Goal: Transaction & Acquisition: Purchase product/service

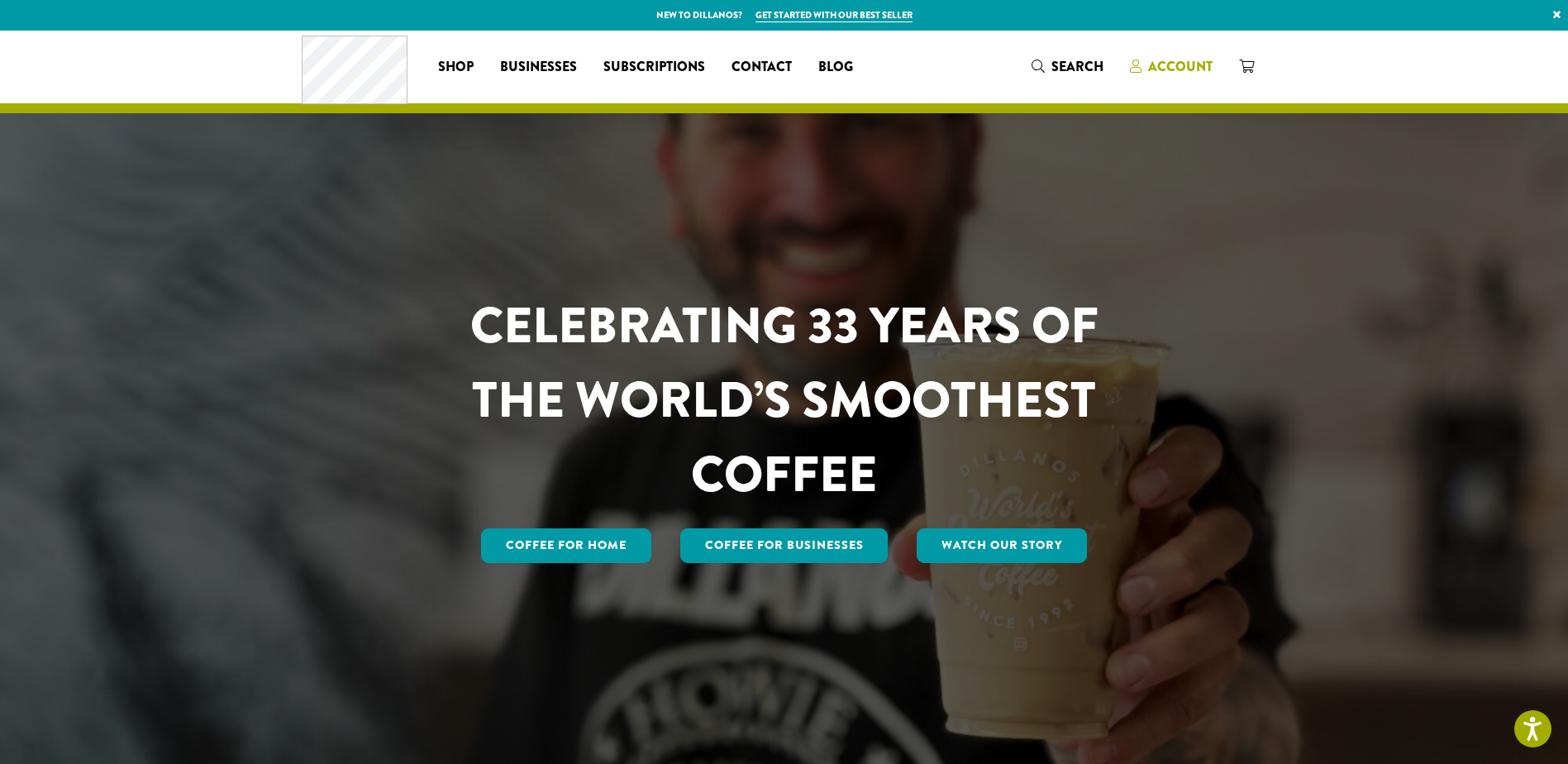
click at [1185, 65] on span "Account" at bounding box center [1180, 66] width 65 height 19
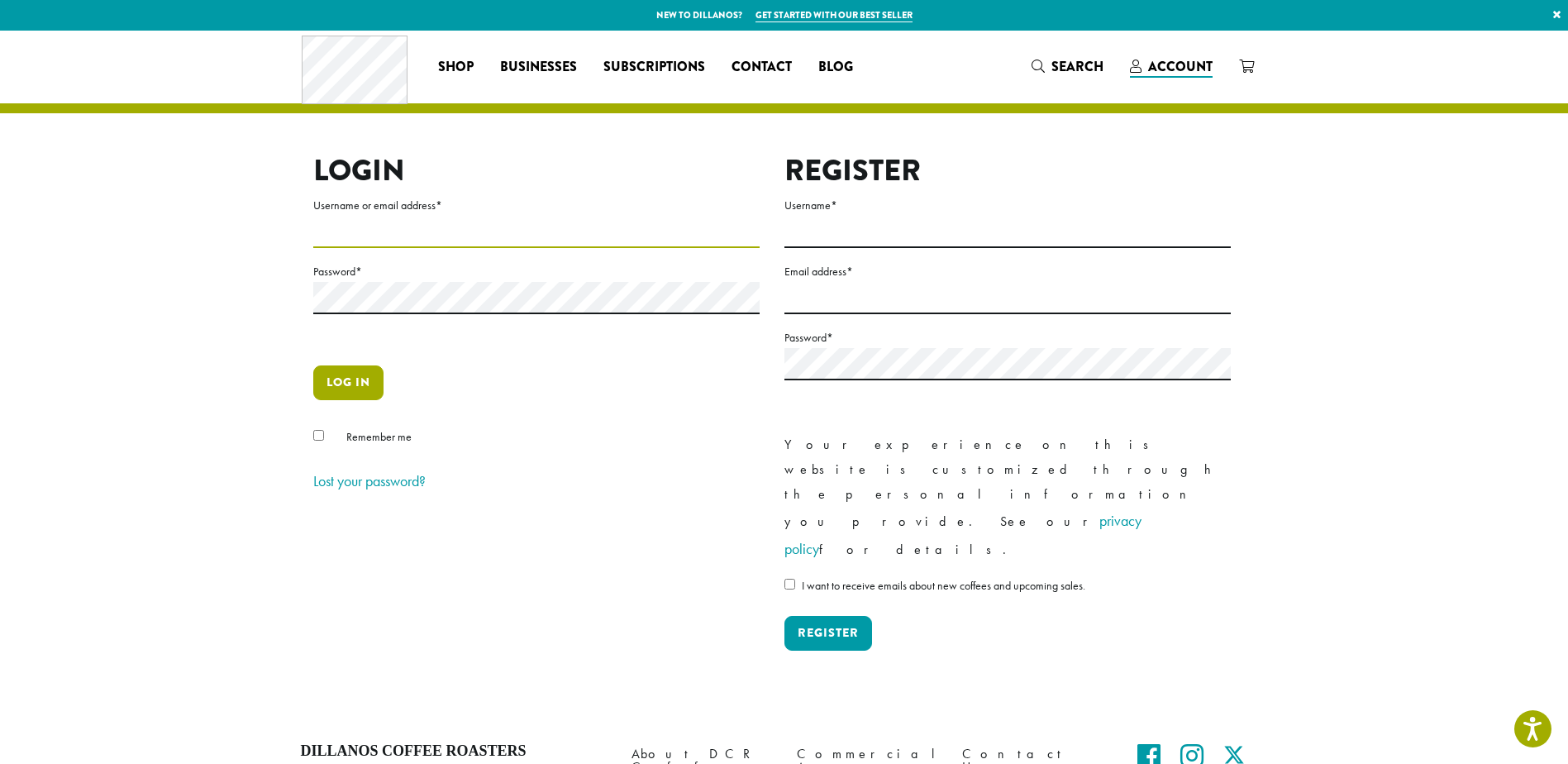
type input "**********"
click at [361, 384] on button "Log in" at bounding box center [348, 382] width 70 height 35
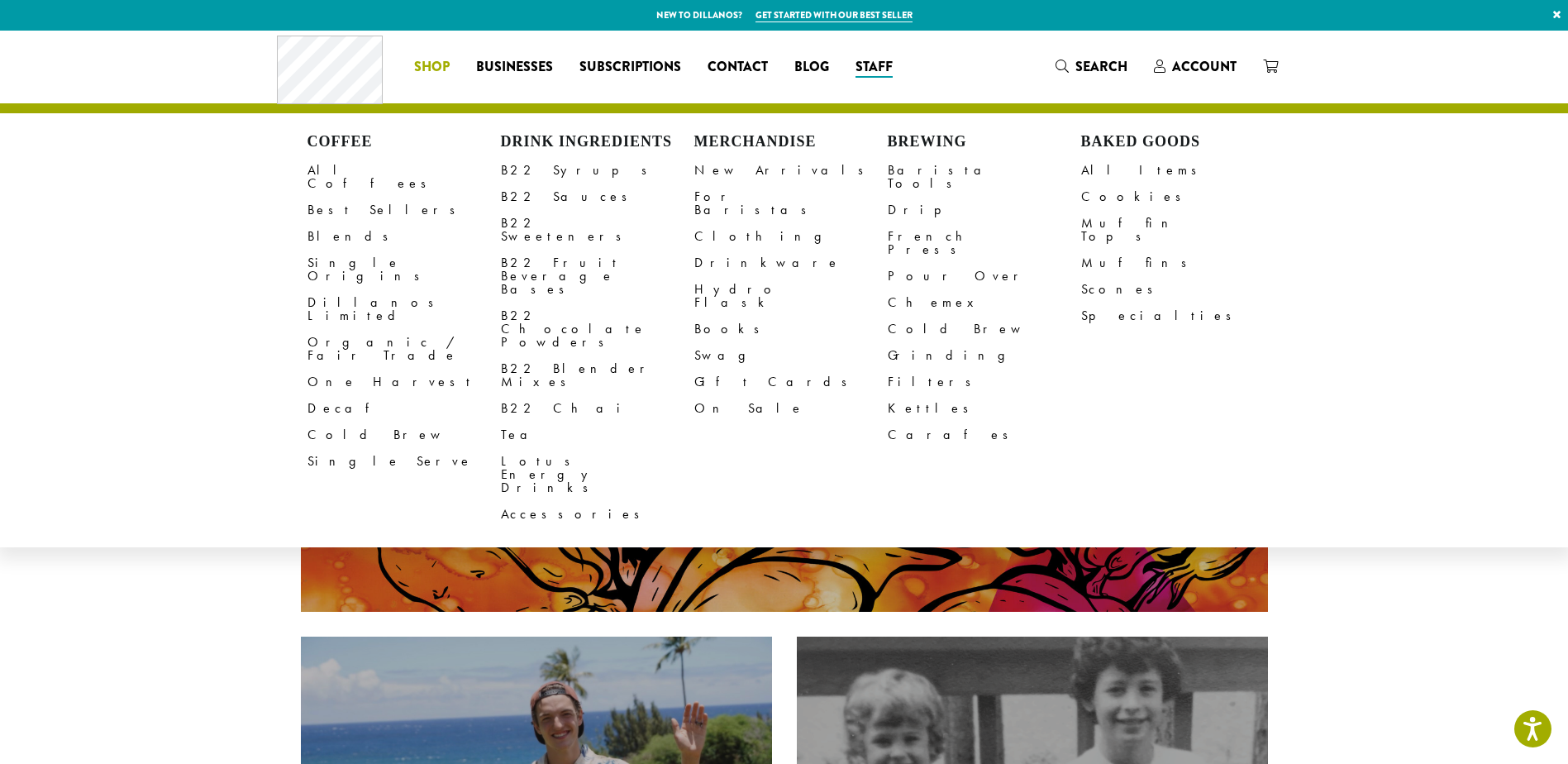
click at [446, 67] on li "Coffee All Coffees Best Sellers Blends Single Origins Dillanos Limited Organic …" at bounding box center [432, 67] width 62 height 26
click at [730, 223] on link "Clothing" at bounding box center [791, 236] width 193 height 26
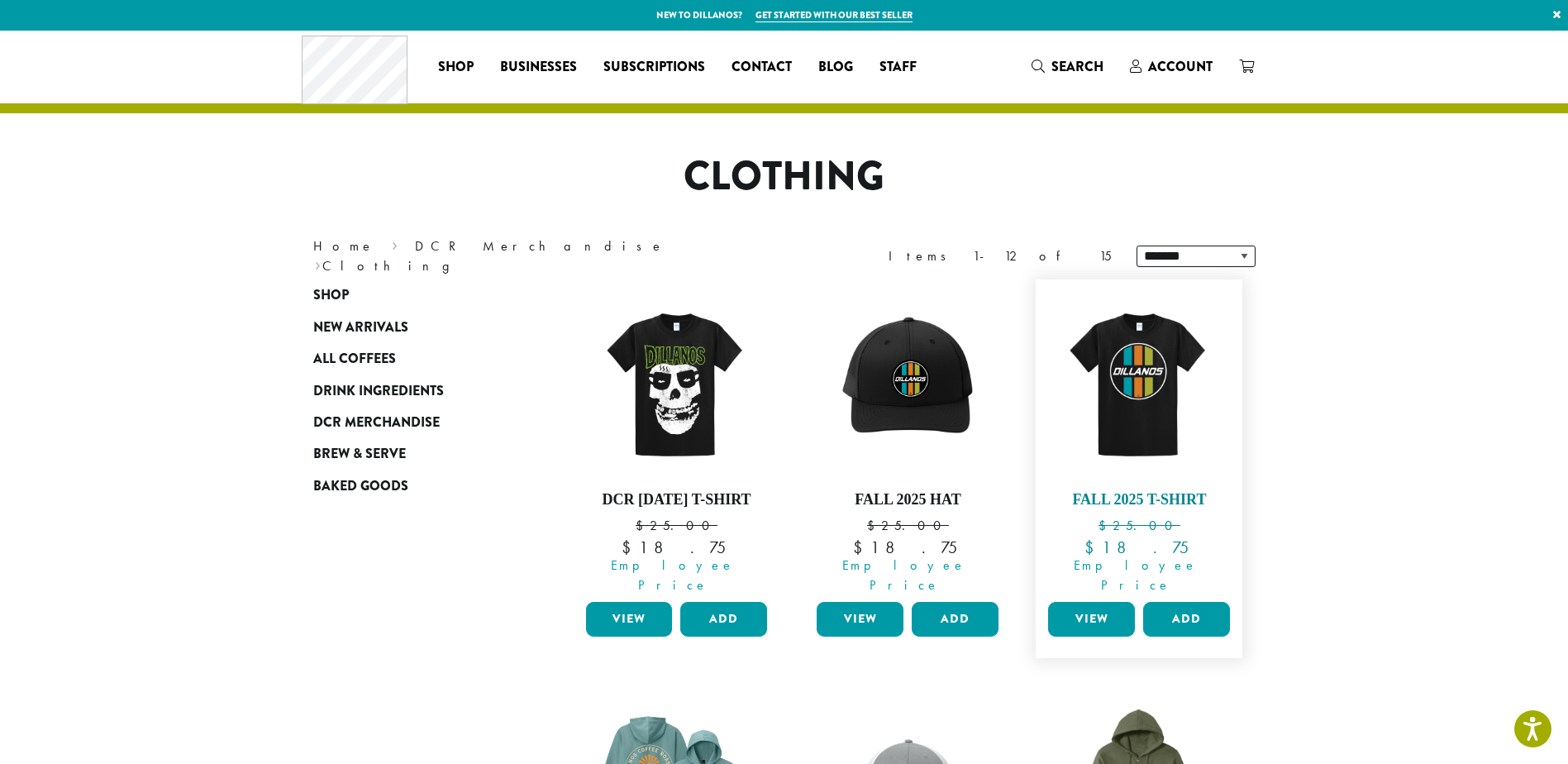
click at [1140, 423] on img at bounding box center [1138, 382] width 190 height 190
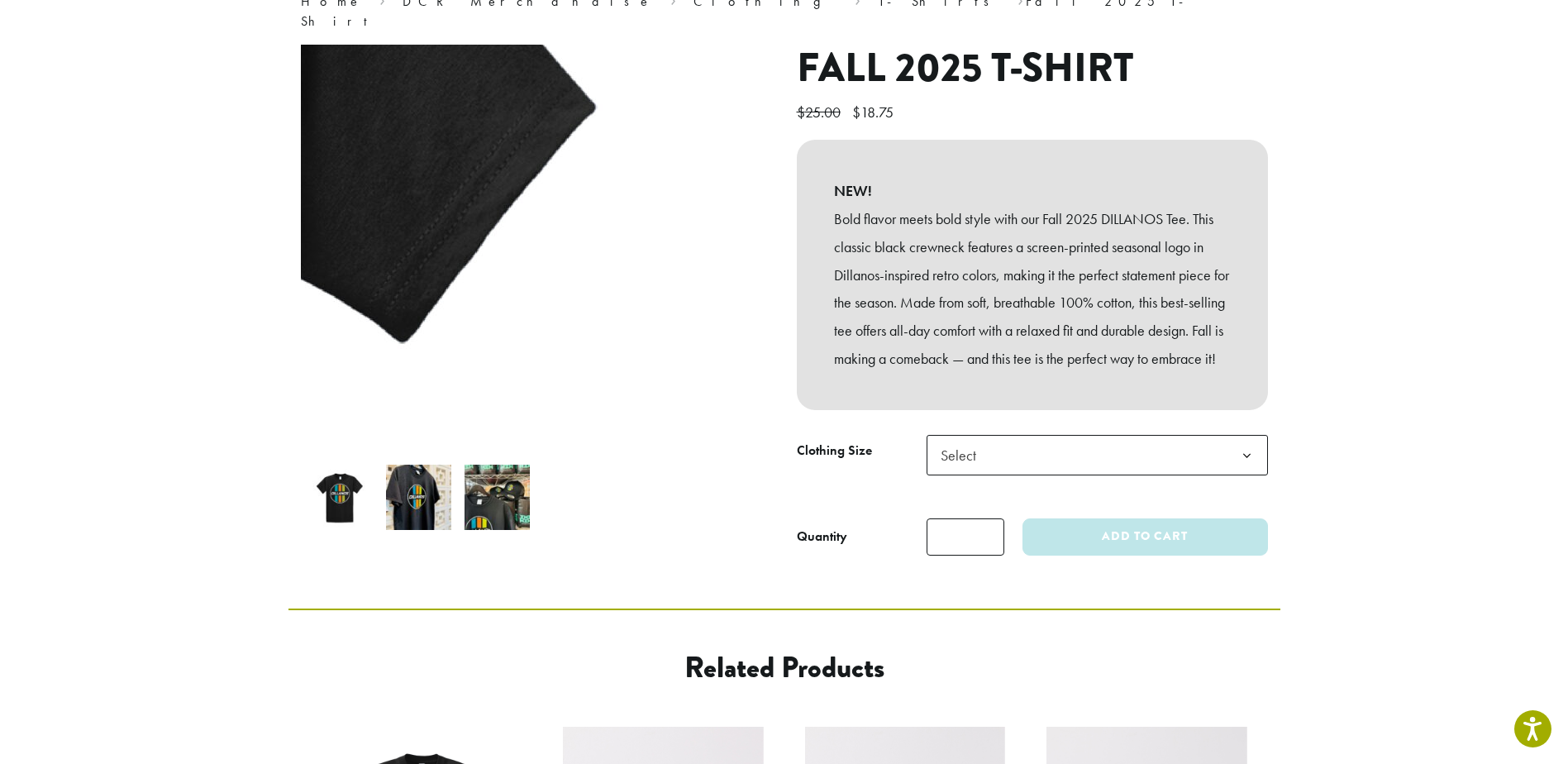
scroll to position [166, 0]
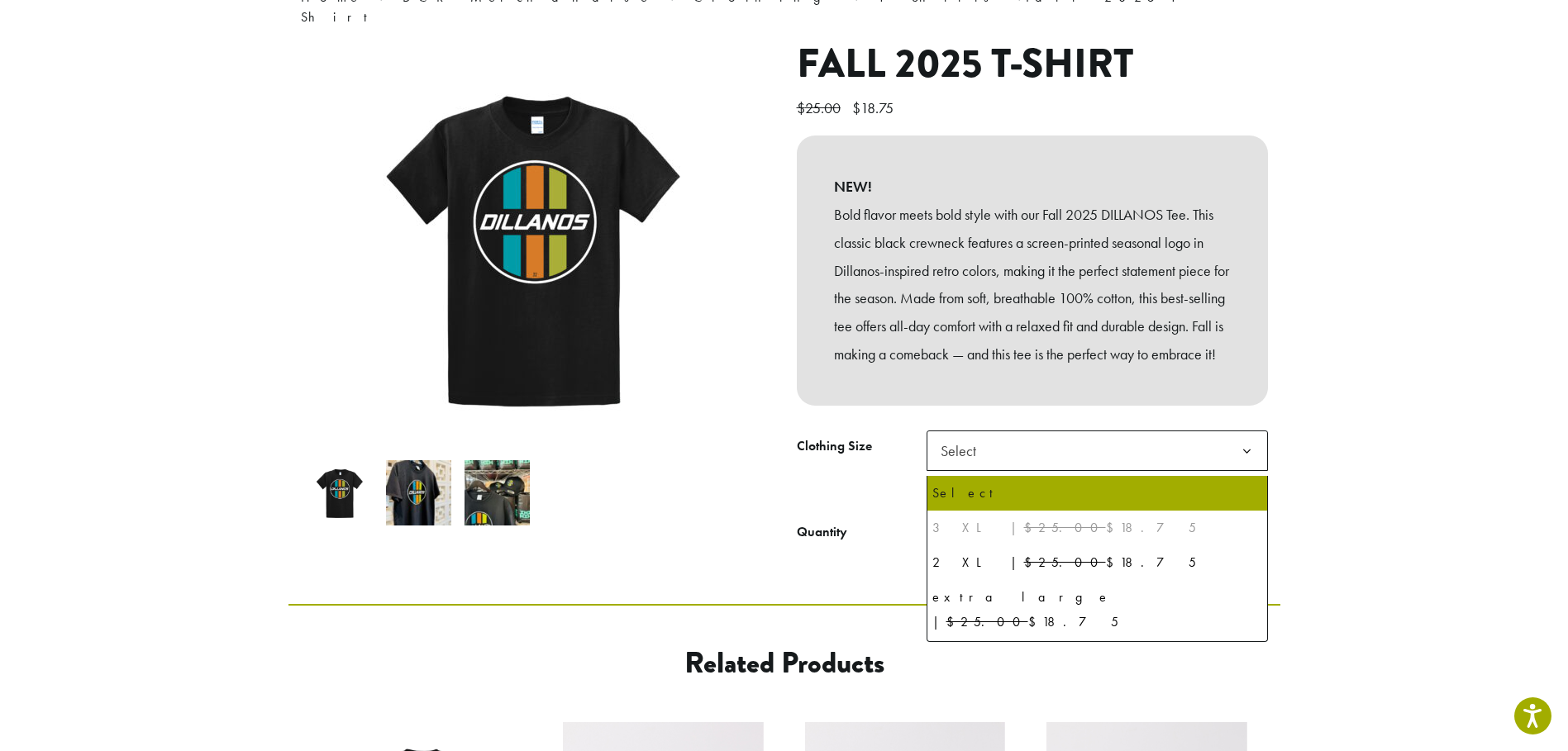
click at [1013, 451] on span "Select" at bounding box center [1097, 451] width 341 height 40
click at [1024, 528] on del "$25.00" at bounding box center [1064, 527] width 82 height 17
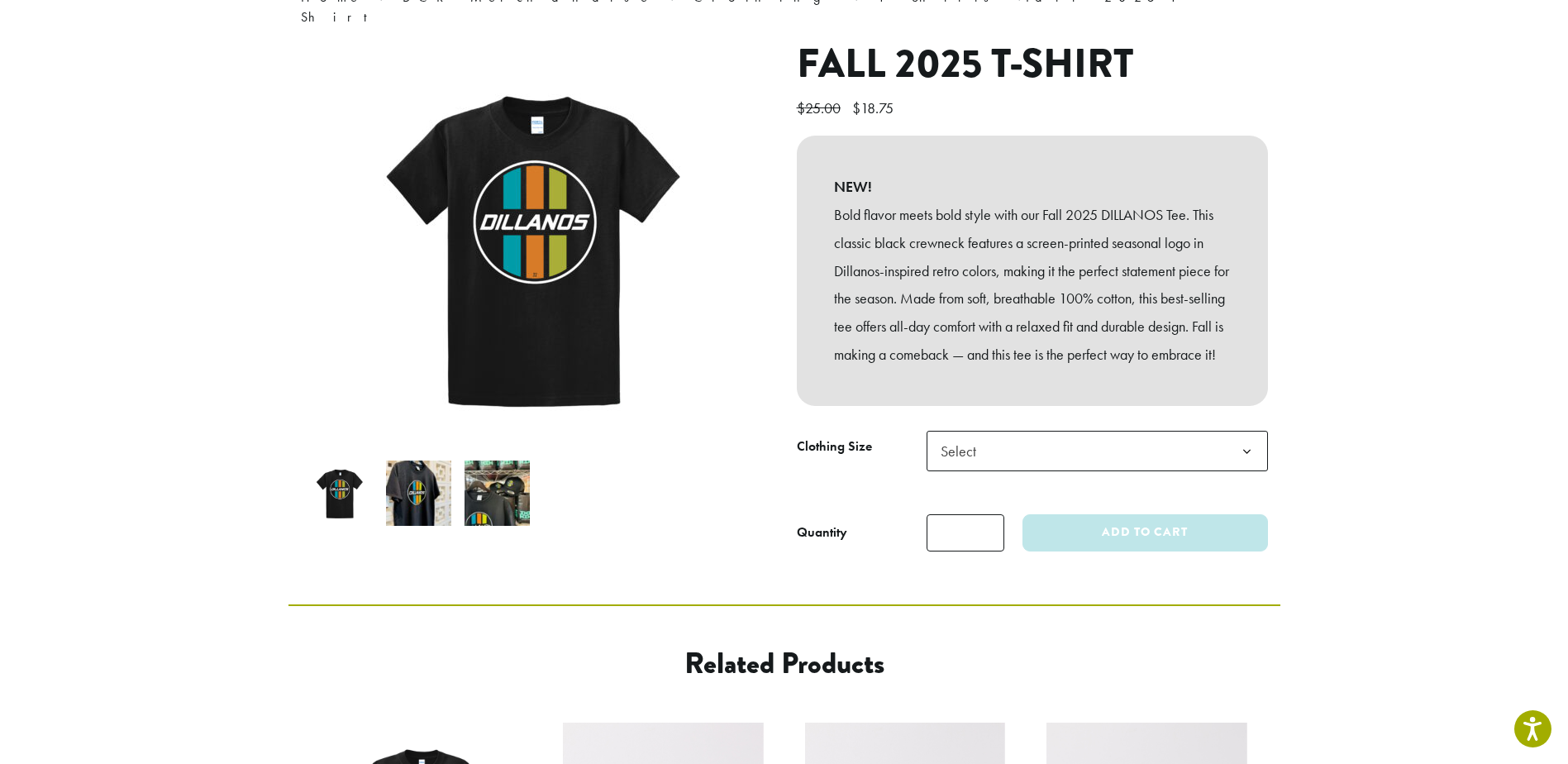
click at [828, 501] on th "Clothing Size" at bounding box center [862, 466] width 130 height 70
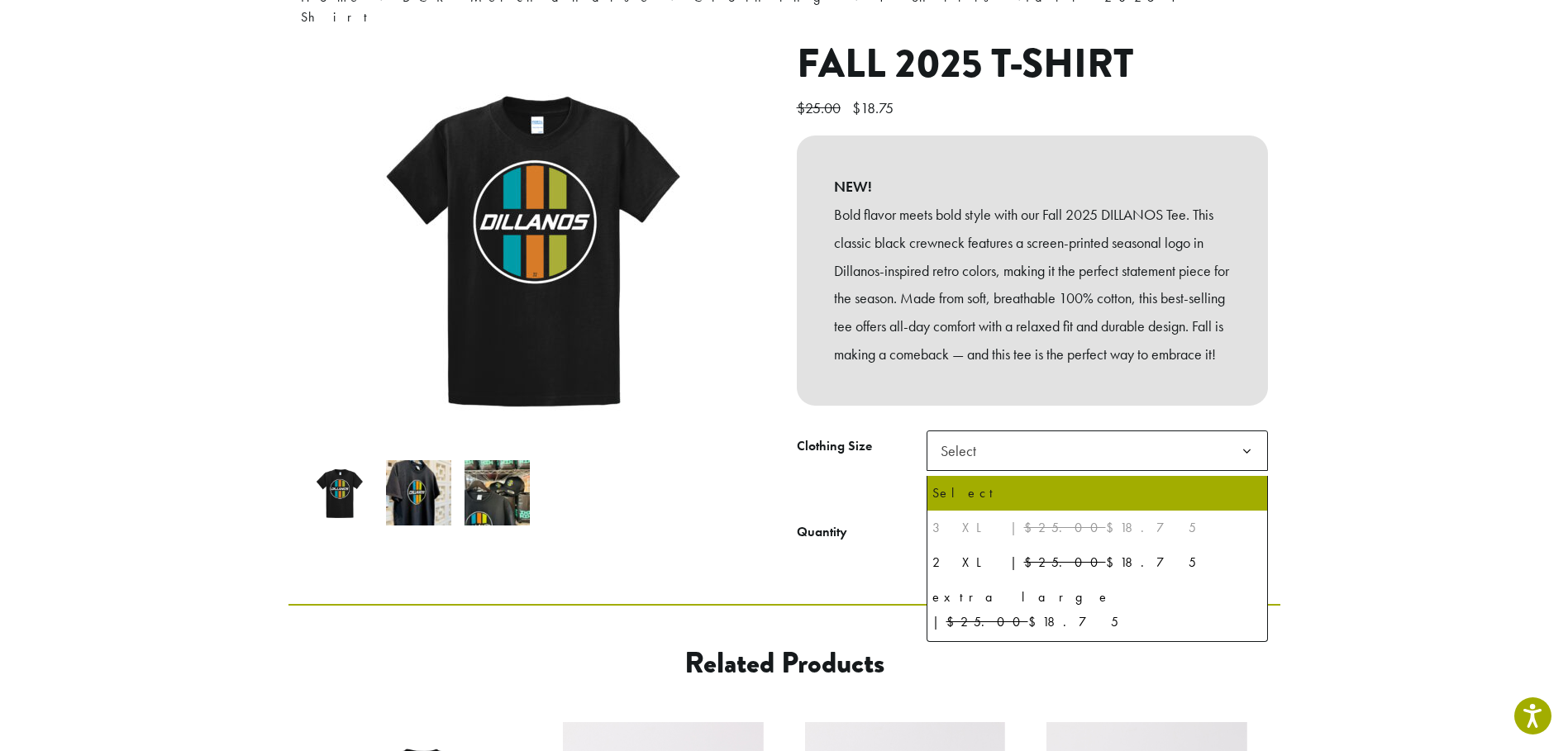
click at [1002, 454] on span "Select" at bounding box center [1097, 451] width 341 height 40
click at [1024, 532] on del "$25.00" at bounding box center [1064, 527] width 82 height 17
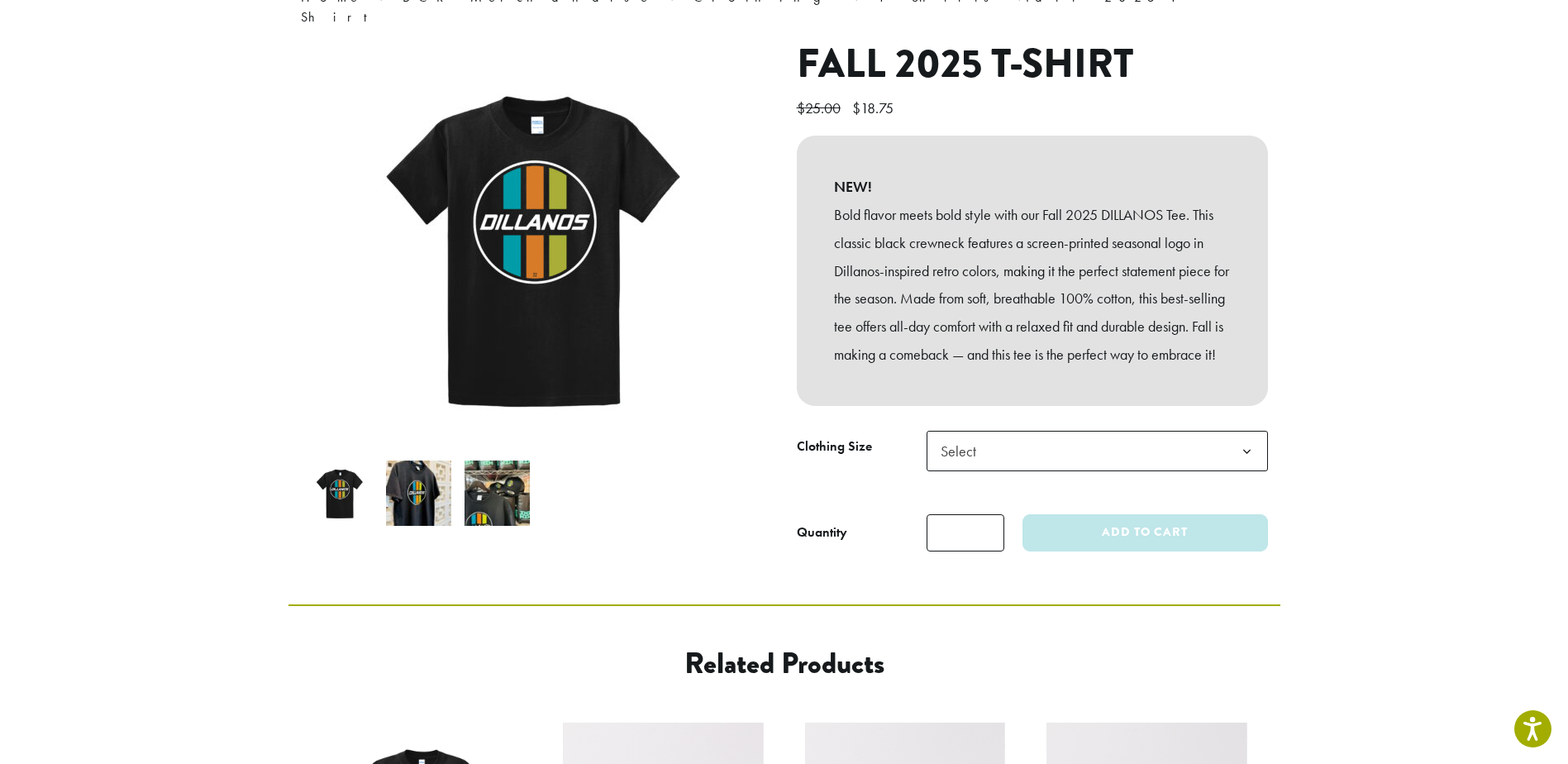
click at [847, 510] on form "**********" at bounding box center [1033, 491] width 471 height 121
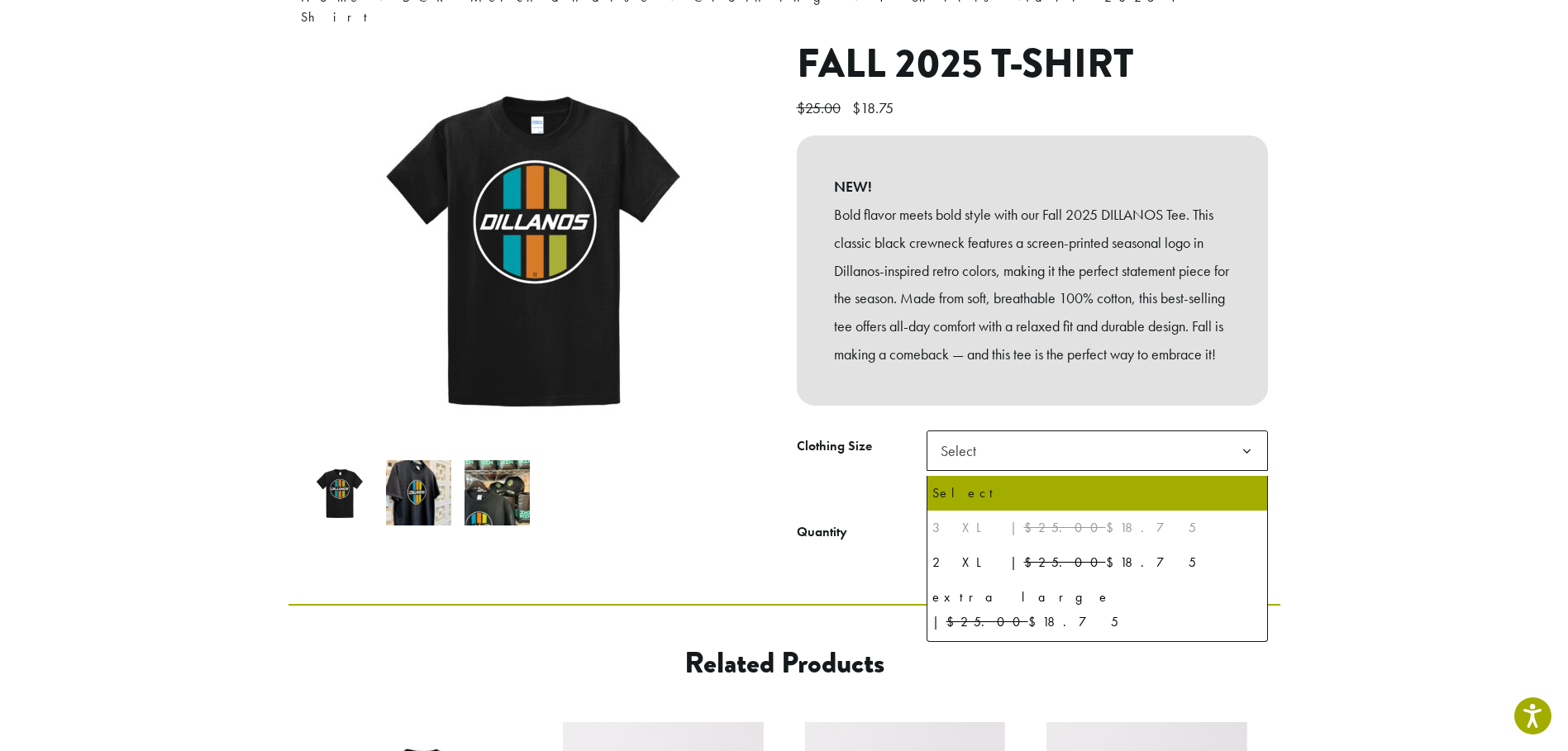
click at [1071, 457] on span "Select" at bounding box center [1097, 451] width 341 height 40
click at [1048, 538] on div "3 XL | $25.00 $18.75" at bounding box center [1097, 528] width 330 height 25
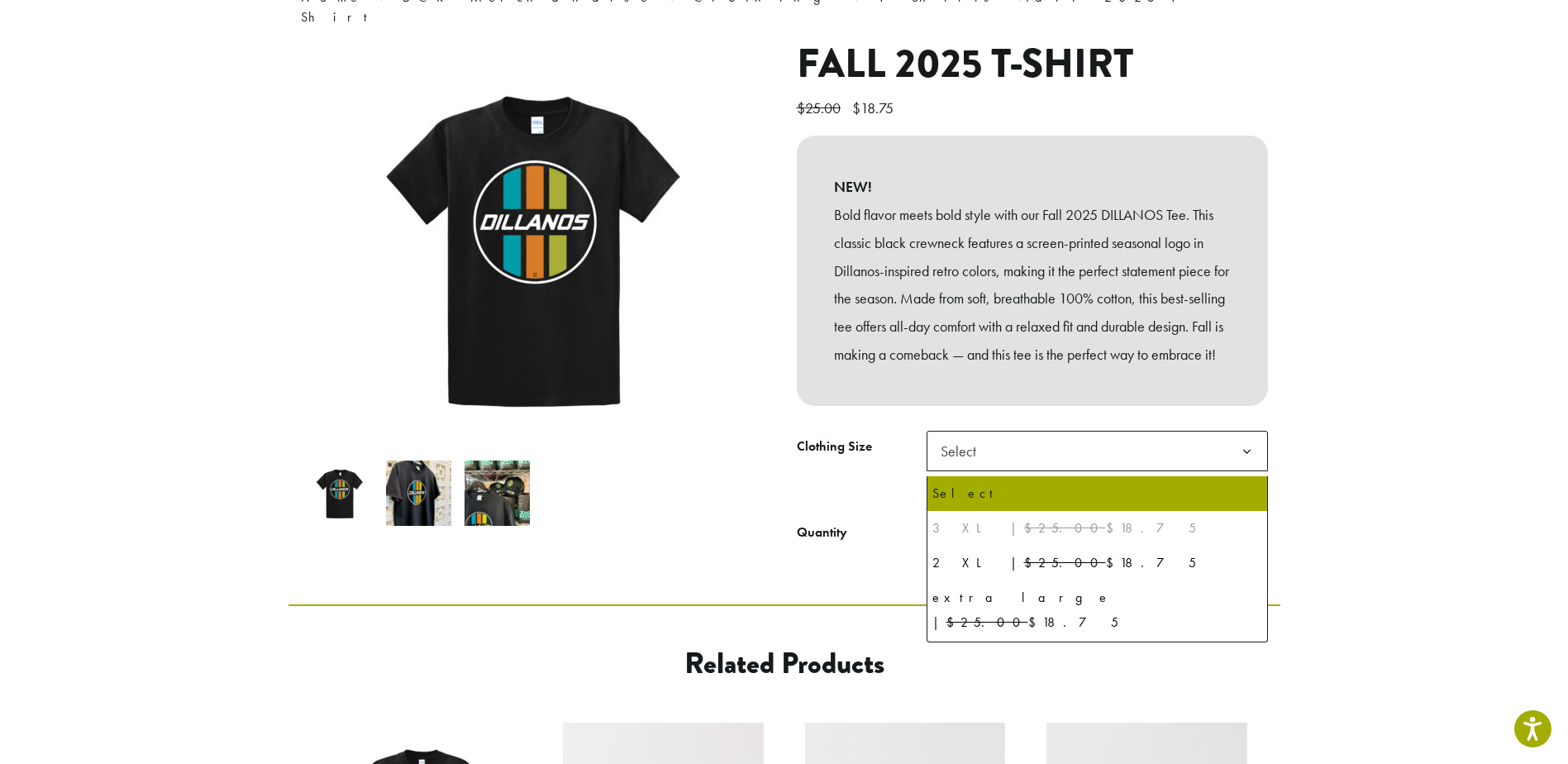
click at [1482, 392] on section "**********" at bounding box center [784, 234] width 1568 height 739
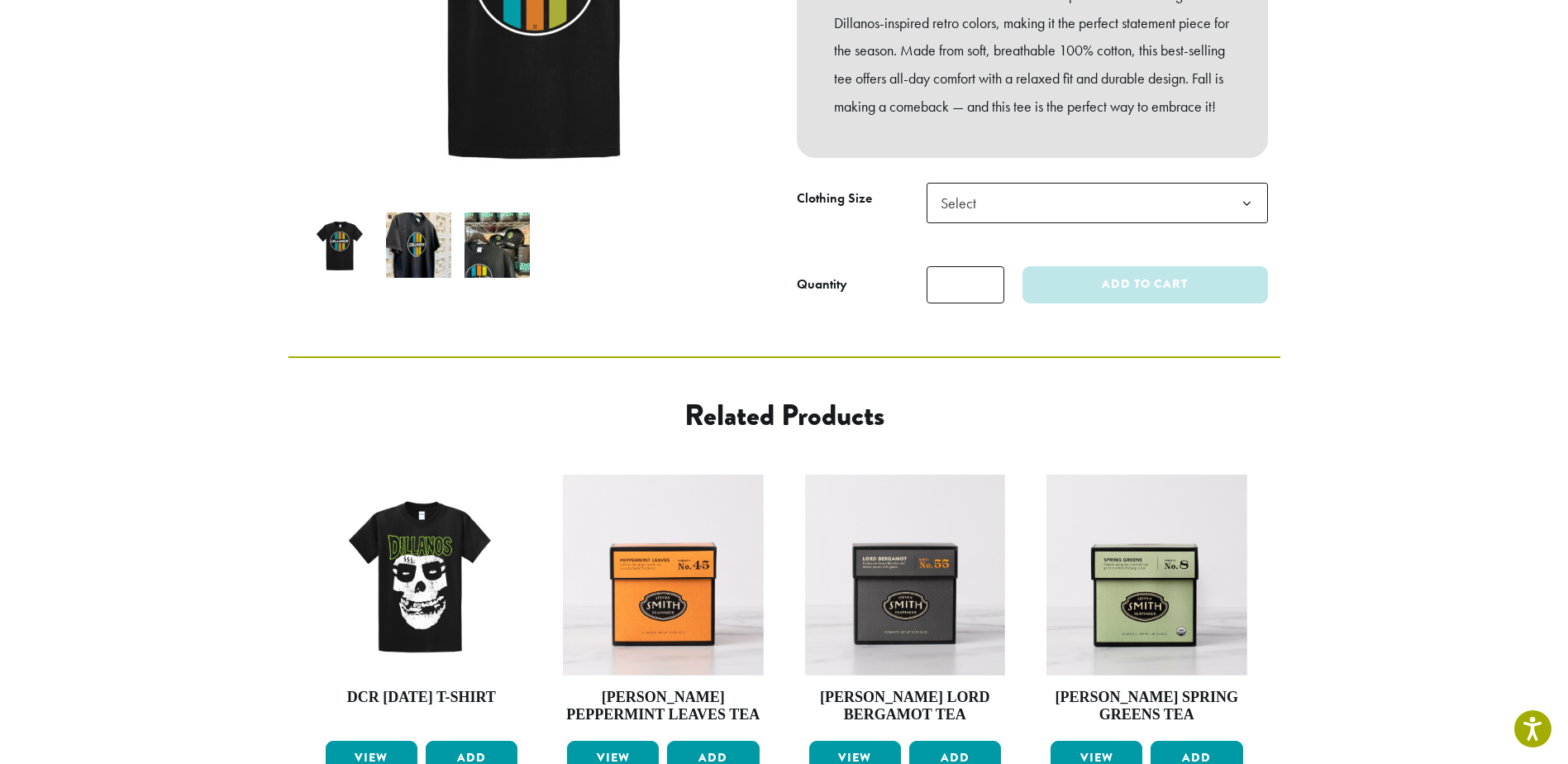
scroll to position [425, 0]
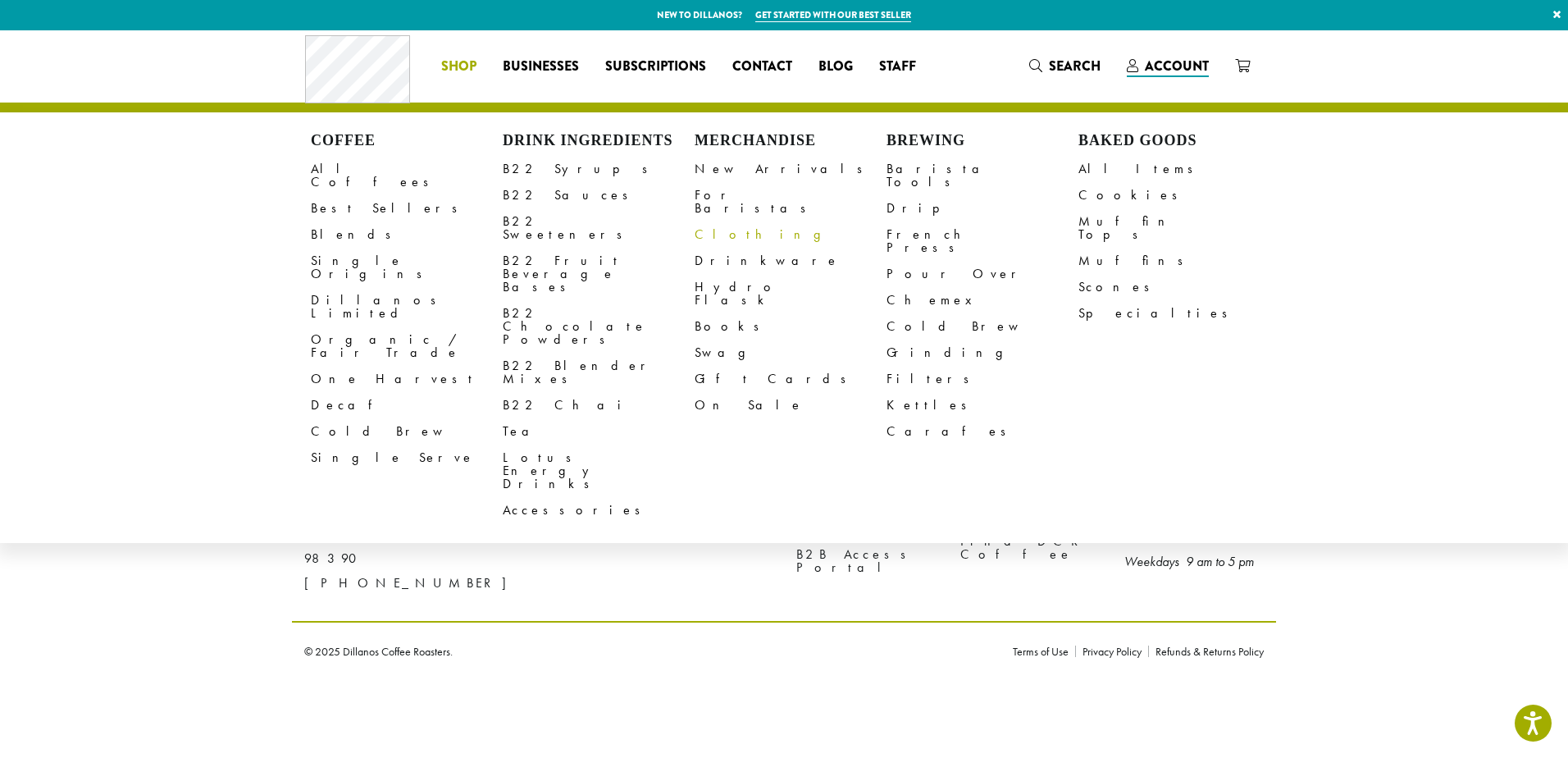
click at [725, 225] on link "Clothing" at bounding box center [790, 234] width 192 height 26
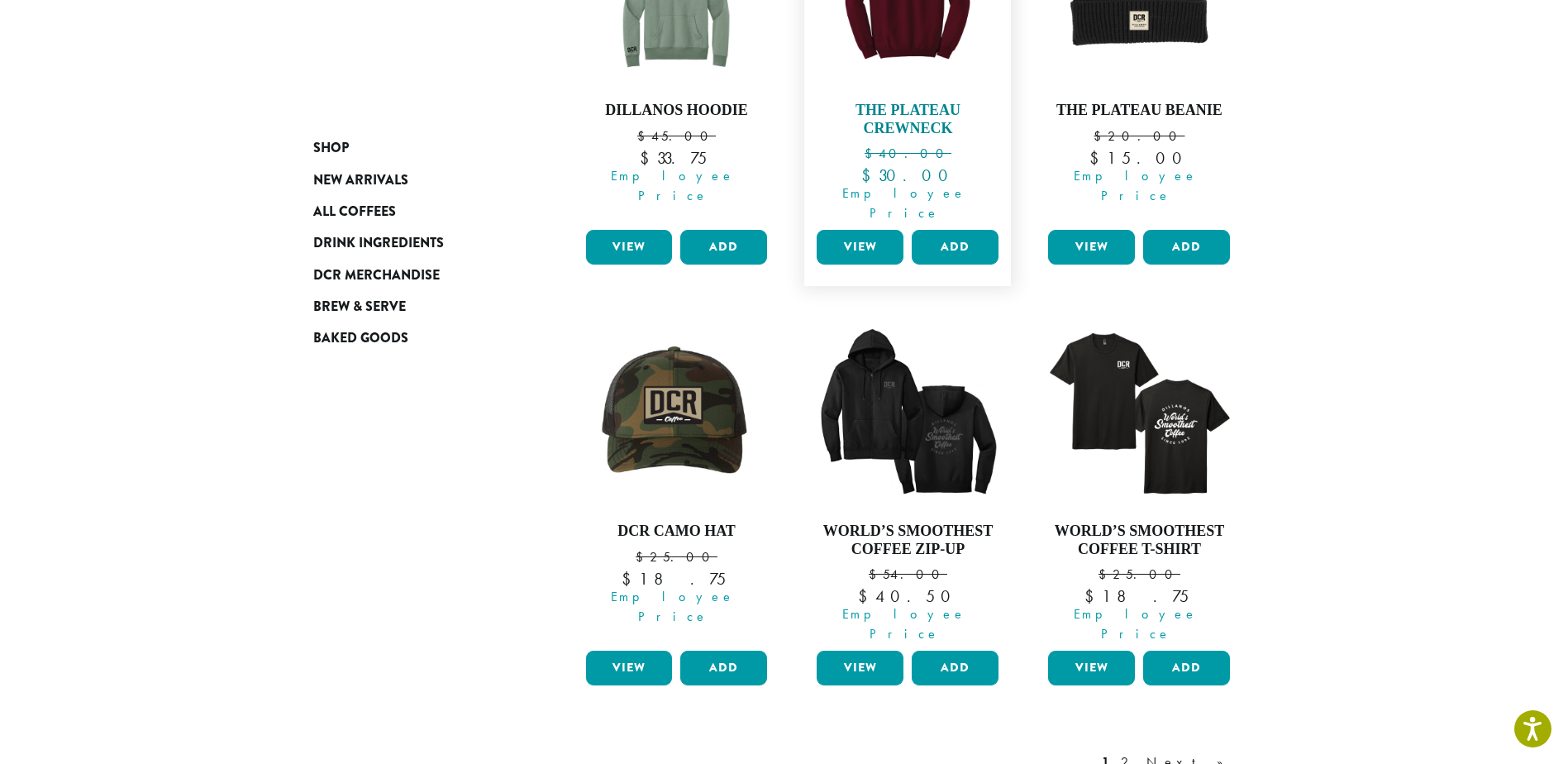
scroll to position [1406, 0]
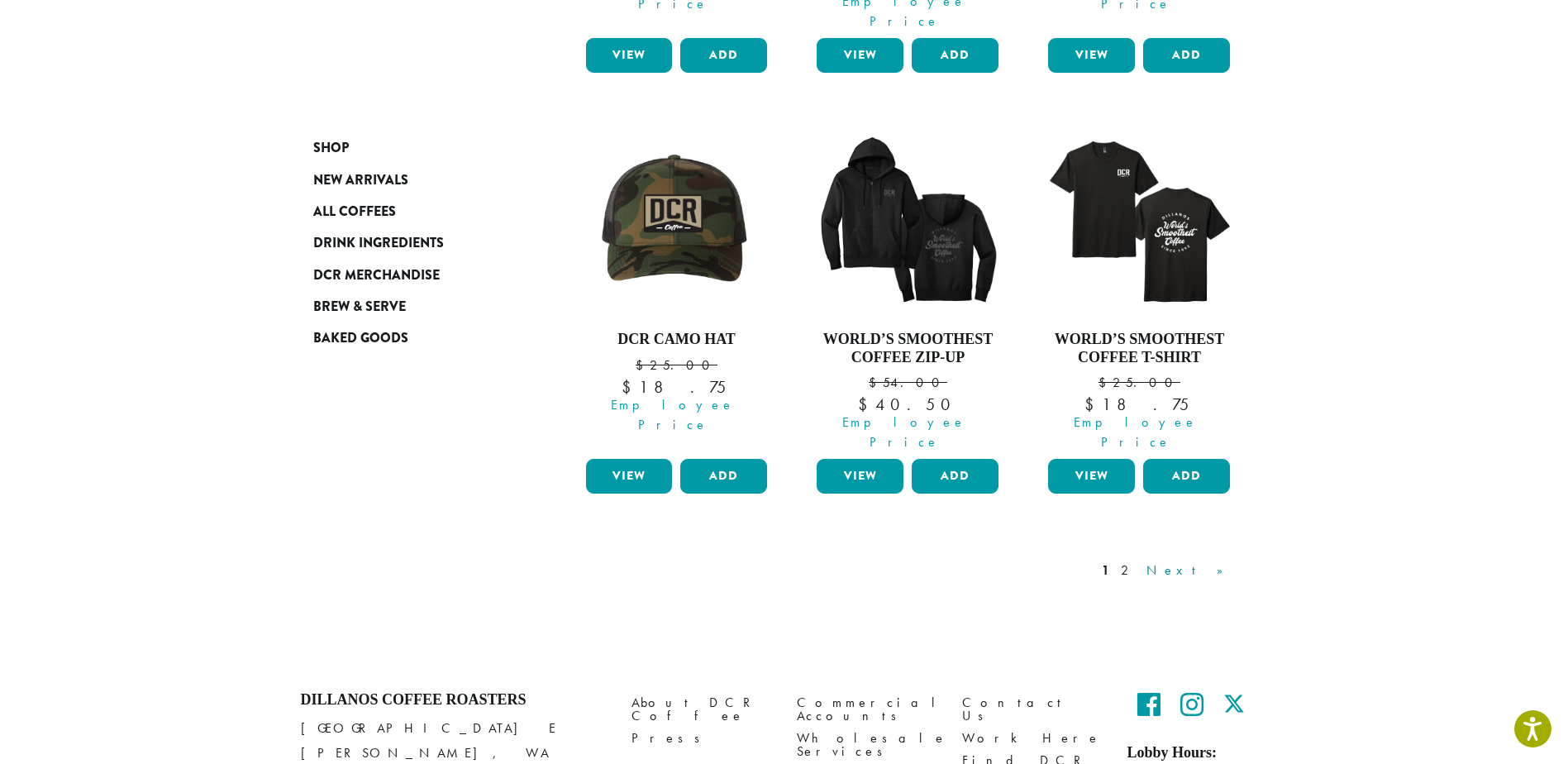
click at [1211, 561] on link "Next »" at bounding box center [1190, 571] width 95 height 20
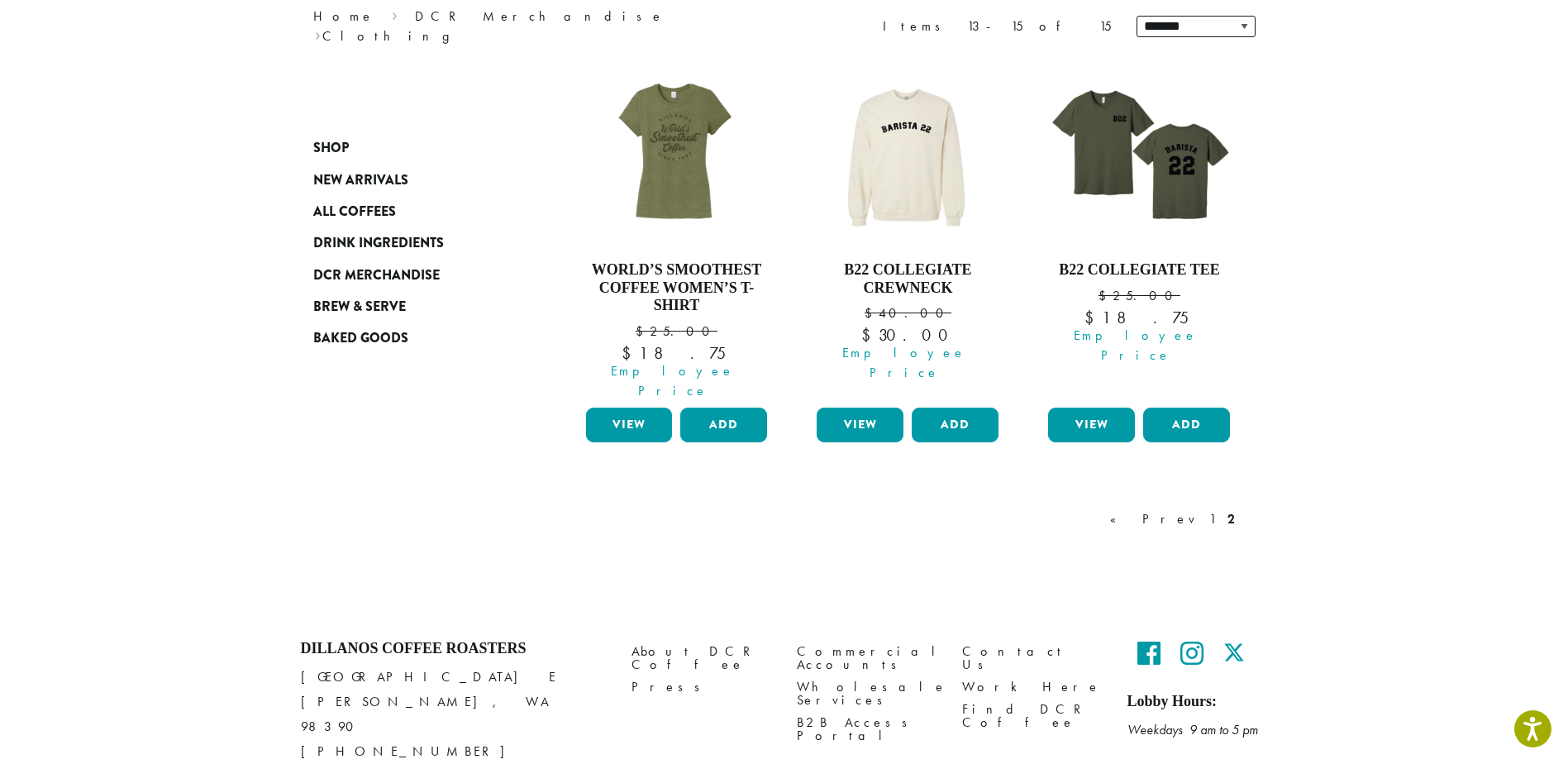
scroll to position [272, 0]
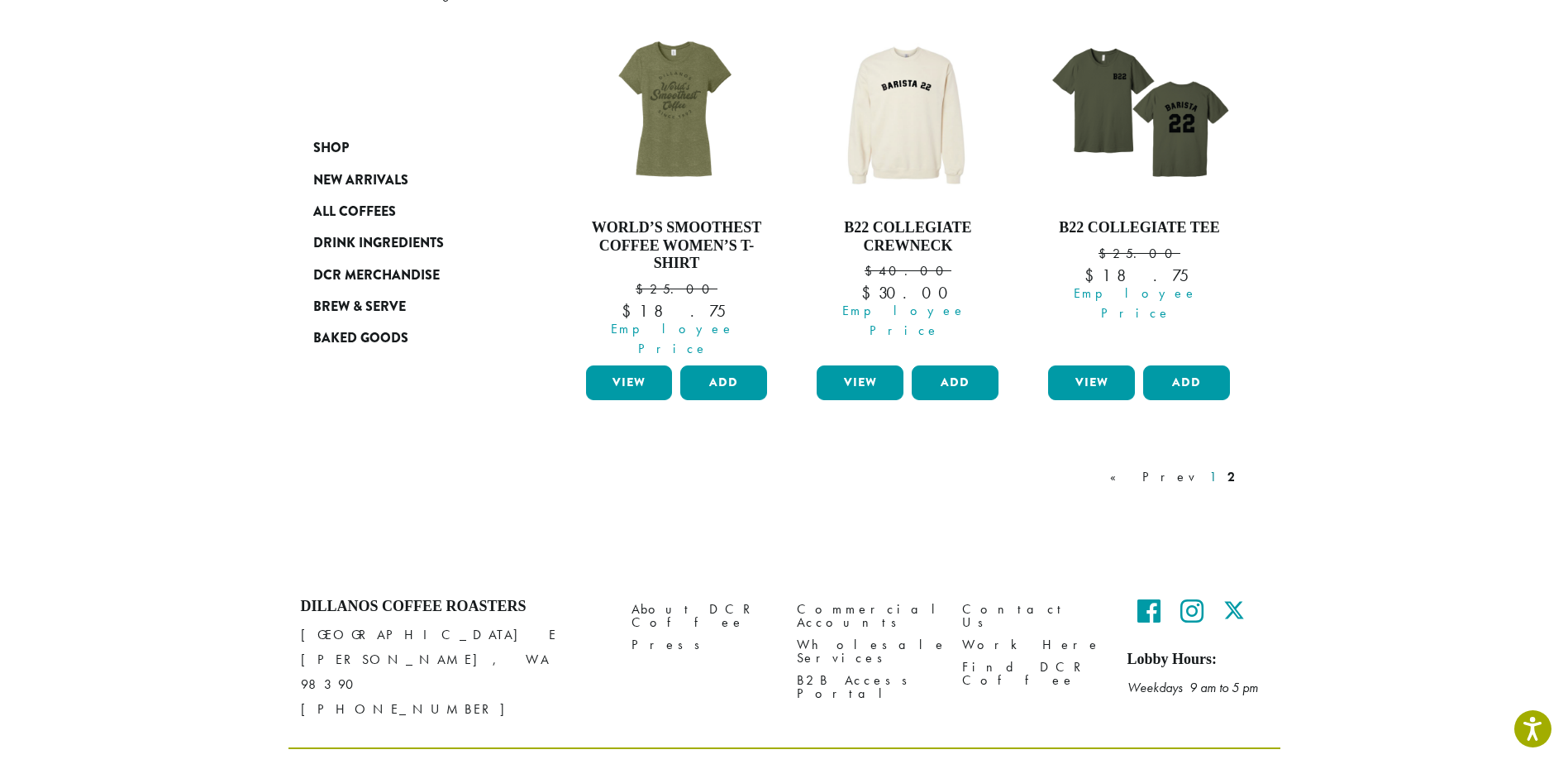
click at [1208, 467] on link "1" at bounding box center [1212, 477] width 13 height 20
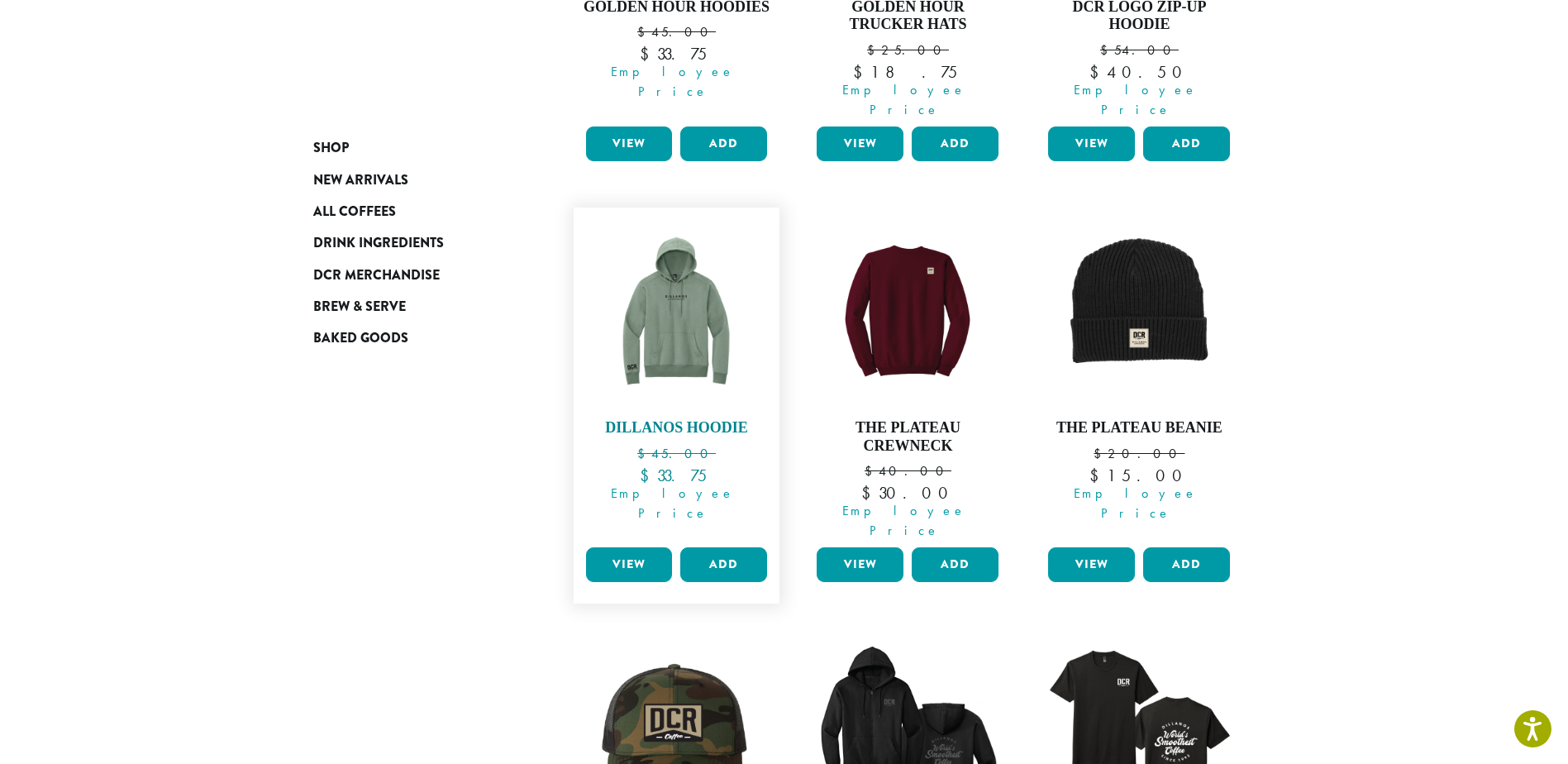
scroll to position [929, 0]
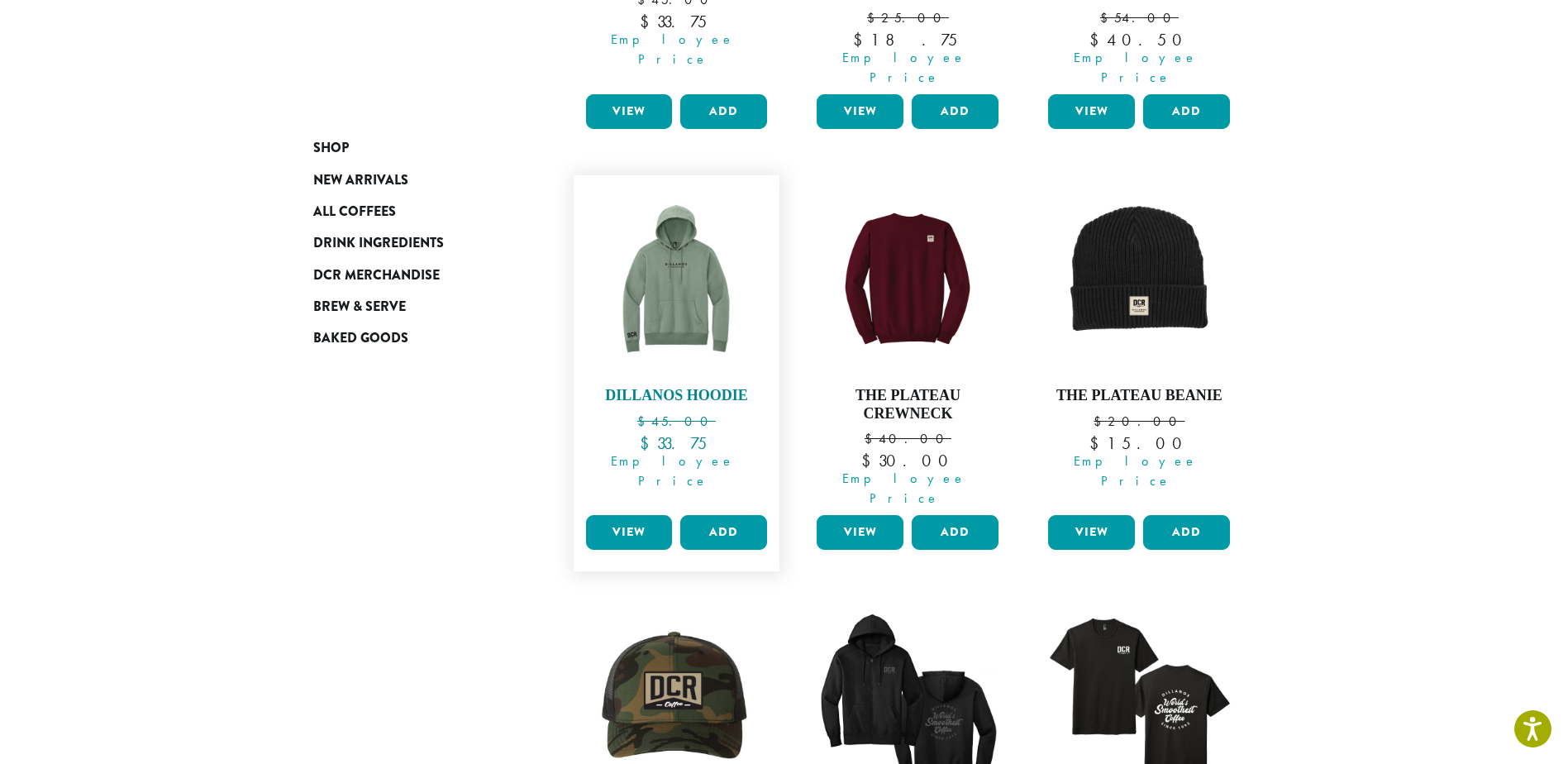
click at [686, 312] on img at bounding box center [676, 278] width 190 height 190
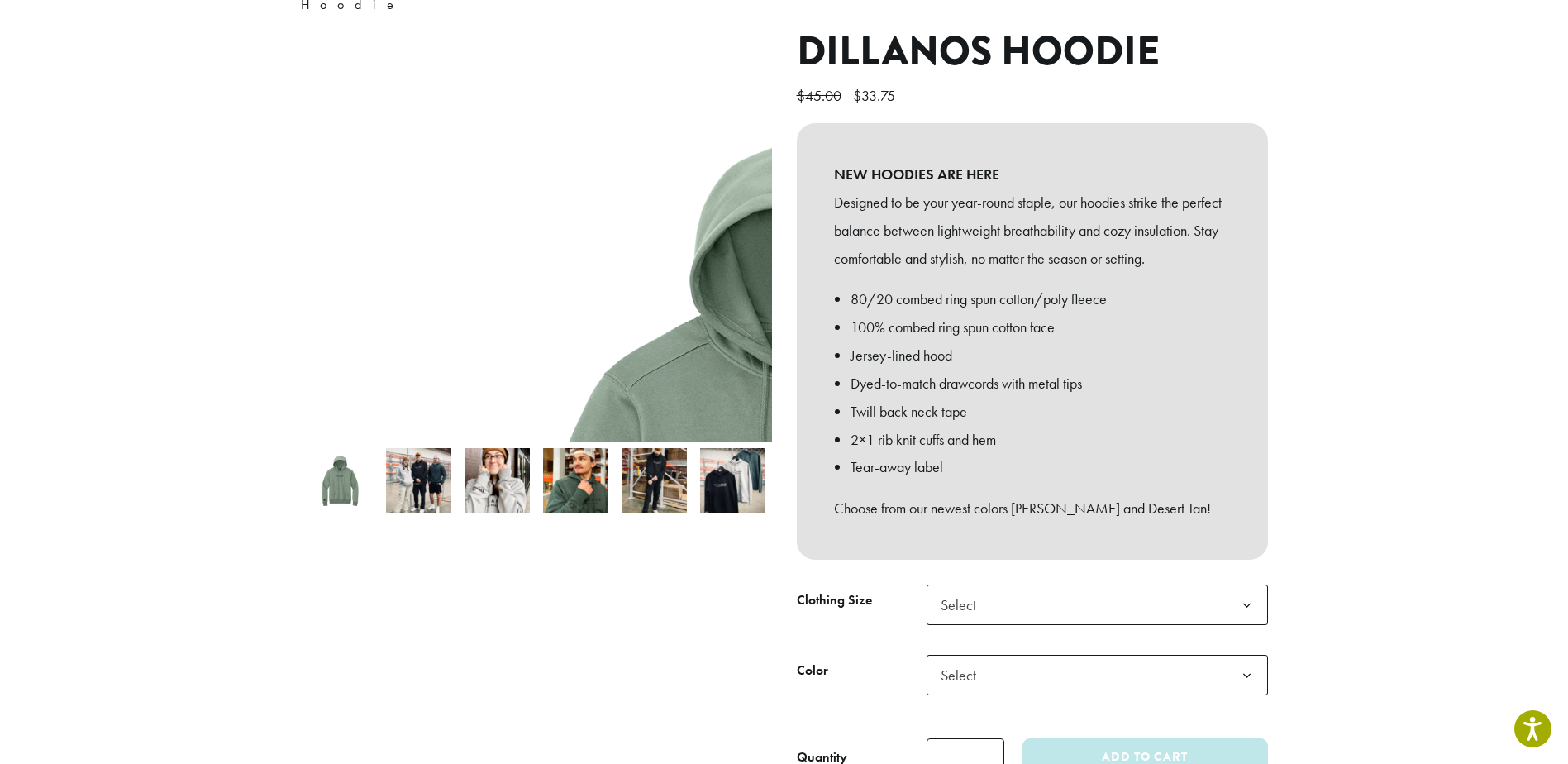
scroll to position [248, 0]
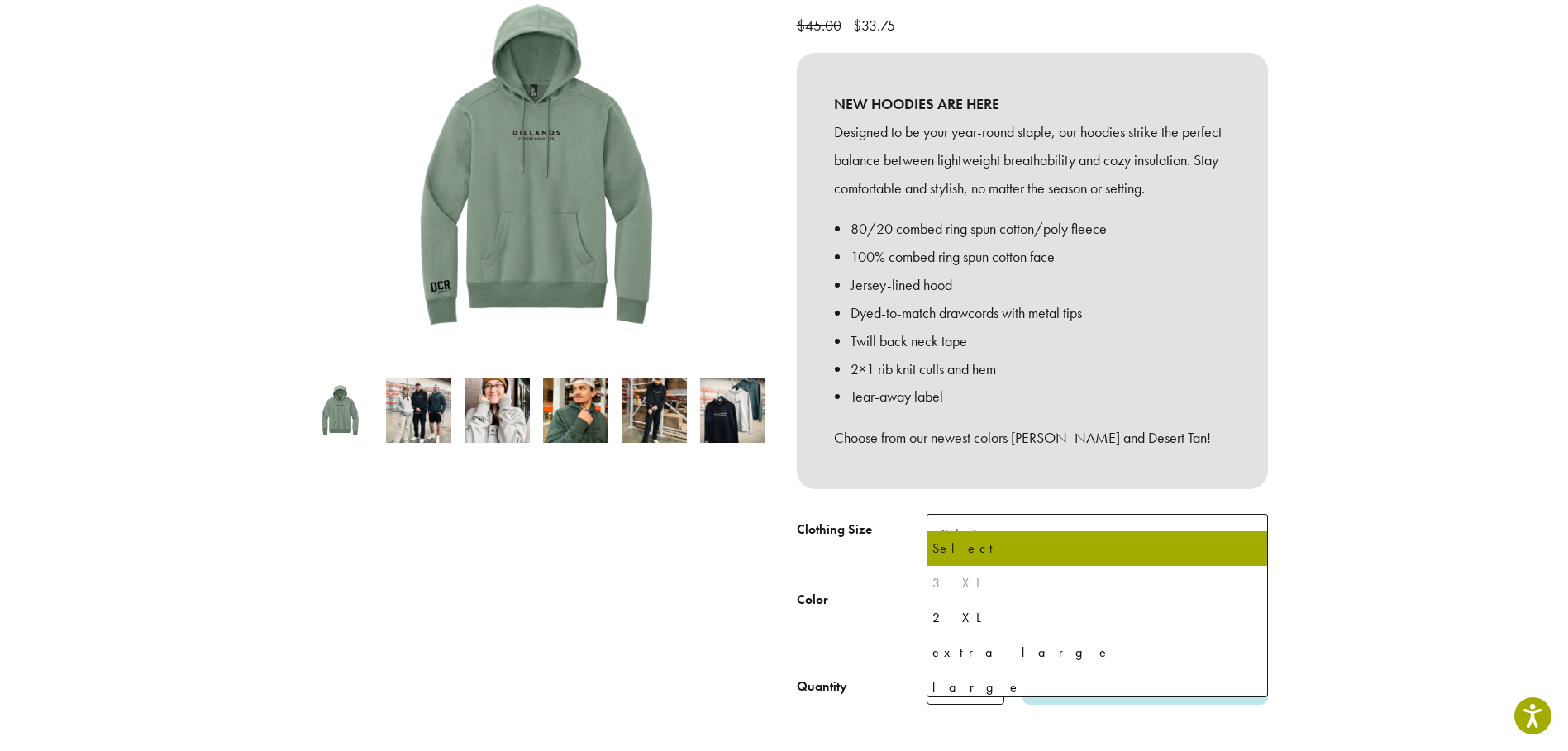
click at [1000, 514] on span "Select" at bounding box center [1097, 533] width 341 height 40
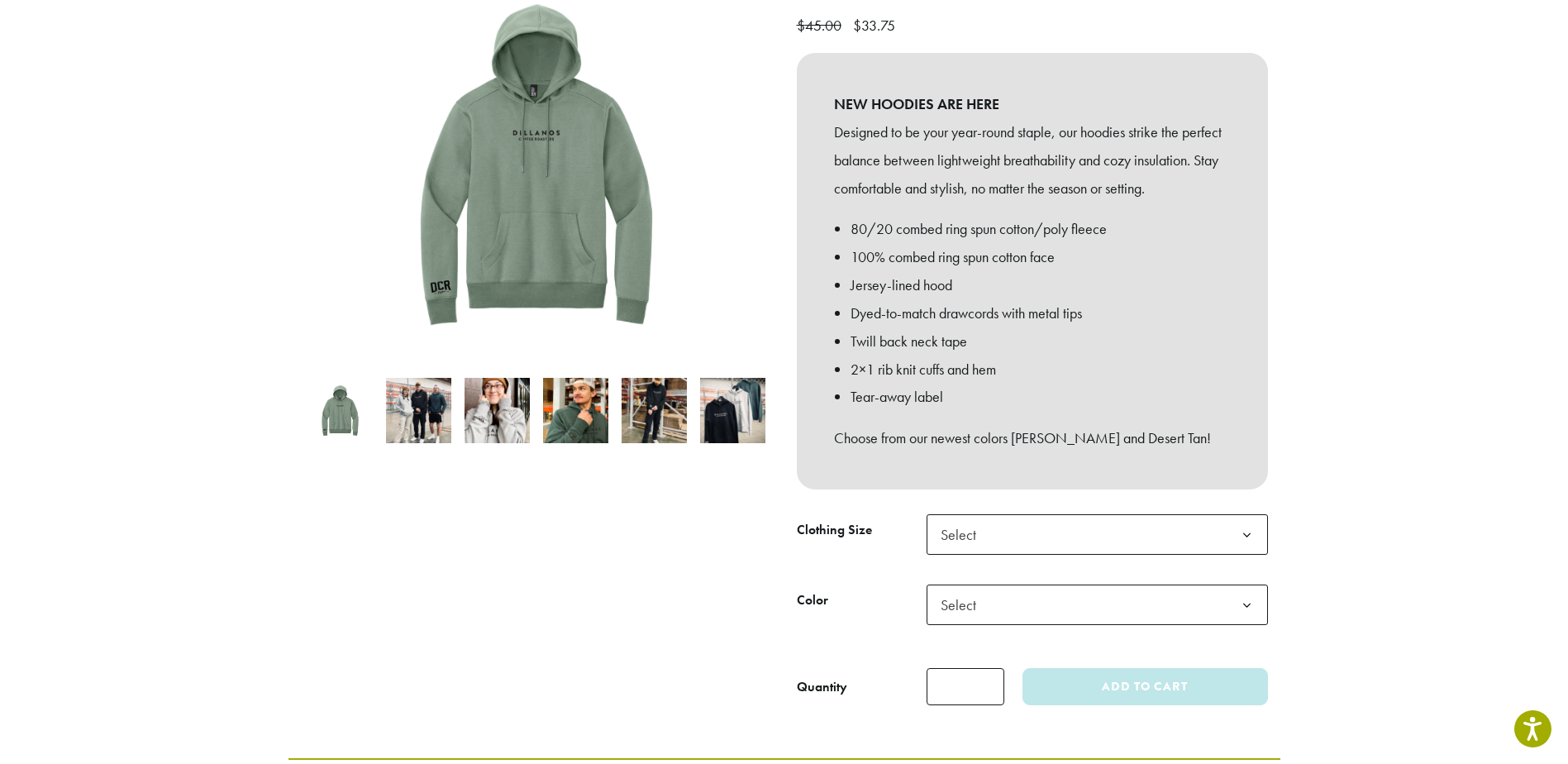
click at [747, 517] on div at bounding box center [536, 331] width 496 height 747
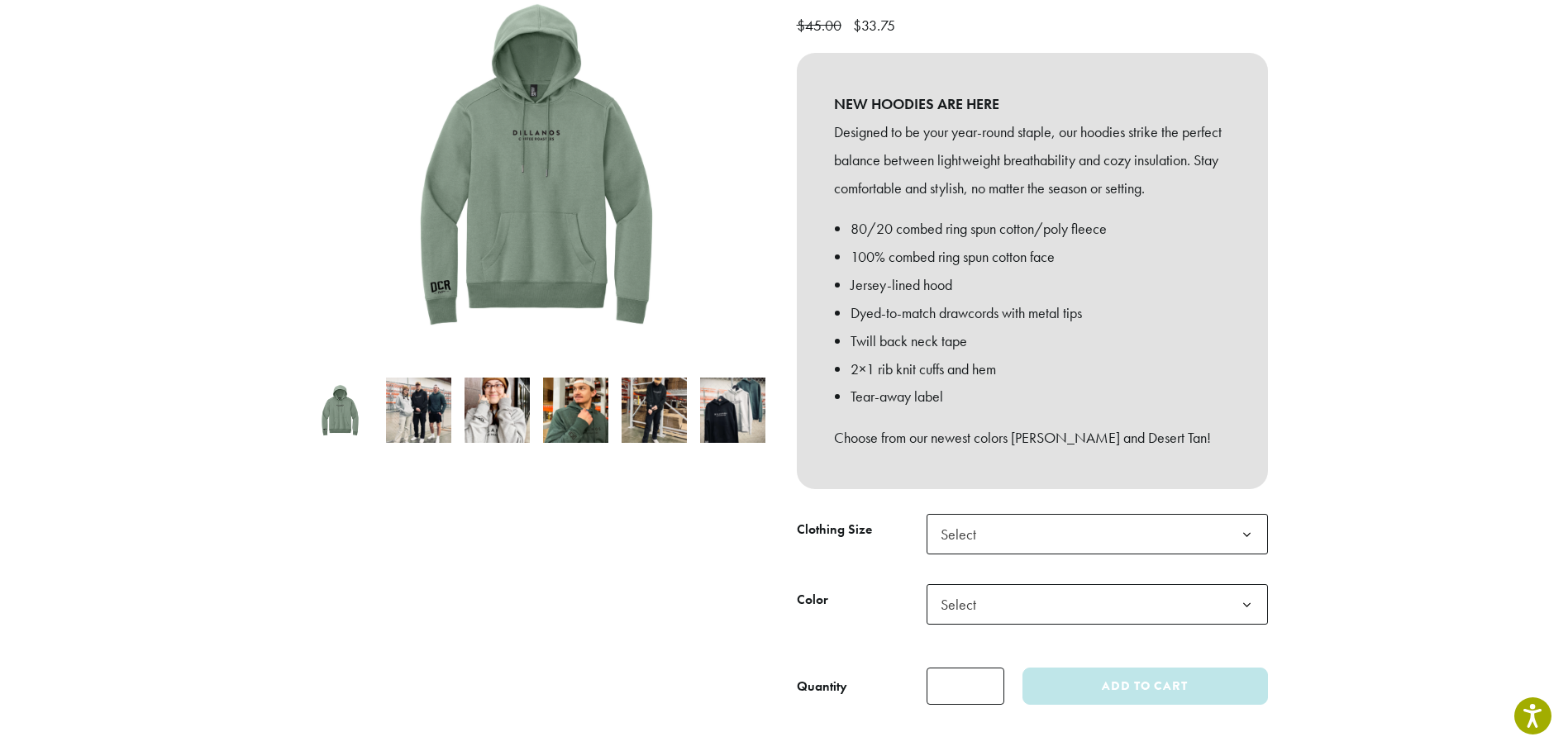
click at [967, 588] on span "Select" at bounding box center [963, 604] width 58 height 32
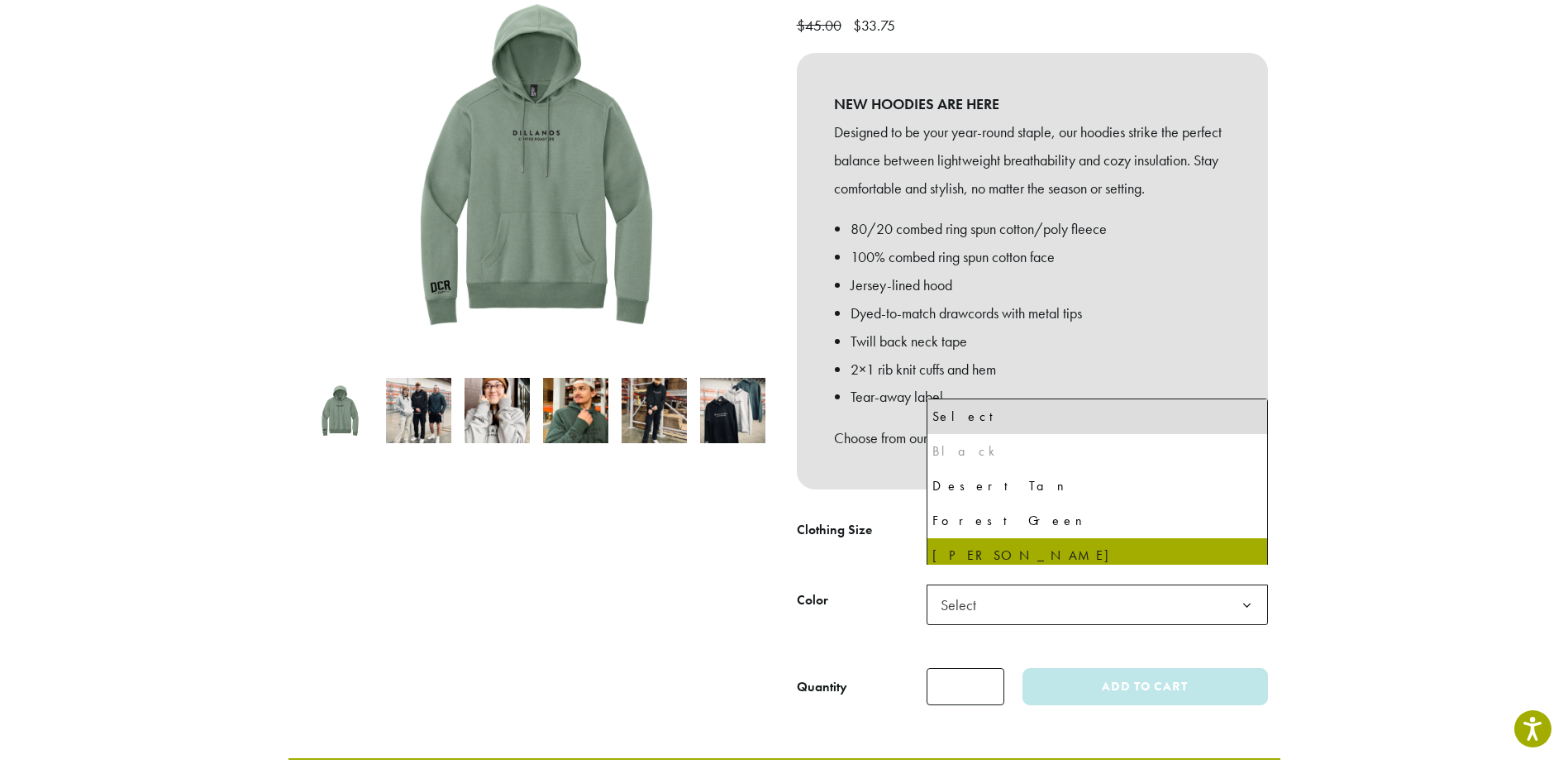
select select "**********"
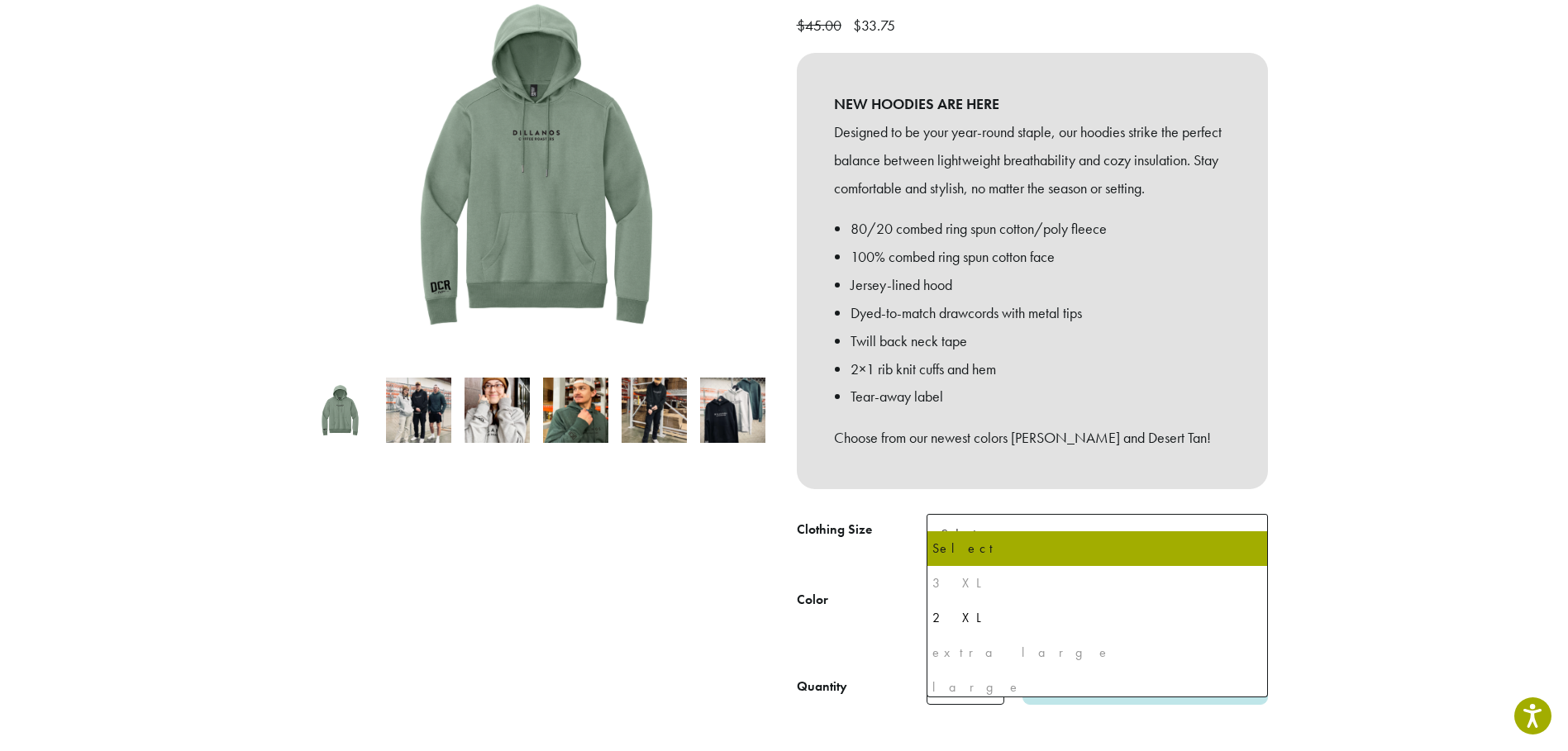
click at [987, 524] on span "Select" at bounding box center [963, 534] width 58 height 32
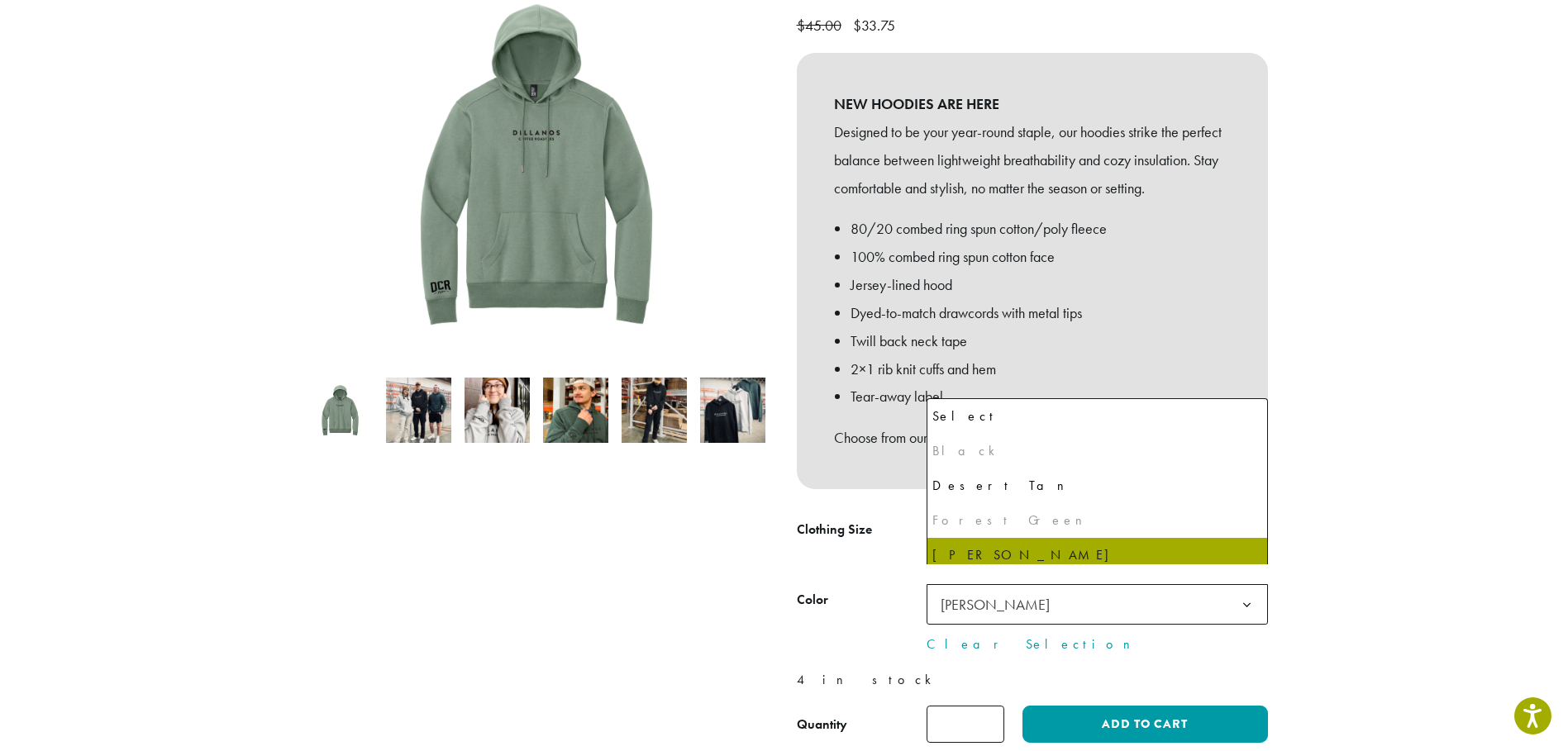
click at [991, 595] on span "Laurel Green" at bounding box center [994, 603] width 109 height 19
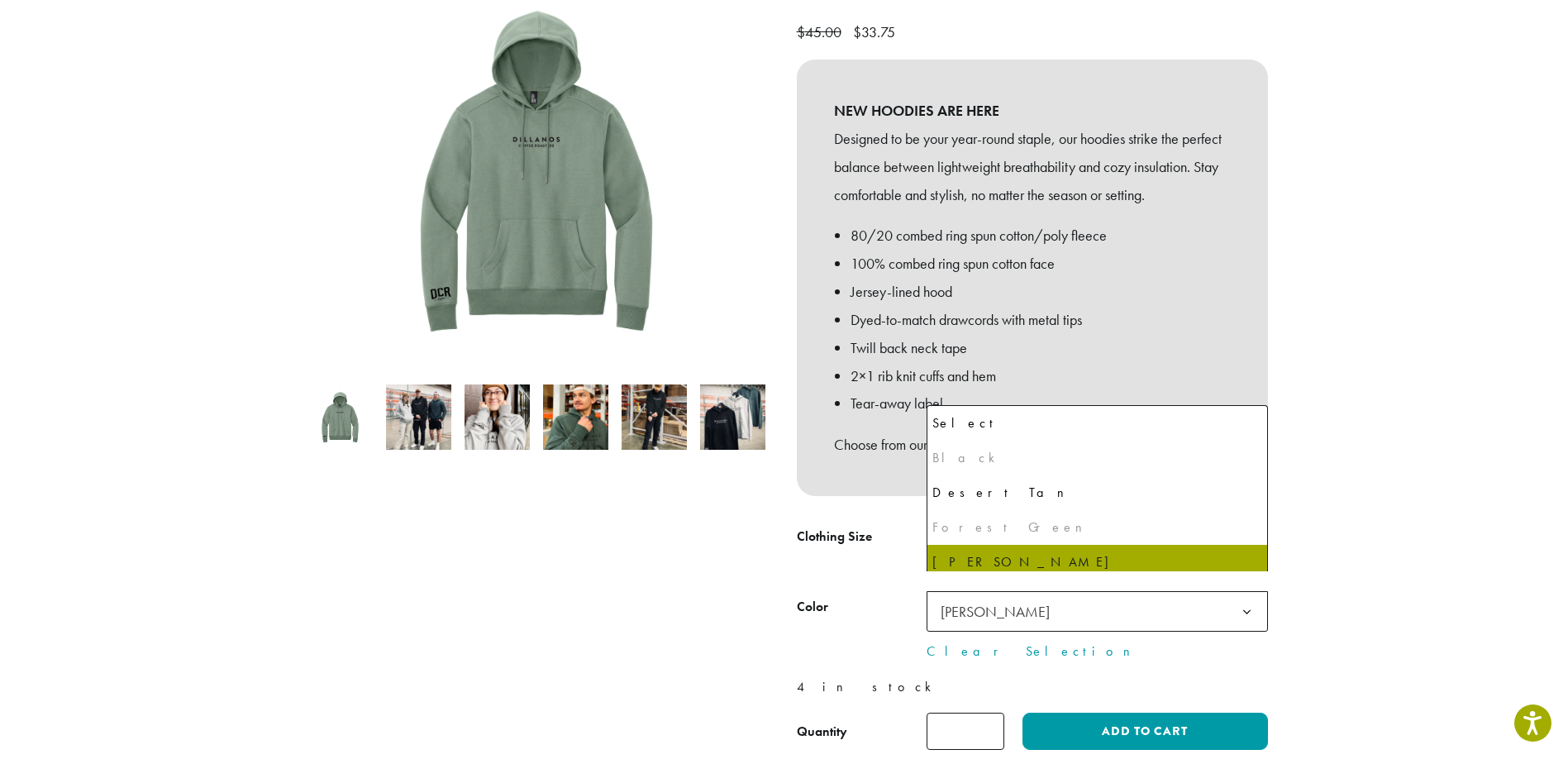
scroll to position [8, 0]
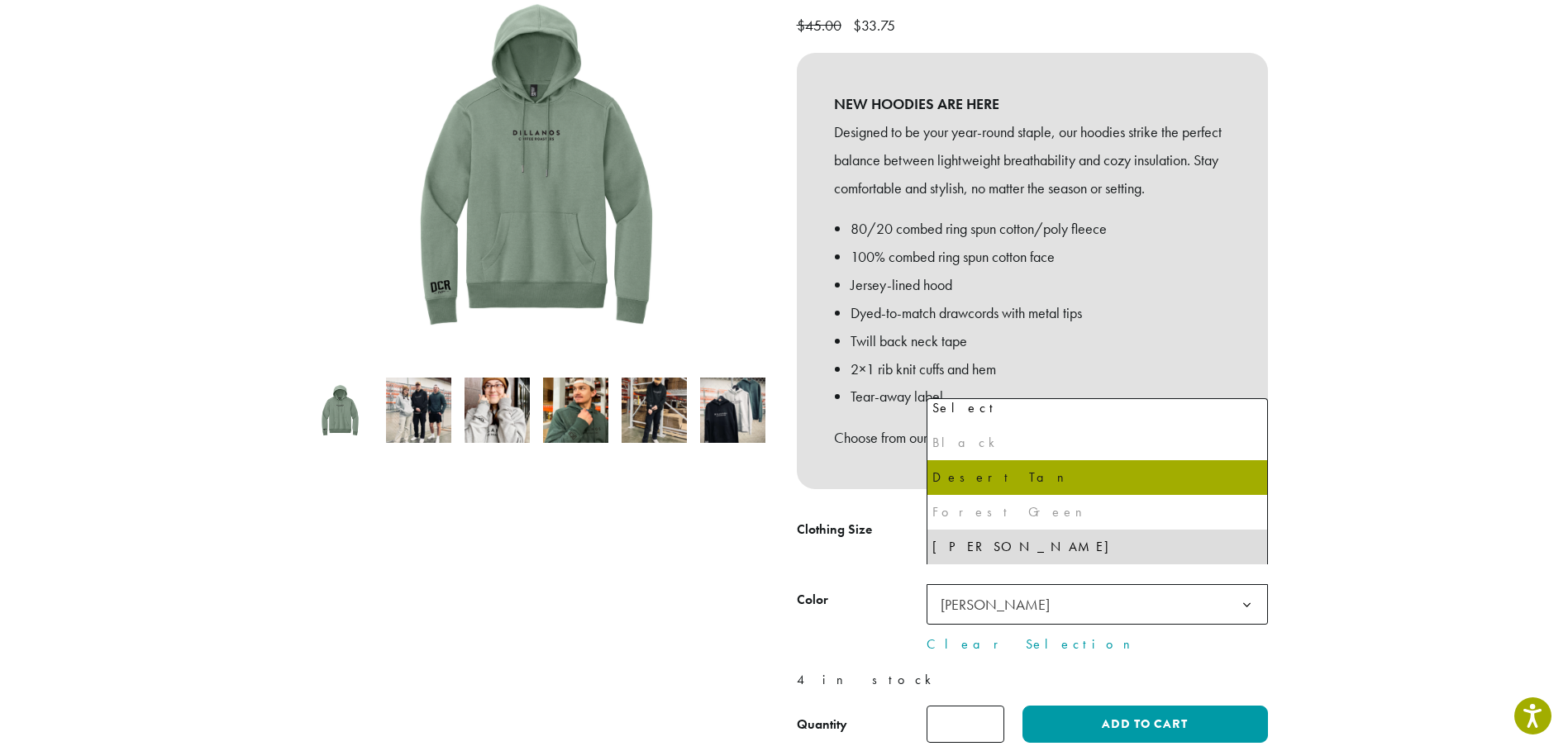
select select "**********"
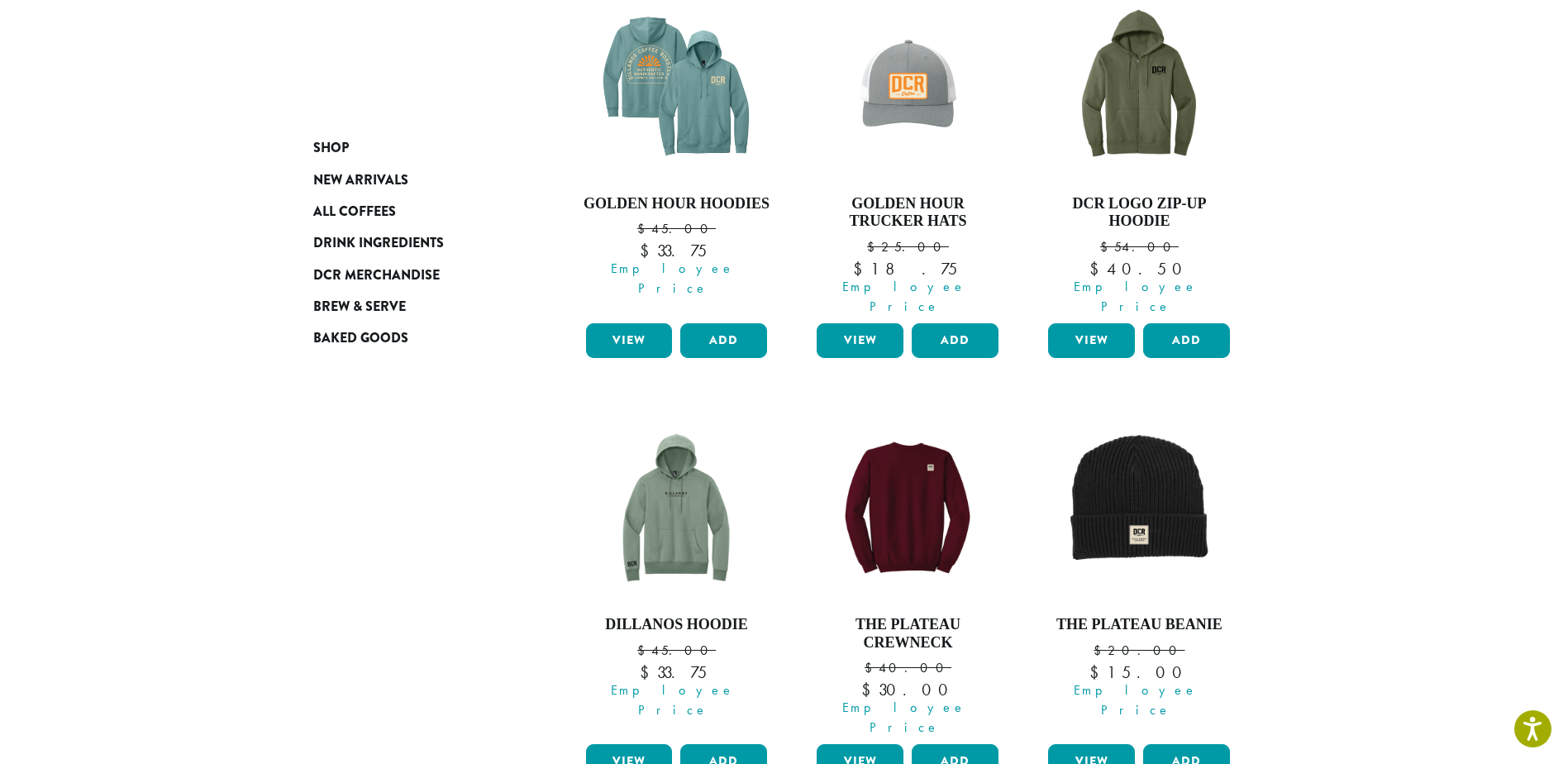
scroll to position [679, 0]
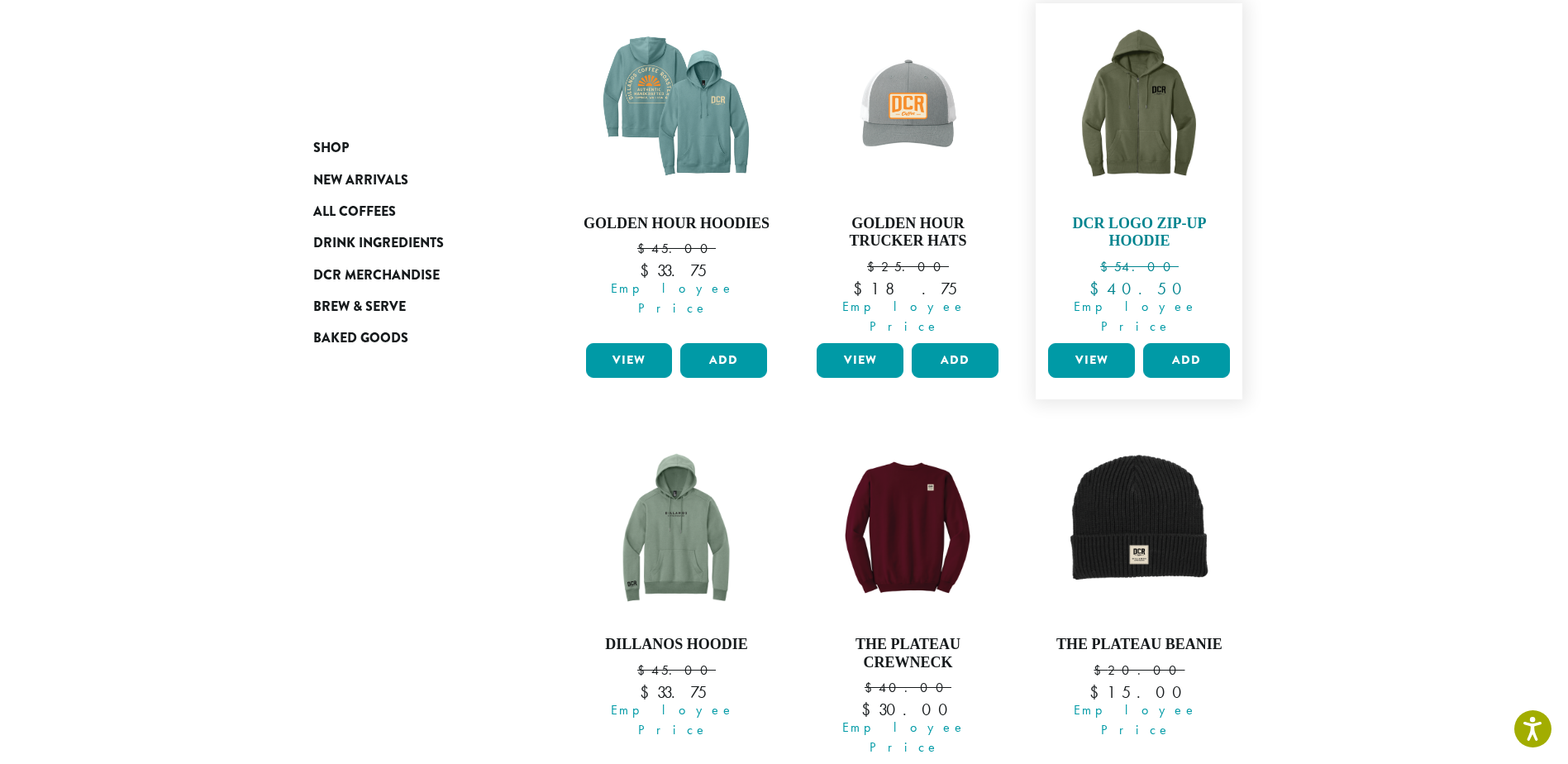
click at [1159, 145] on img at bounding box center [1138, 106] width 190 height 190
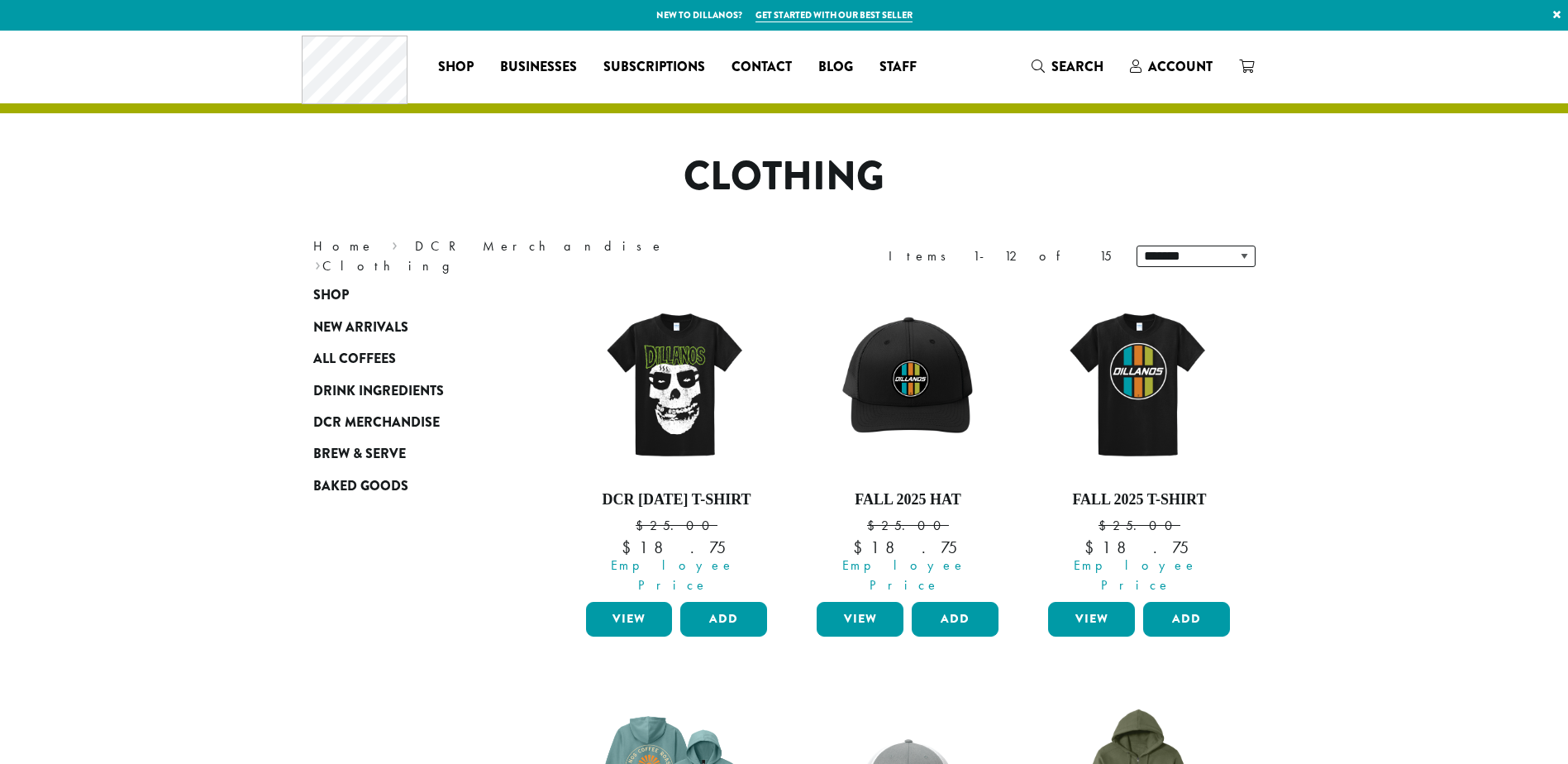
scroll to position [679, 0]
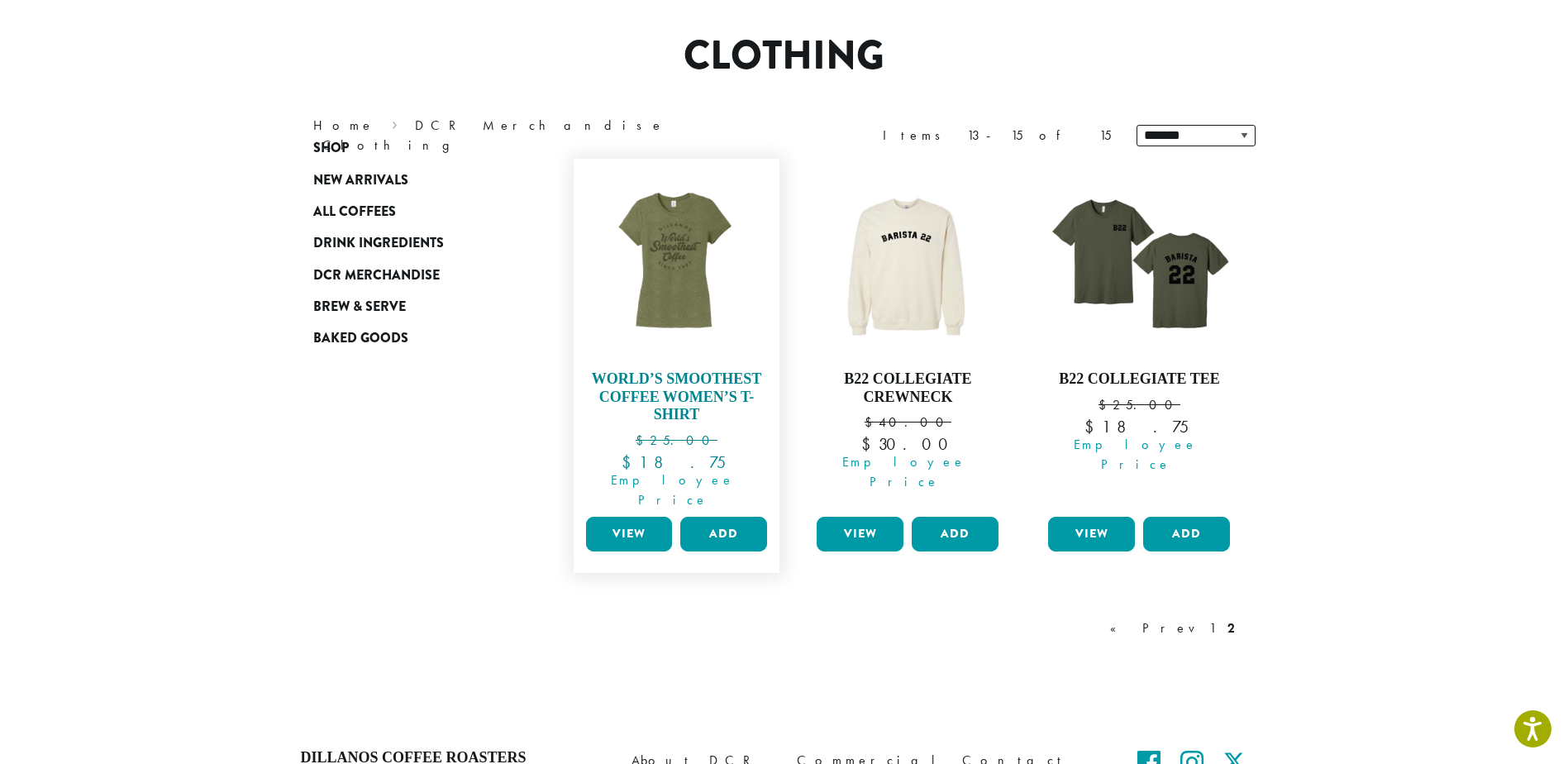
scroll to position [248, 0]
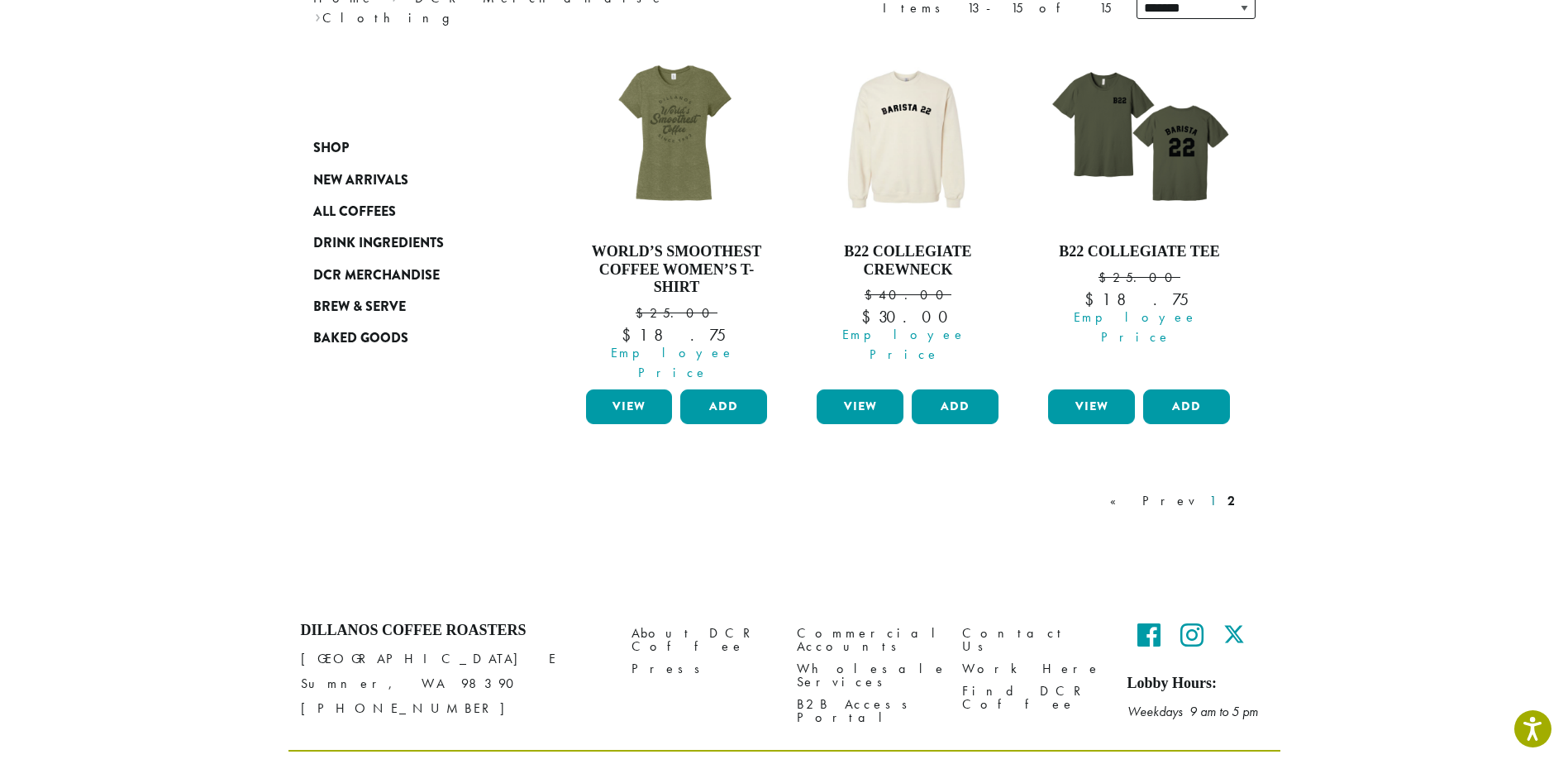
click at [1208, 491] on link "1" at bounding box center [1212, 501] width 13 height 20
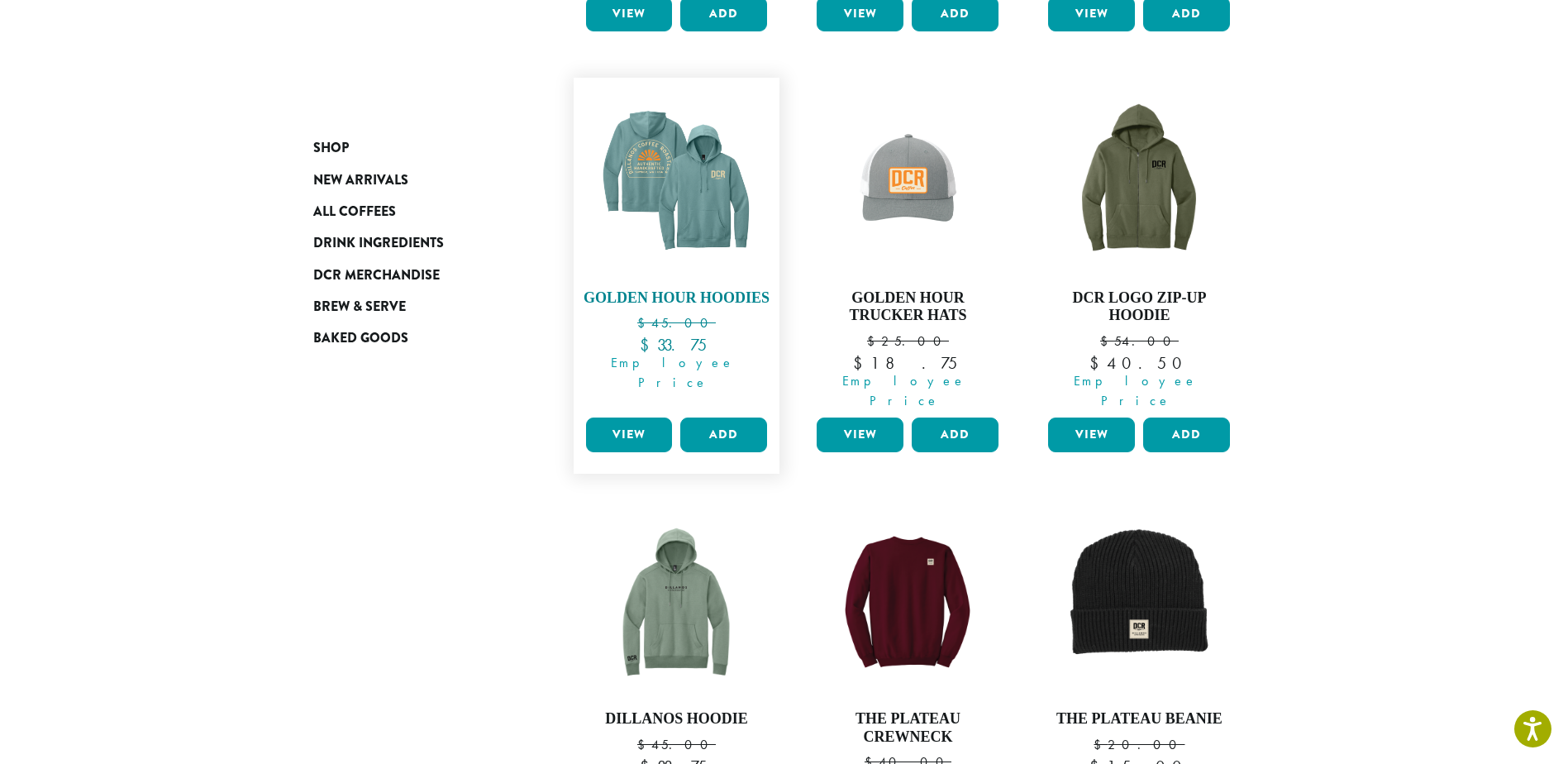
scroll to position [763, 0]
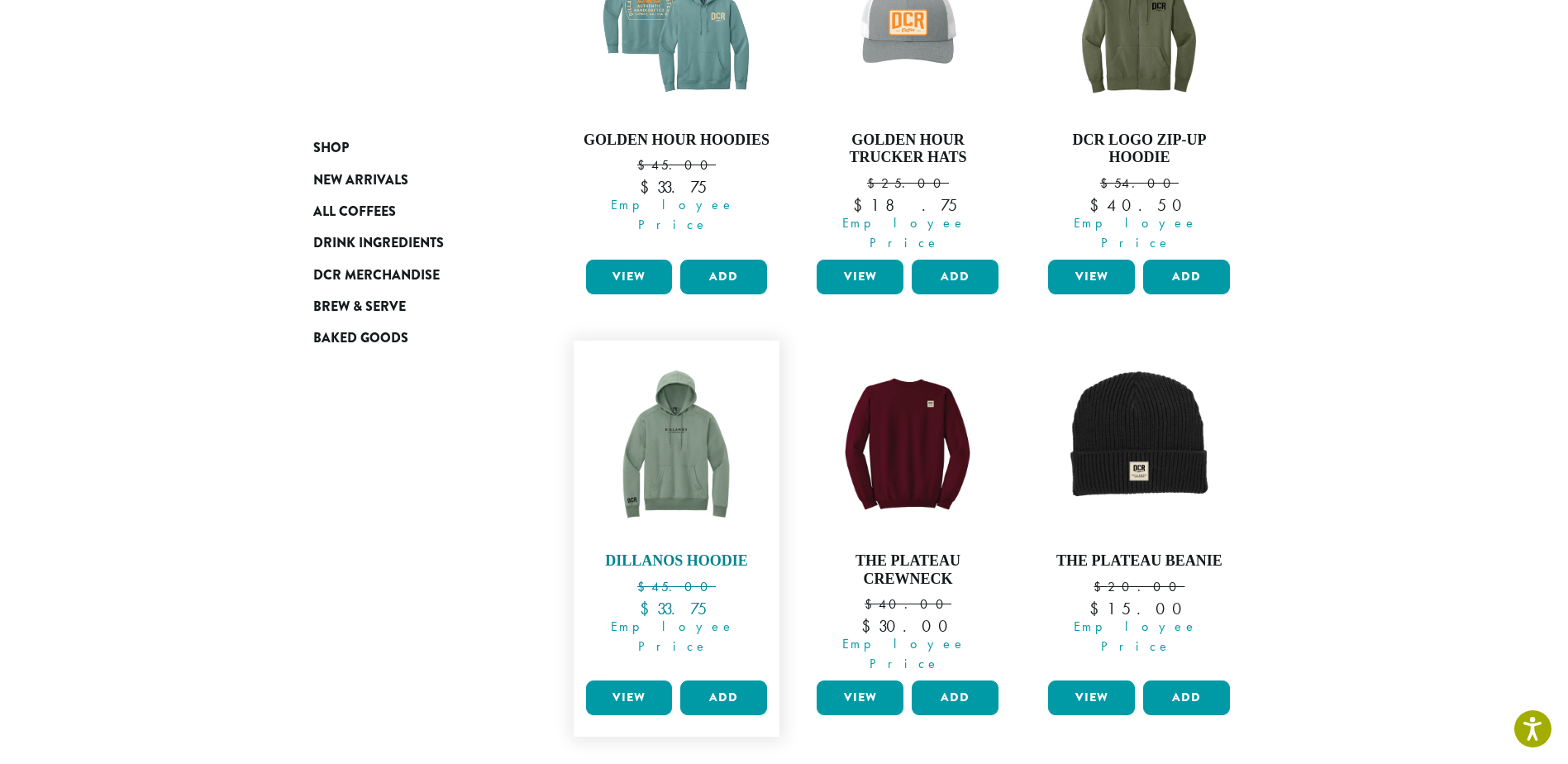
click at [685, 446] on img at bounding box center [676, 444] width 190 height 190
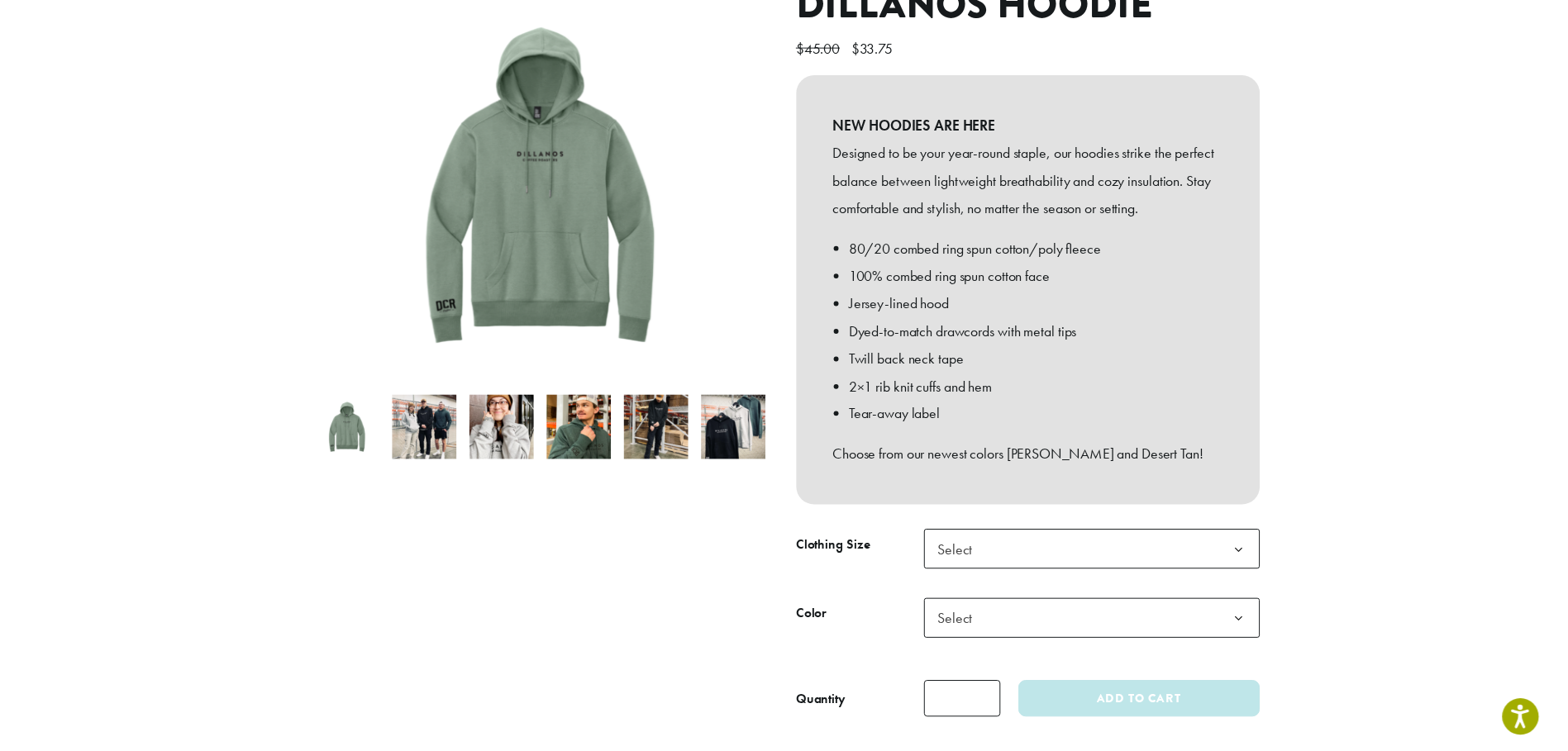
scroll to position [248, 0]
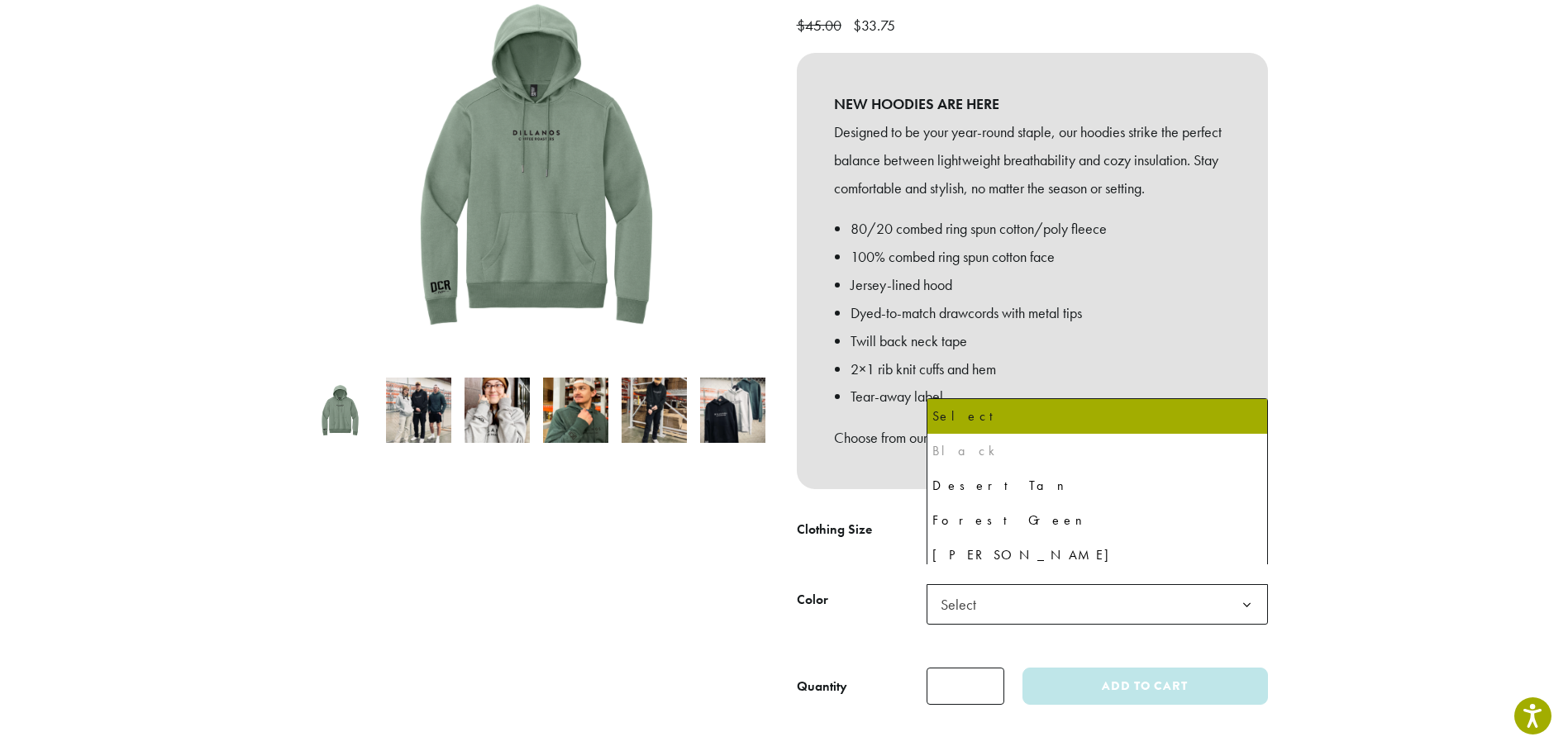
click at [1000, 586] on span "Select" at bounding box center [1097, 603] width 341 height 40
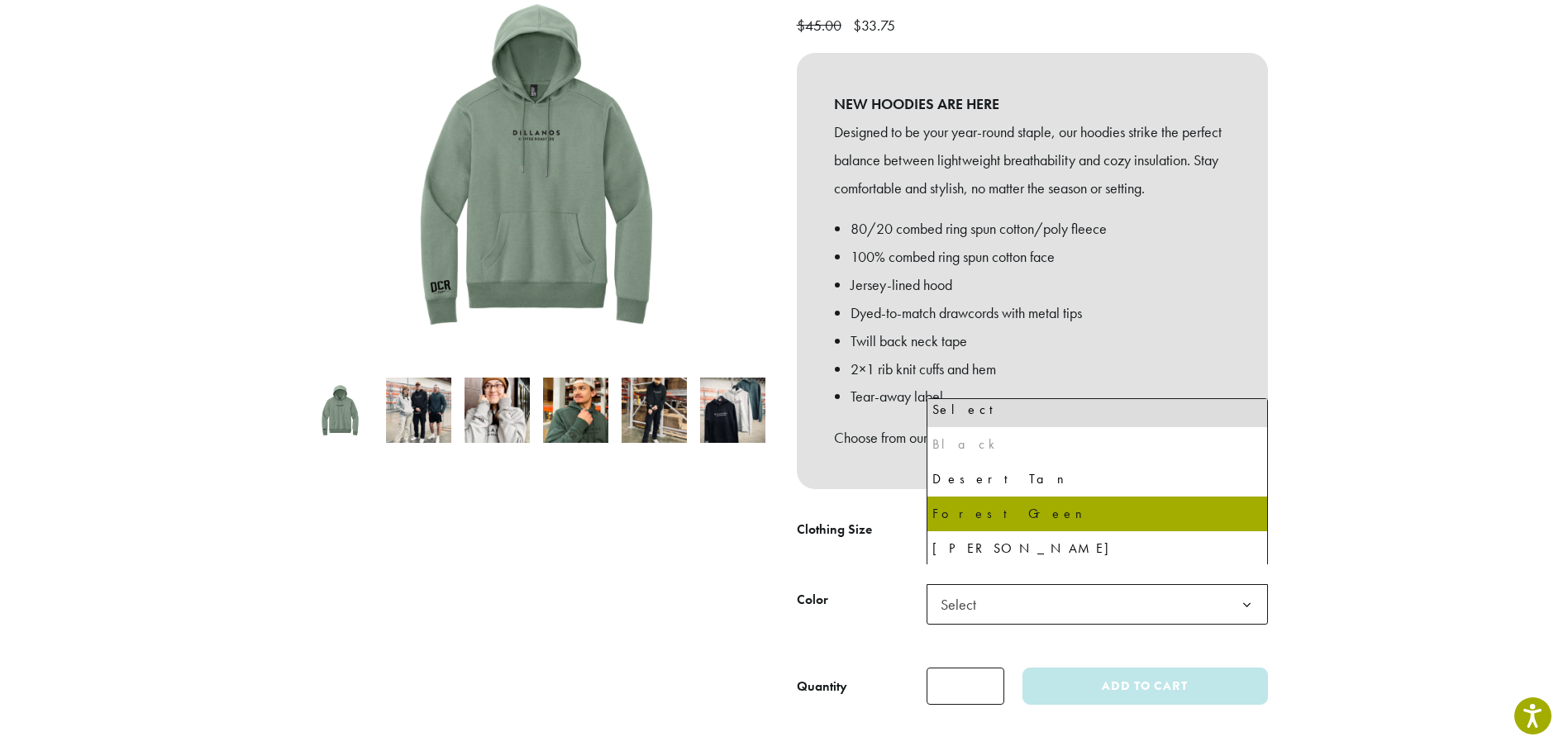
scroll to position [8, 0]
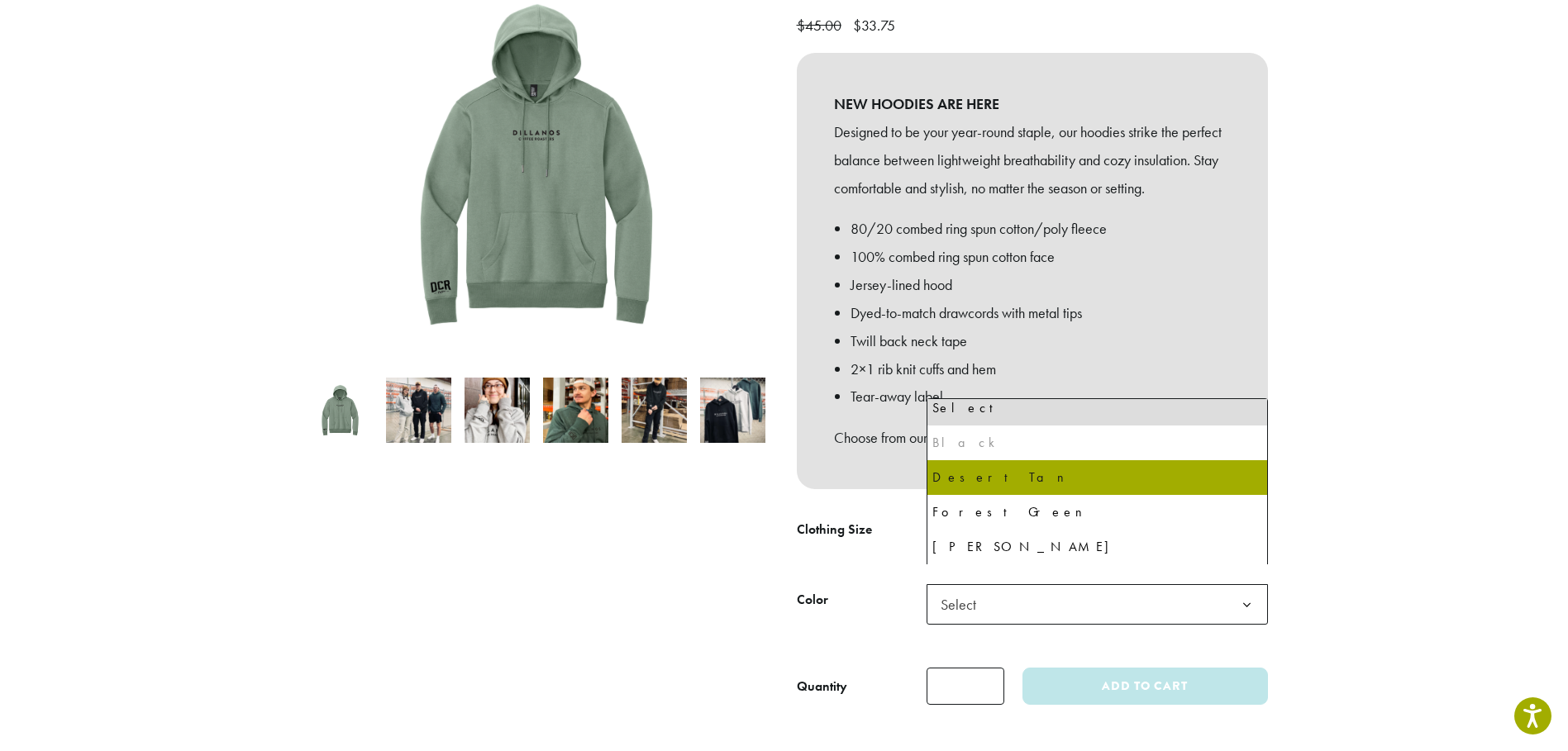
click at [959, 442] on div "Black" at bounding box center [1097, 443] width 330 height 25
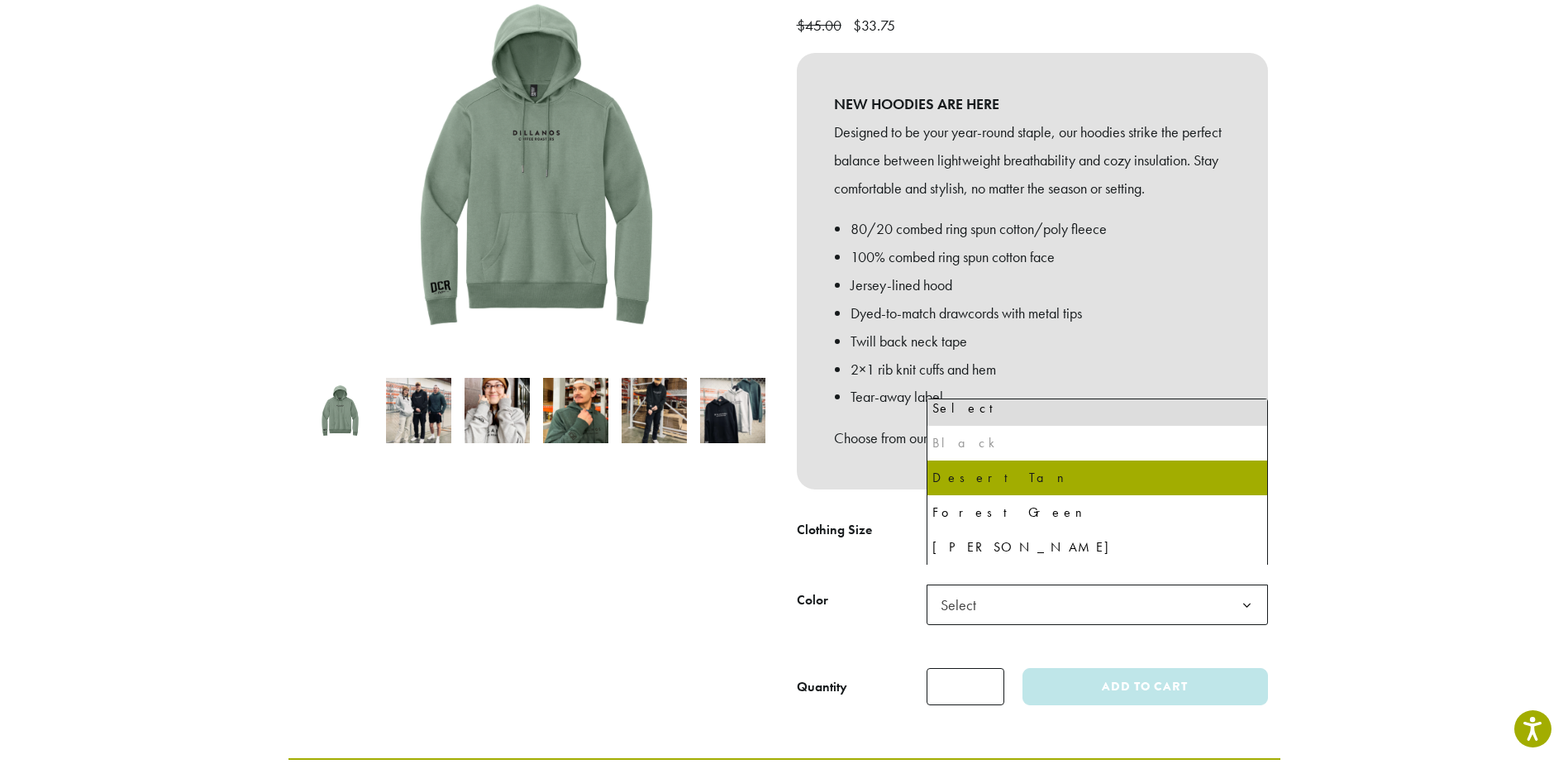
click at [717, 395] on img at bounding box center [732, 410] width 66 height 66
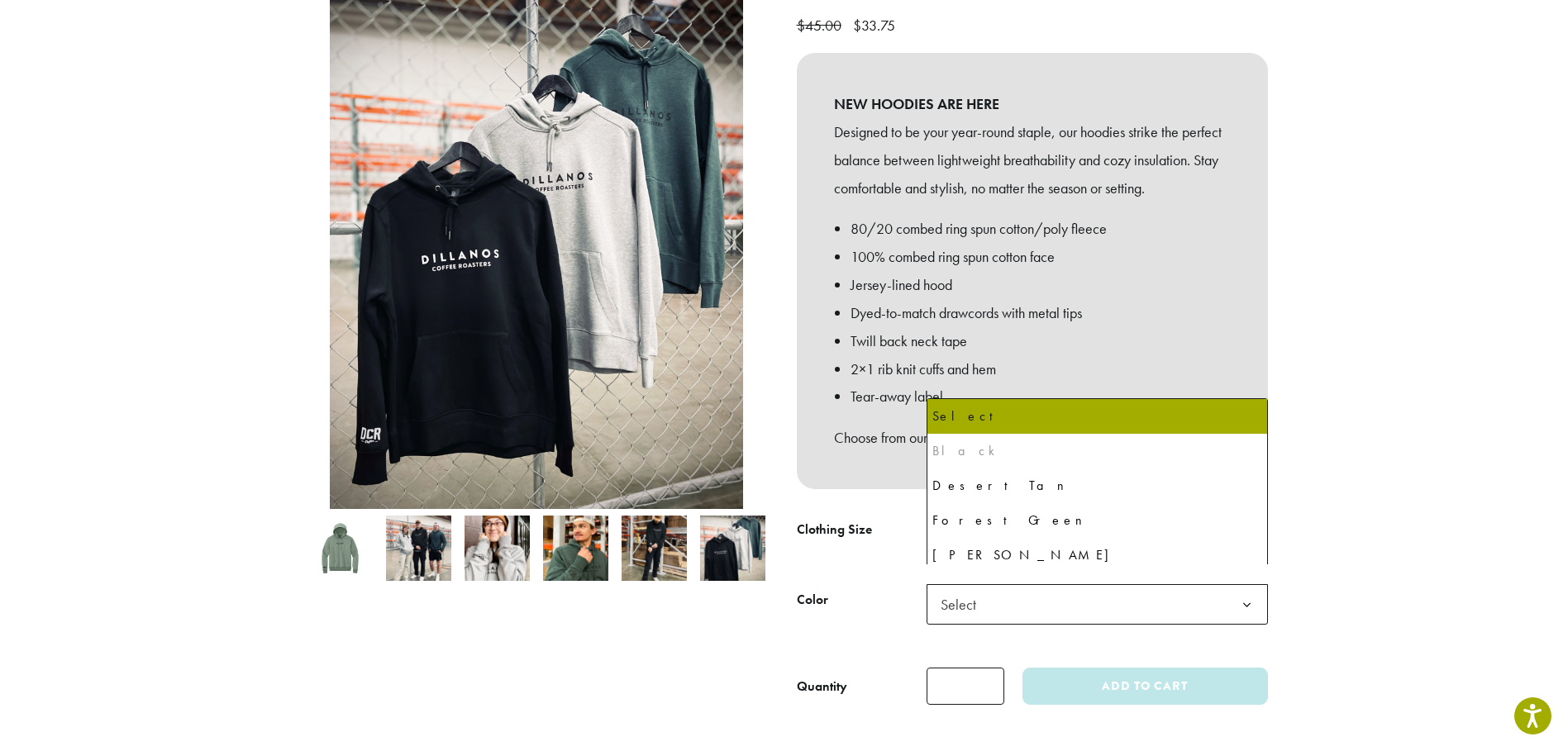
click at [1001, 592] on span "Select" at bounding box center [1097, 603] width 341 height 40
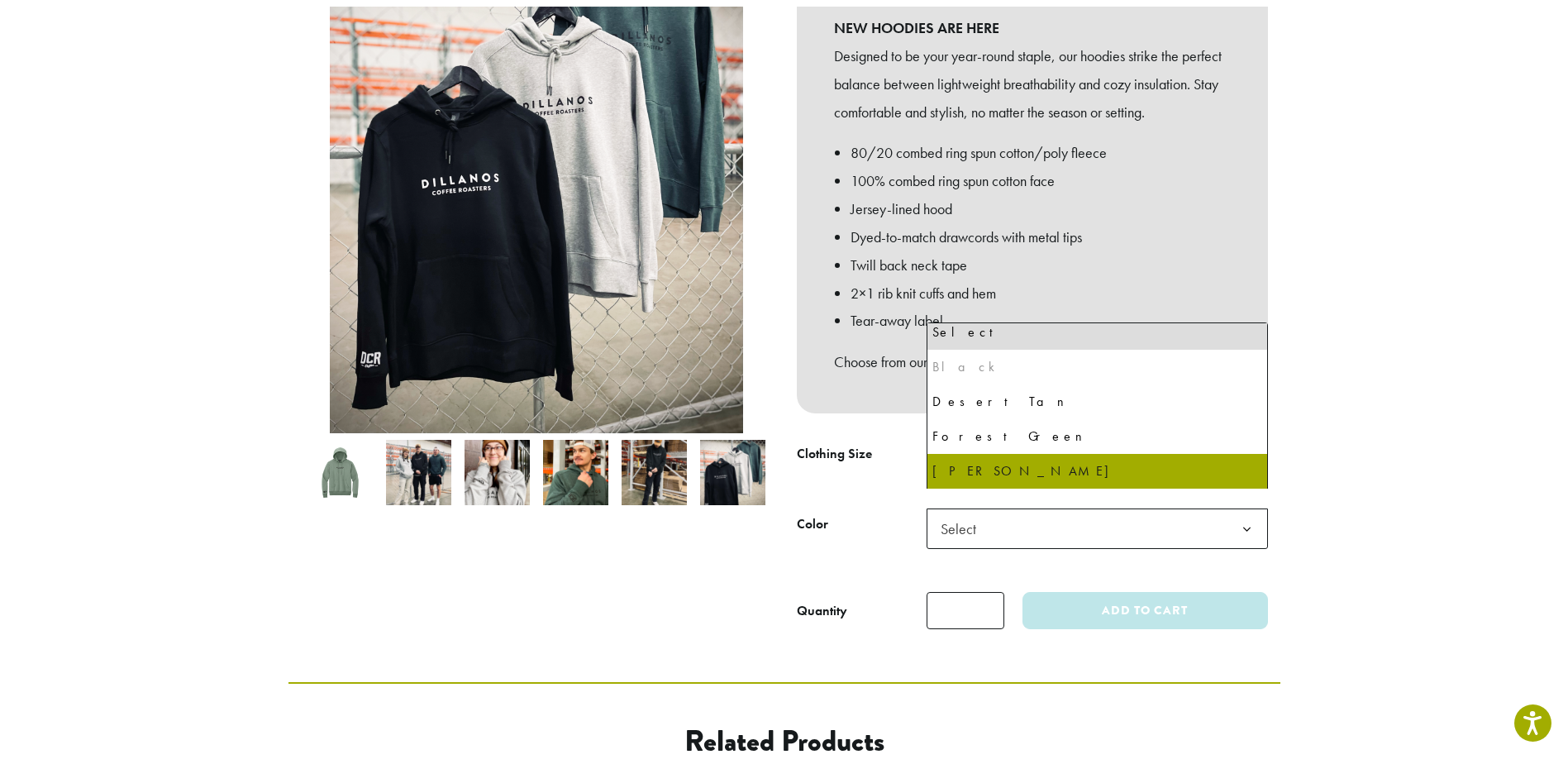
scroll to position [0, 0]
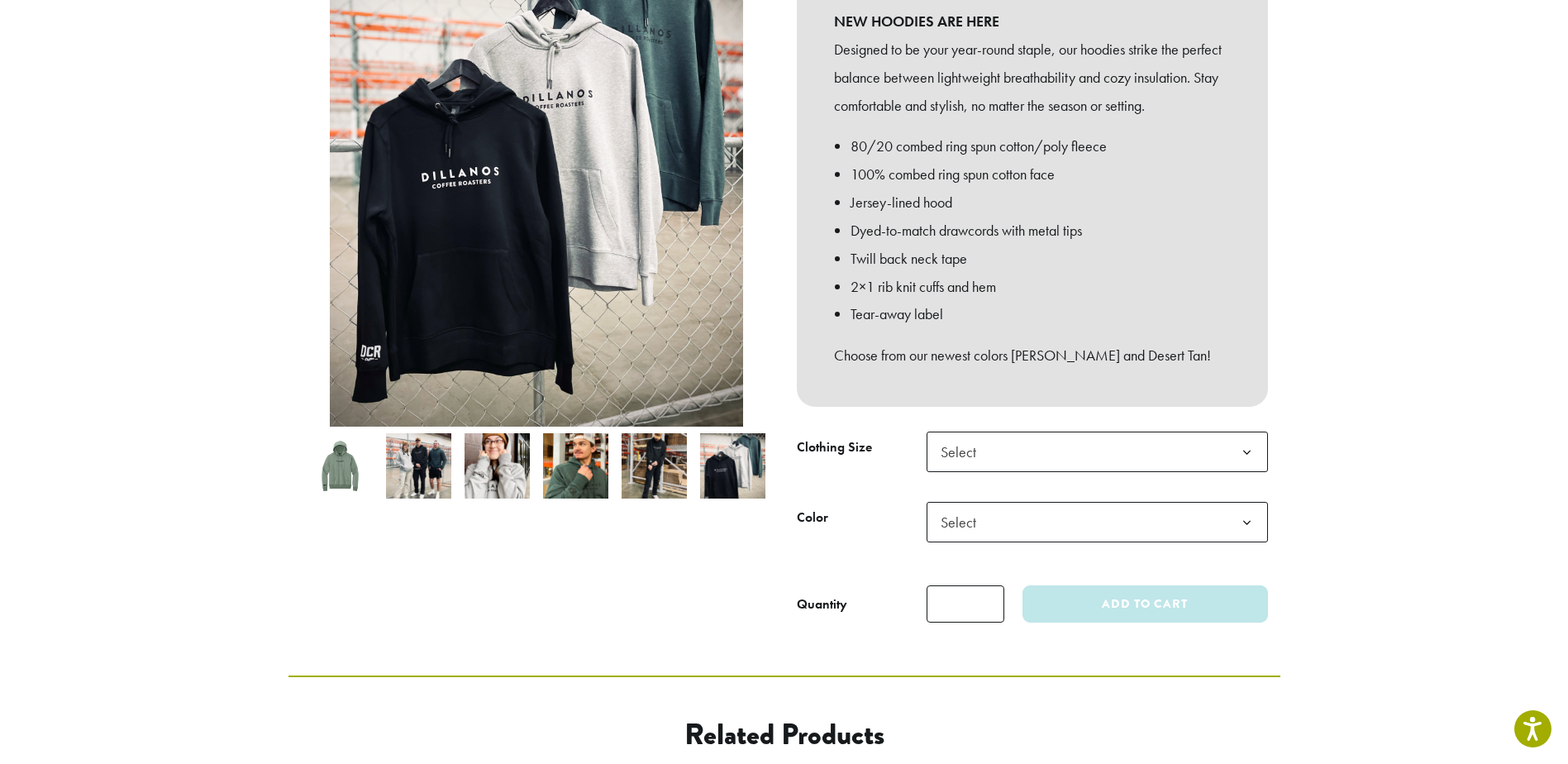
click at [886, 506] on label "Color" at bounding box center [862, 517] width 130 height 24
click at [926, 501] on select "**********" at bounding box center [926, 501] width 1 height 1
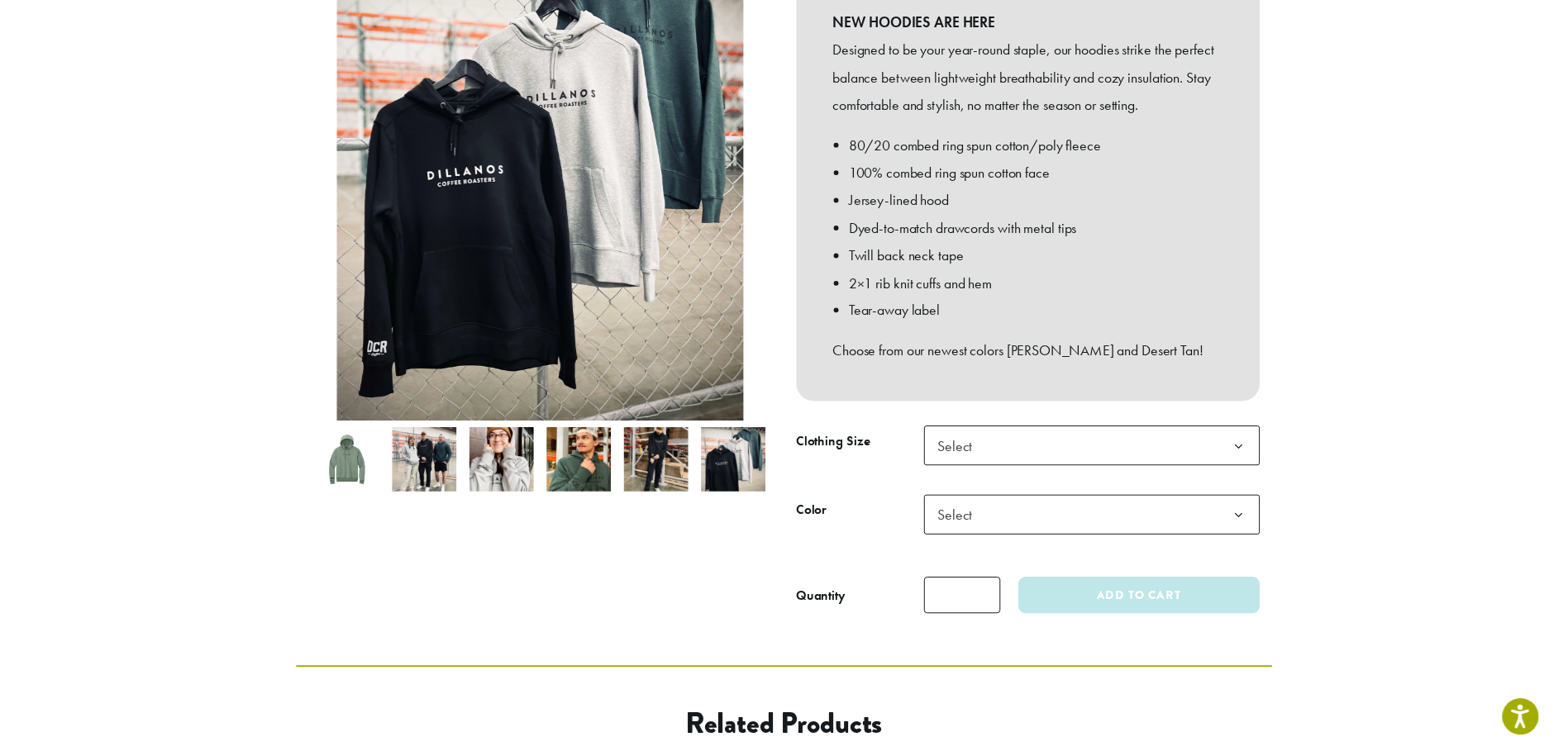
scroll to position [330, 0]
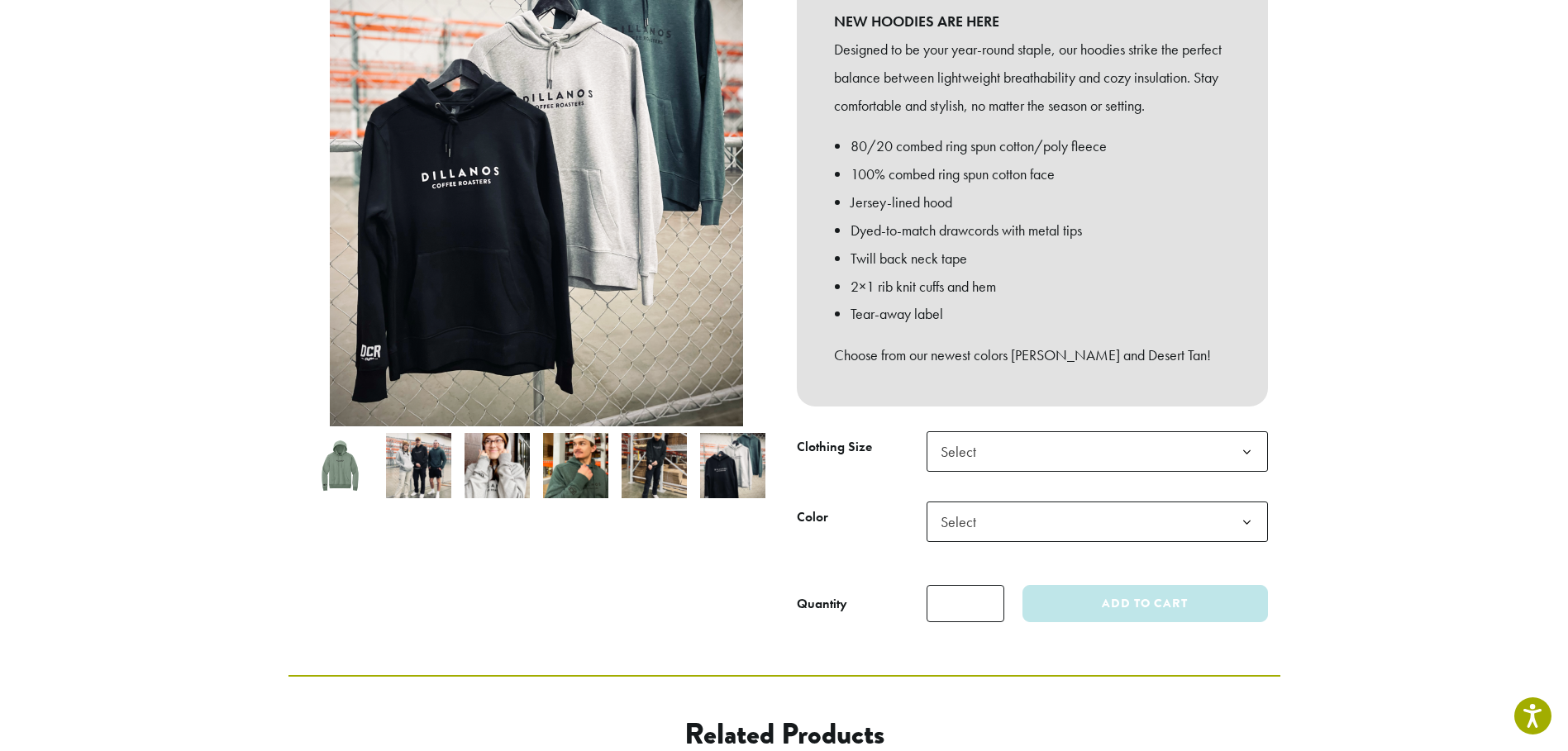
click at [1020, 432] on span "Select" at bounding box center [1097, 451] width 341 height 40
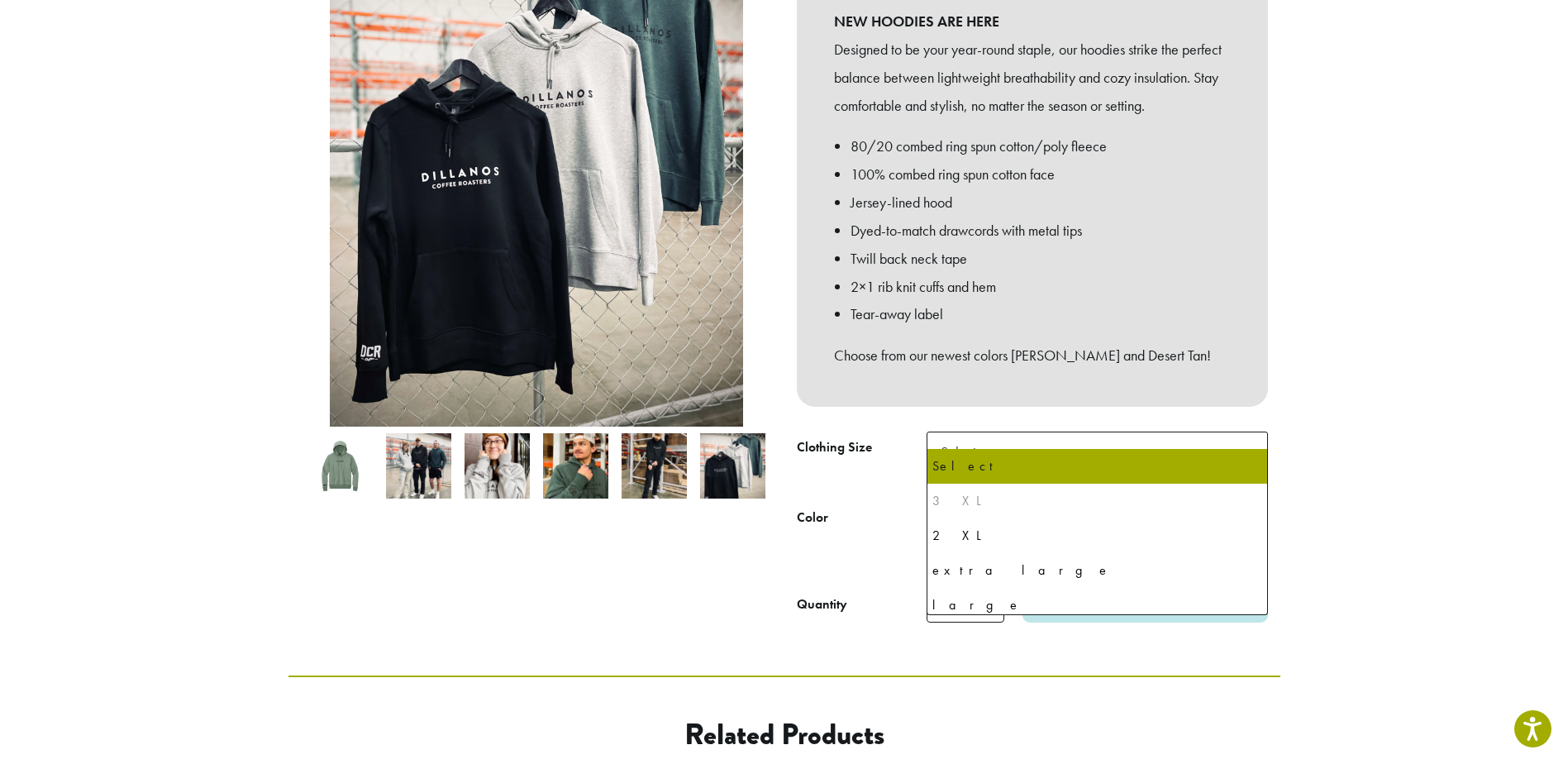
click at [1398, 435] on section "**********" at bounding box center [784, 188] width 1568 height 975
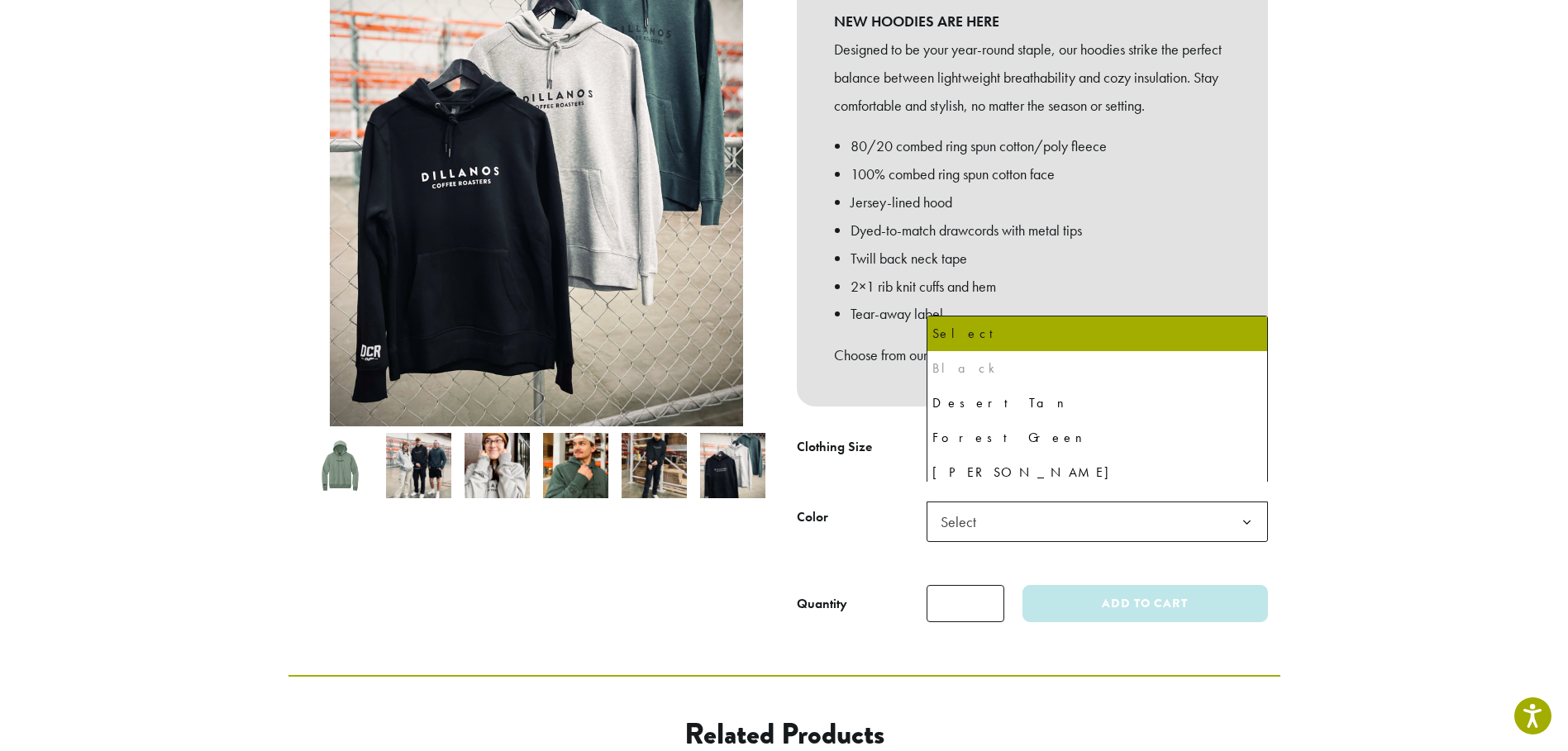
click at [1044, 502] on span "Select" at bounding box center [1097, 522] width 341 height 40
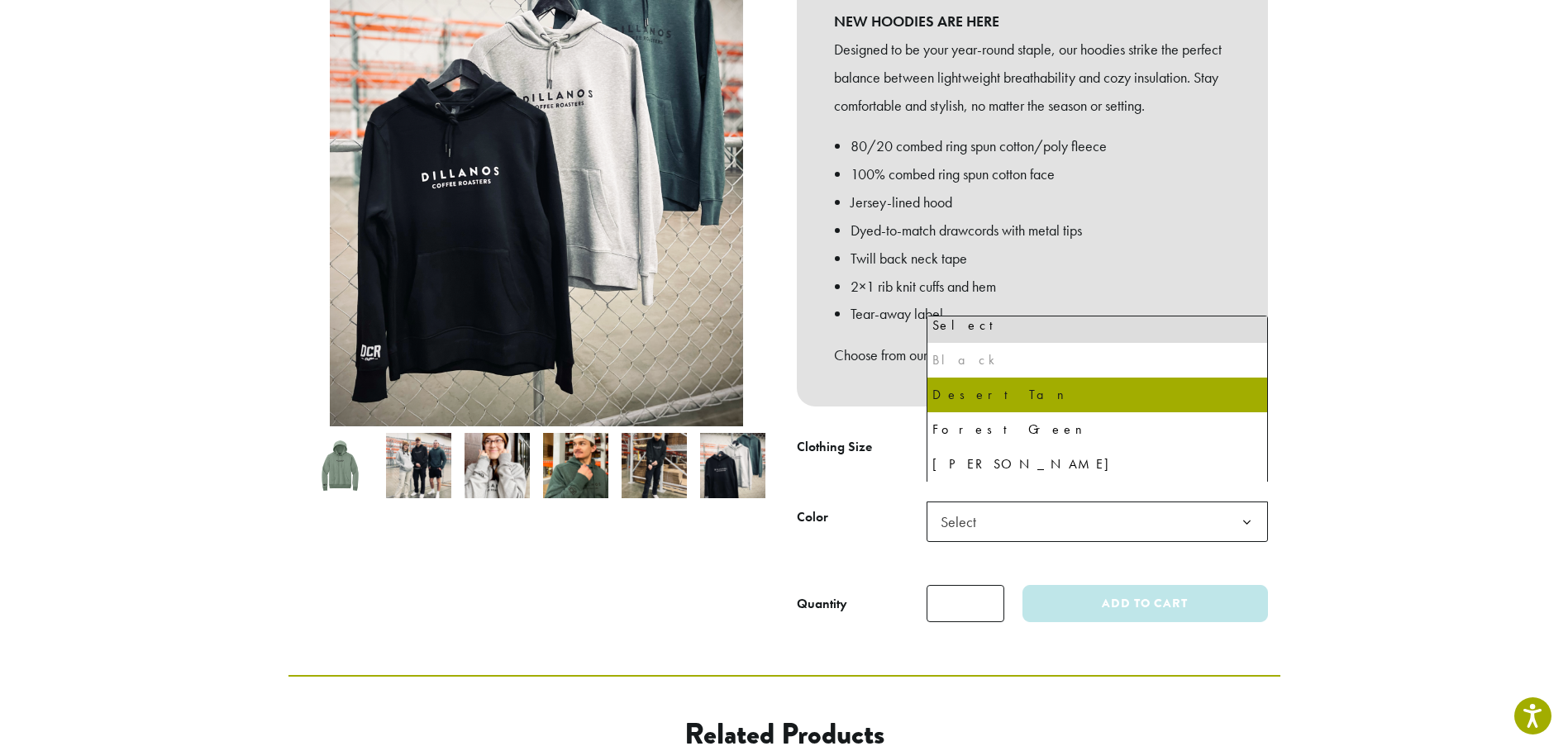
scroll to position [0, 0]
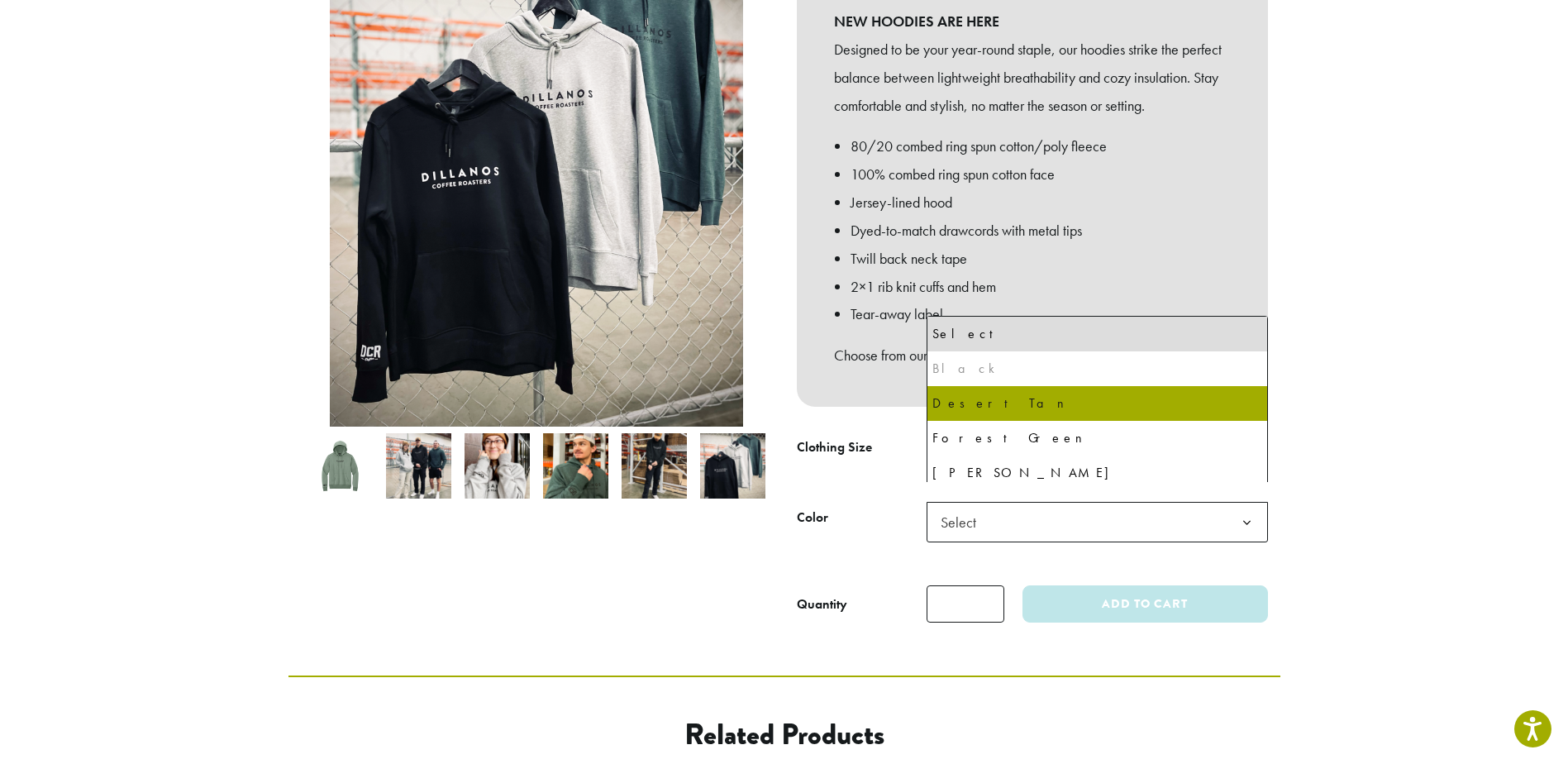
click at [1340, 381] on section "**********" at bounding box center [784, 188] width 1568 height 975
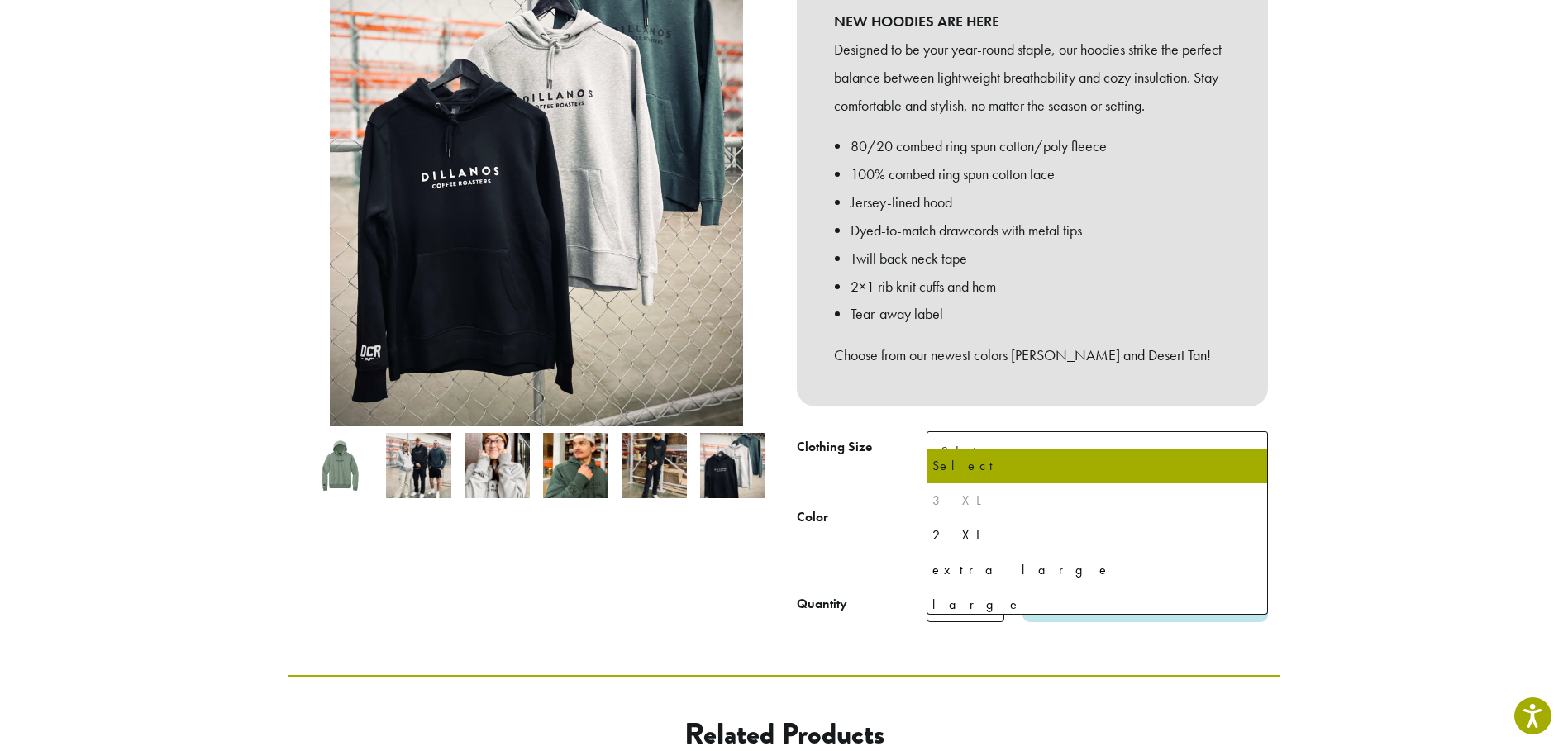
click at [1076, 434] on span "Select" at bounding box center [1097, 451] width 341 height 40
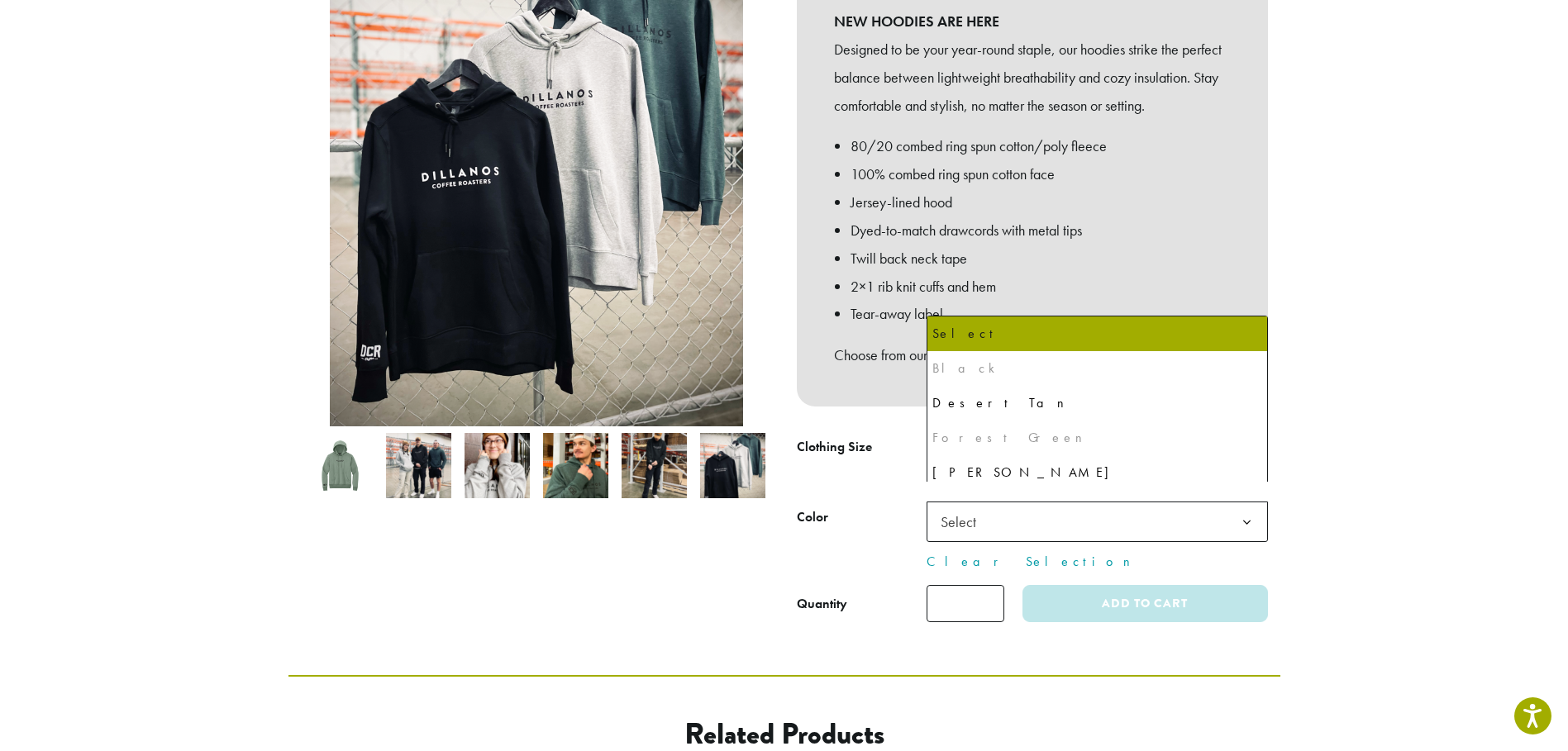
click at [1037, 502] on span "Select" at bounding box center [1097, 522] width 341 height 40
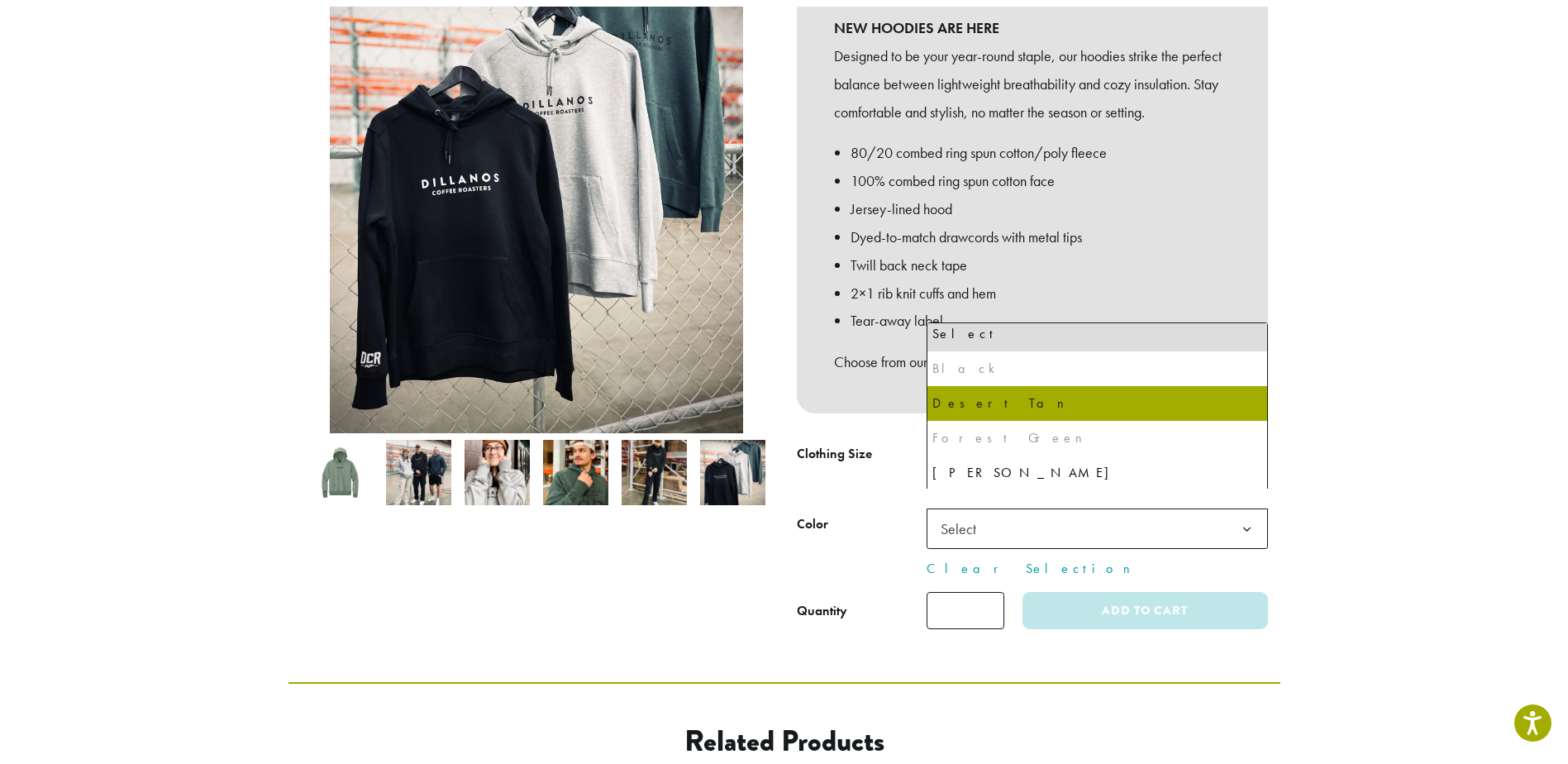
scroll to position [8, 0]
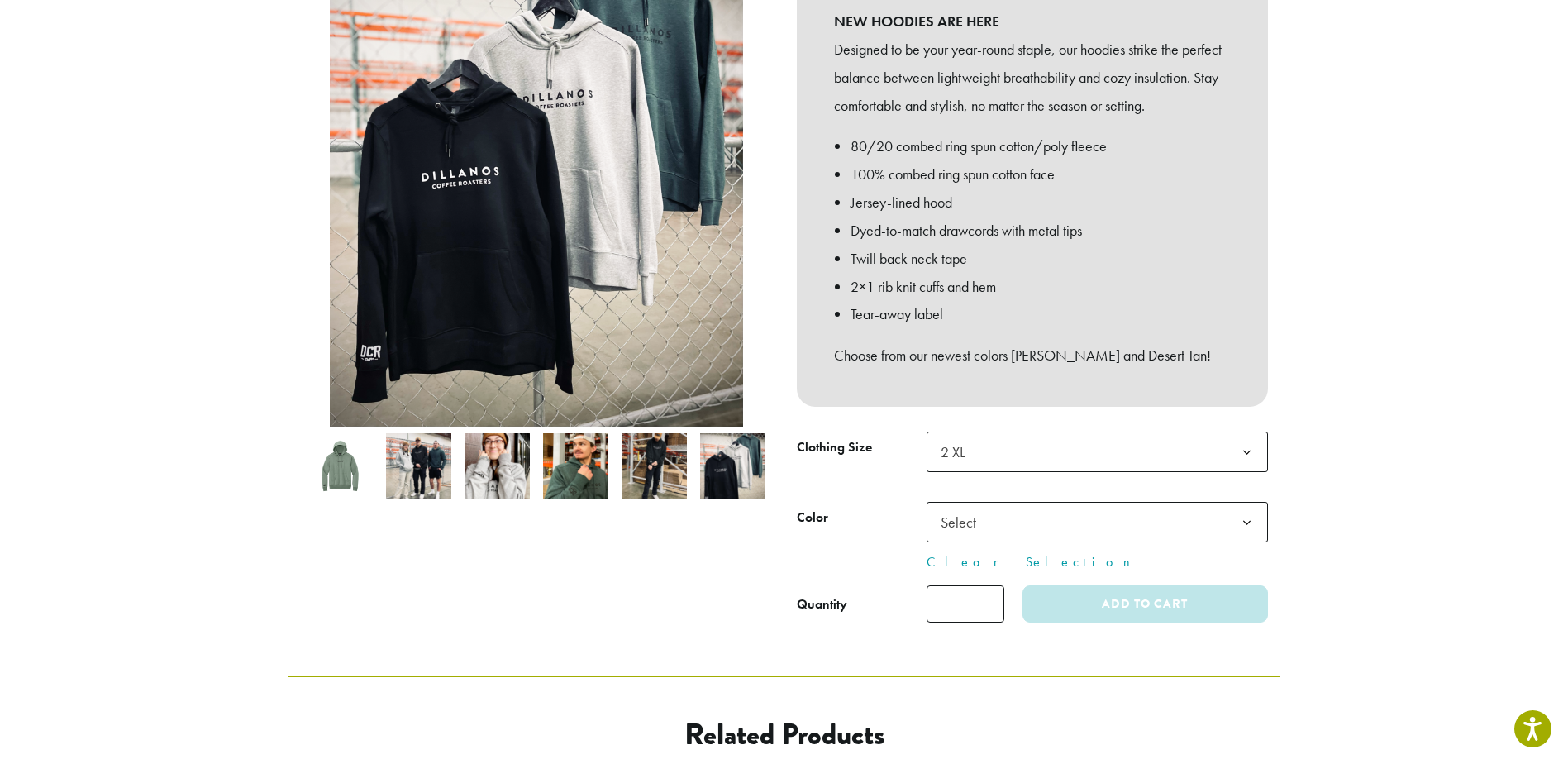
click at [1247, 506] on b at bounding box center [1246, 523] width 40 height 40
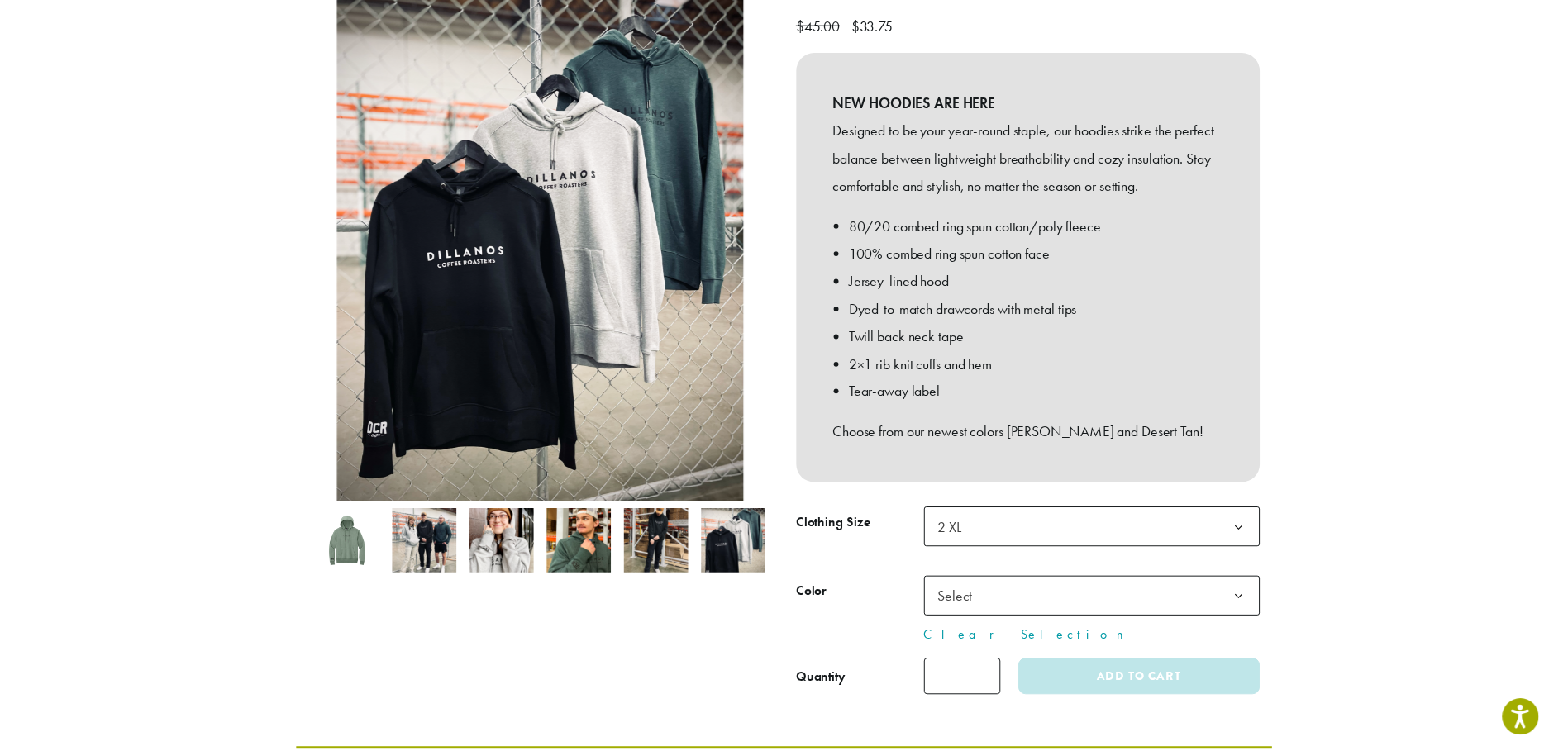
scroll to position [248, 0]
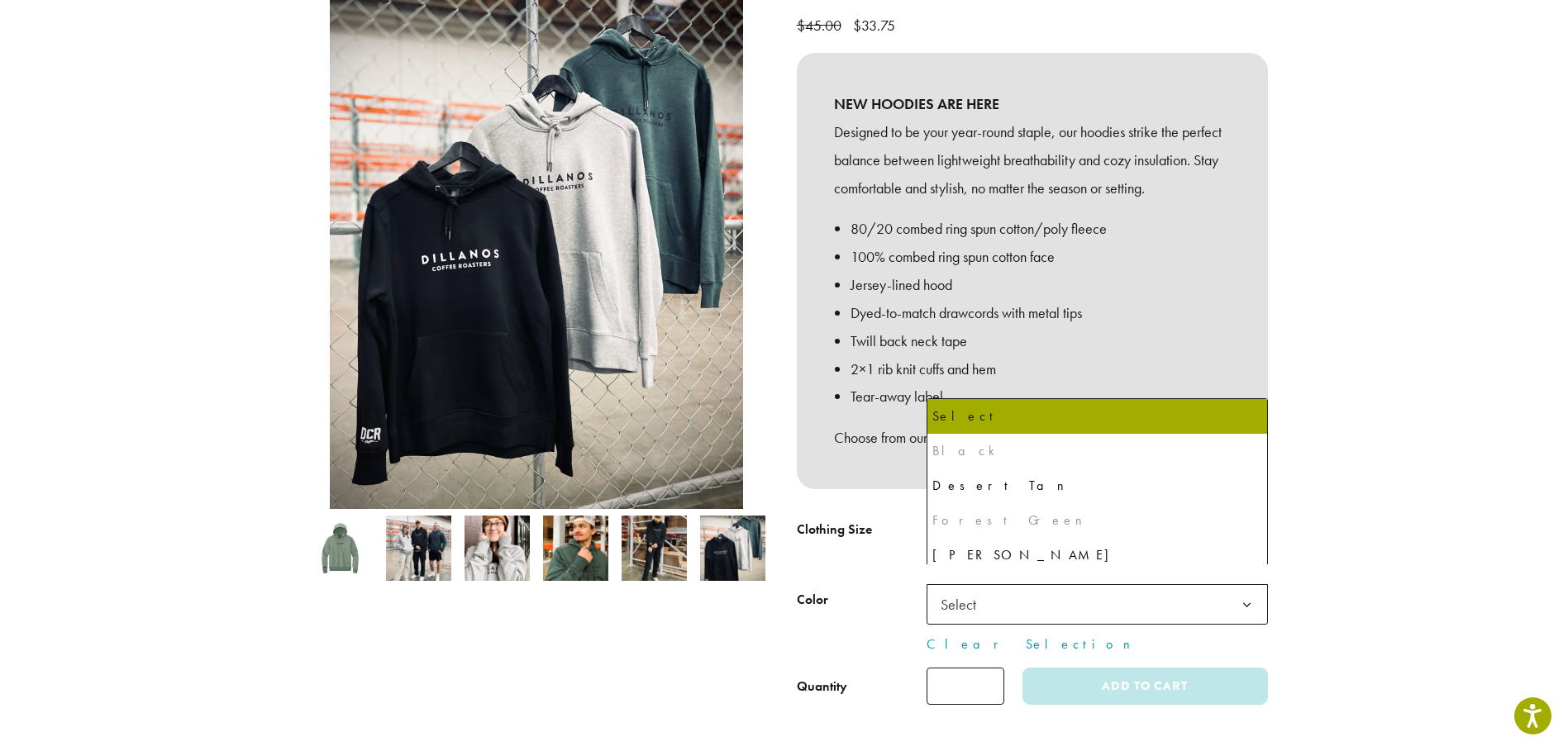
click at [1041, 602] on span "Select" at bounding box center [1097, 603] width 341 height 40
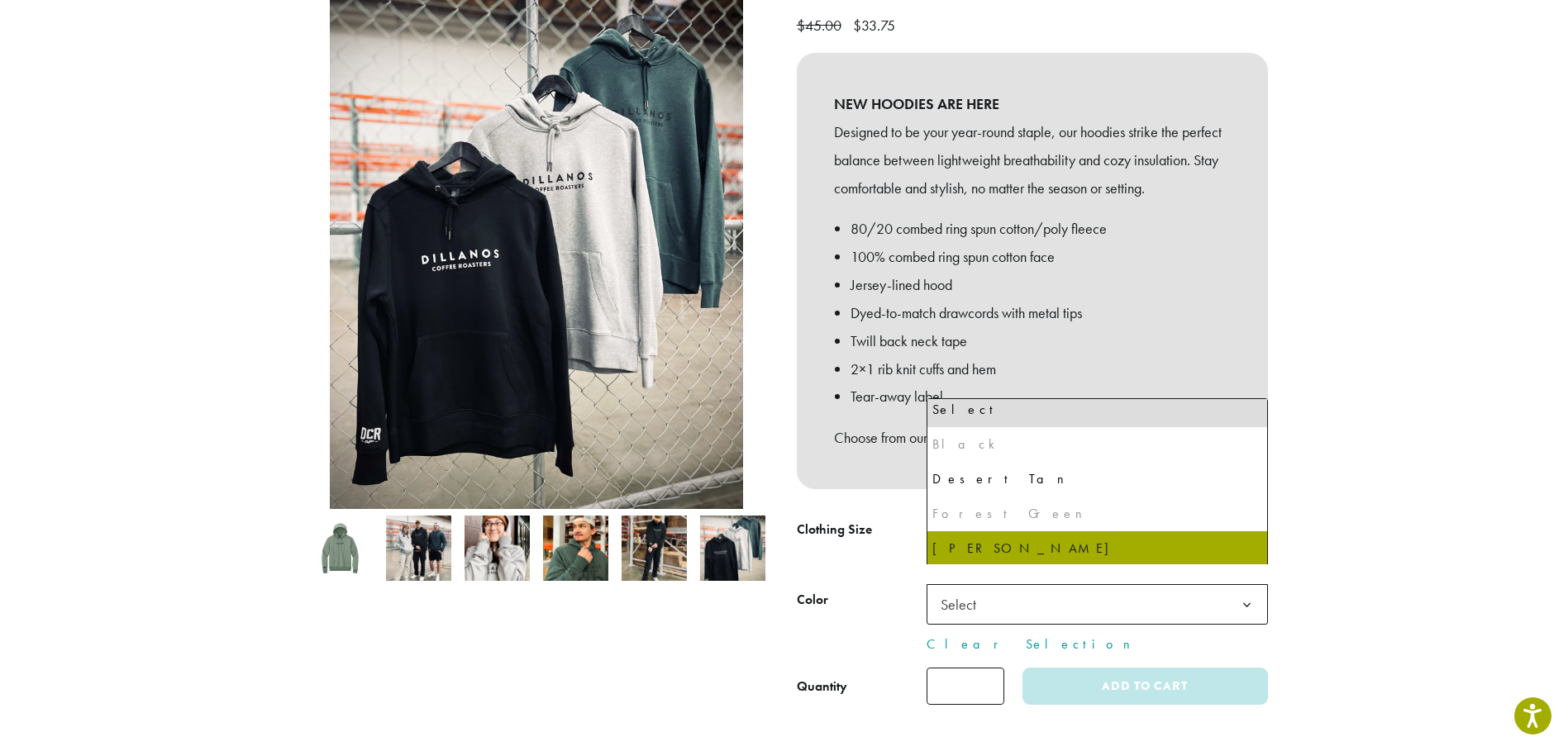
scroll to position [8, 0]
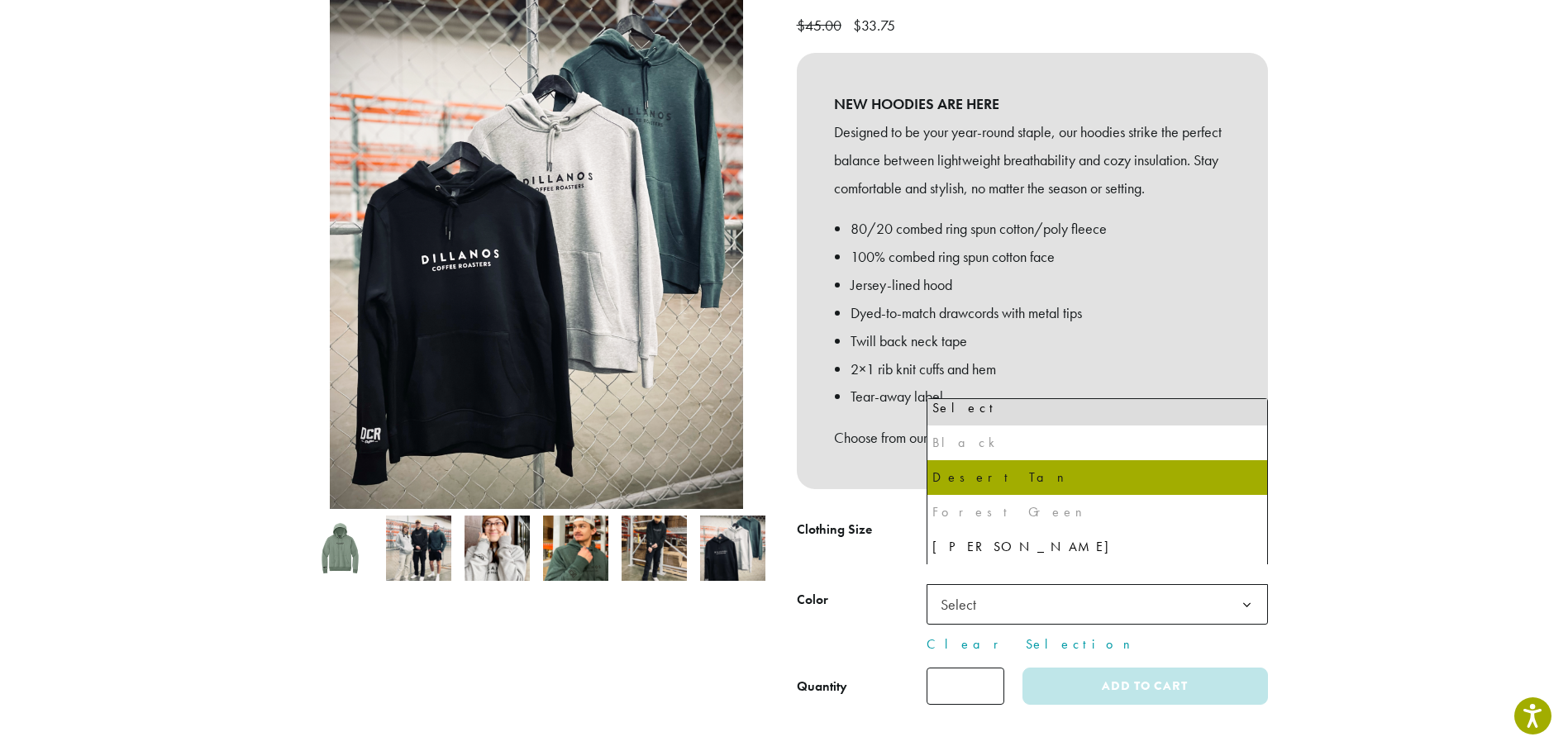
click at [969, 445] on div "Black" at bounding box center [1097, 443] width 330 height 25
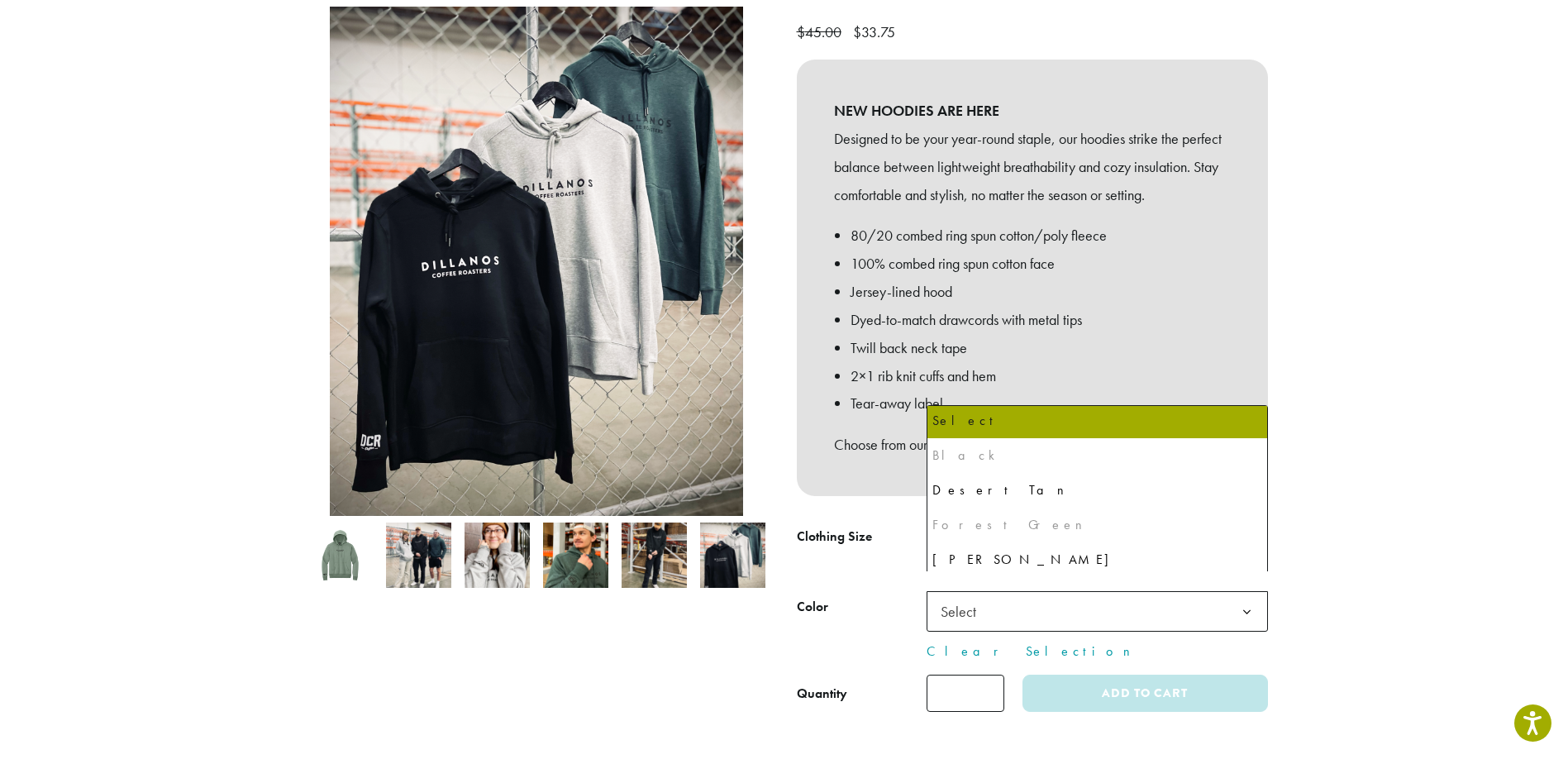
scroll to position [0, 0]
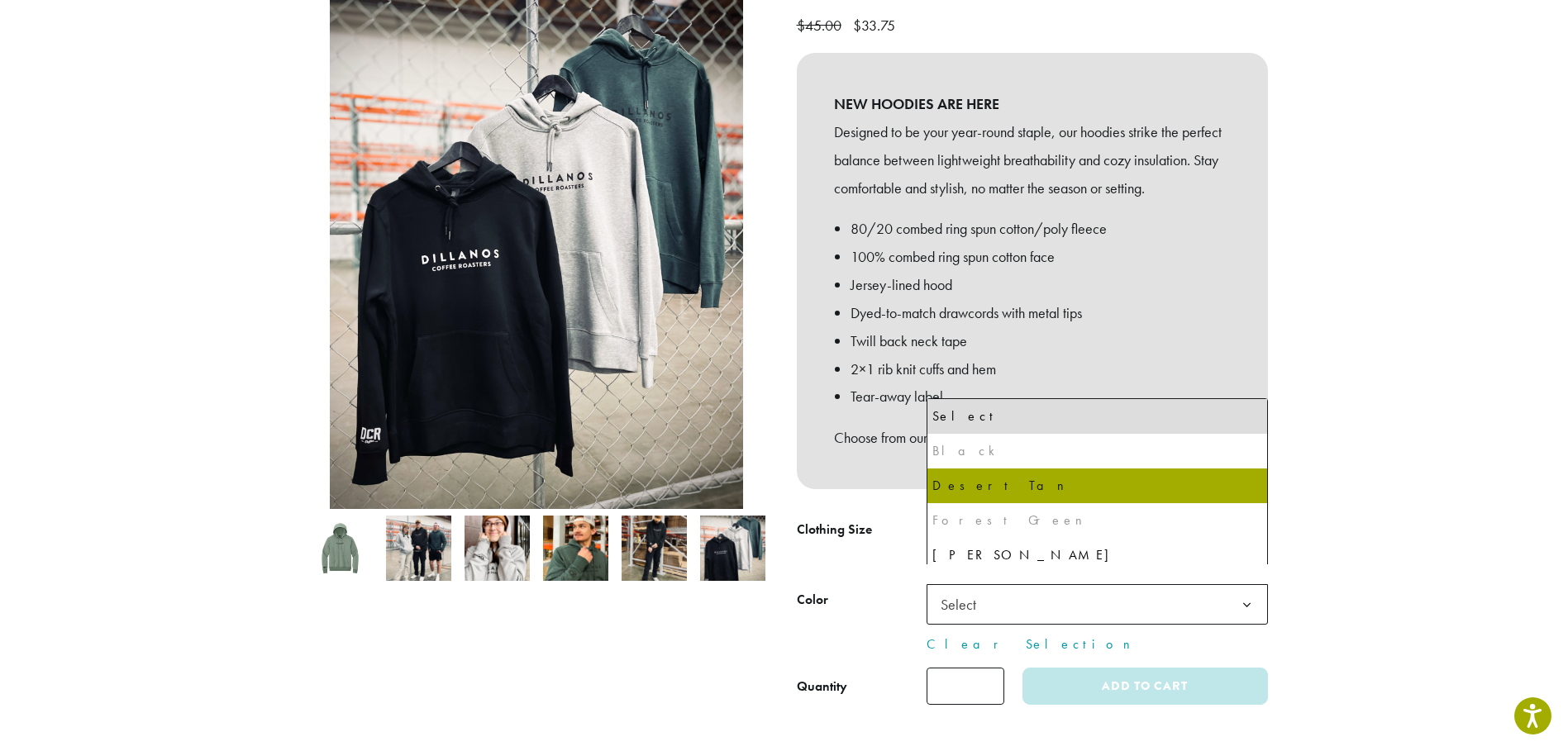
select select "**********"
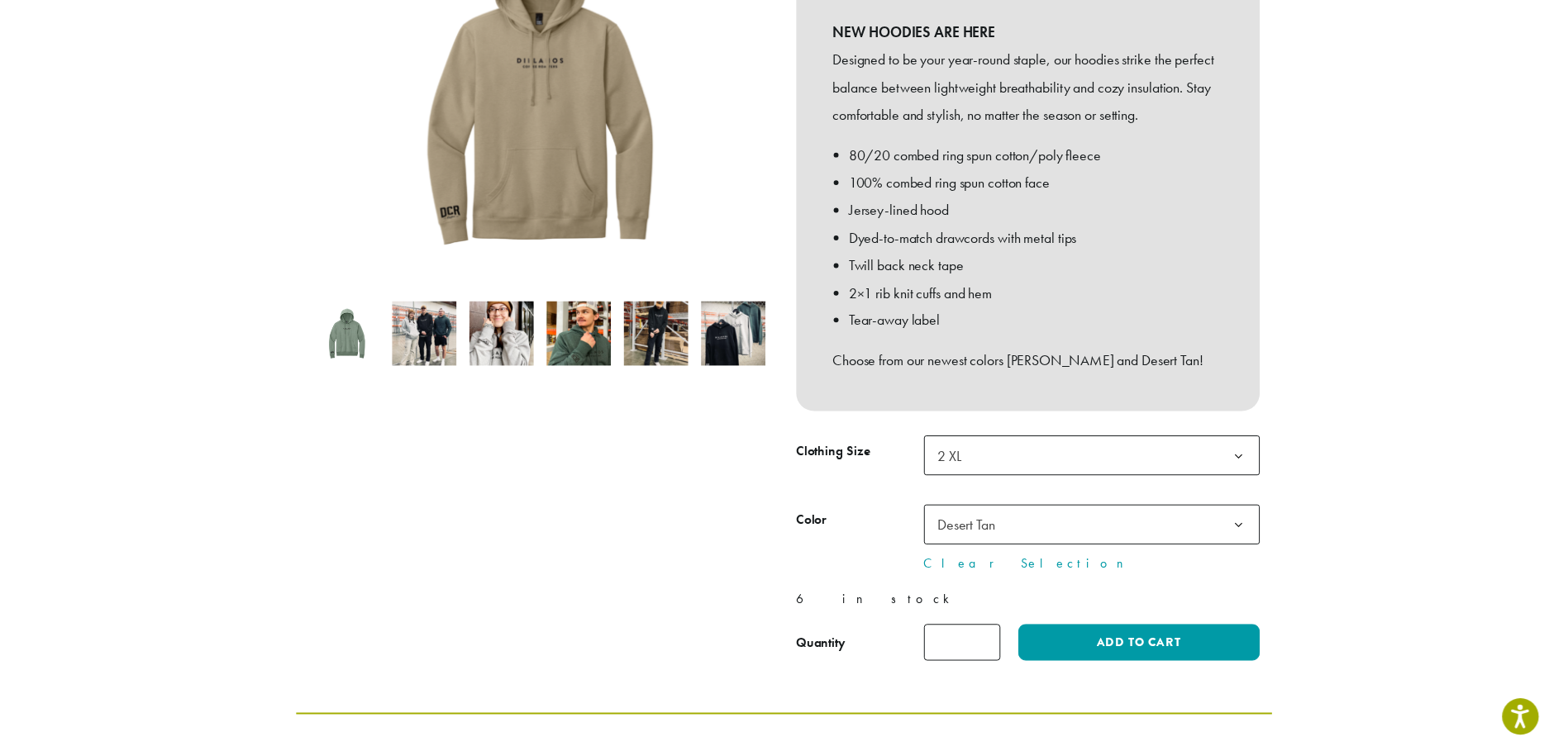
scroll to position [330, 0]
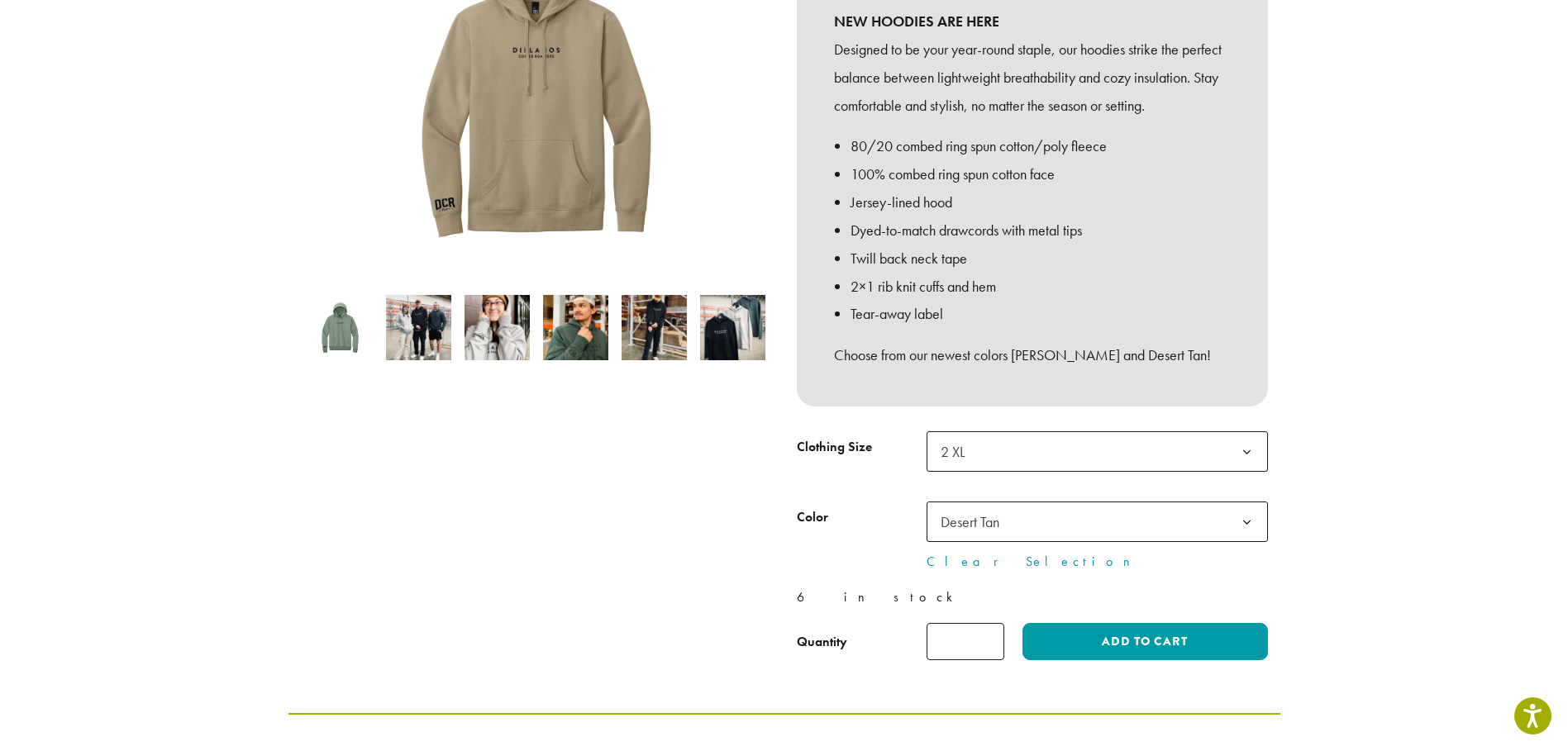
click at [986, 513] on span "Desert Tan" at bounding box center [969, 522] width 58 height 19
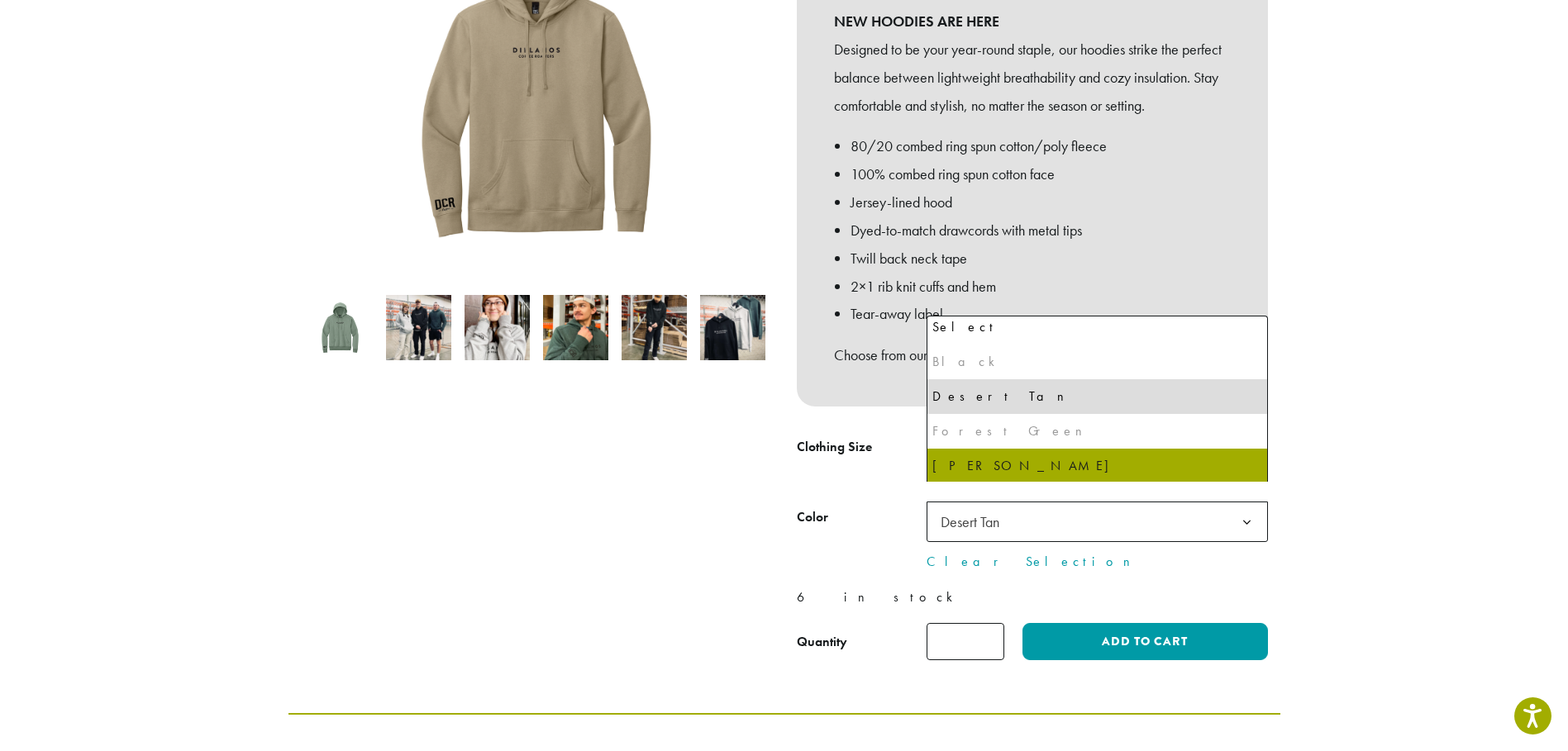
scroll to position [8, 0]
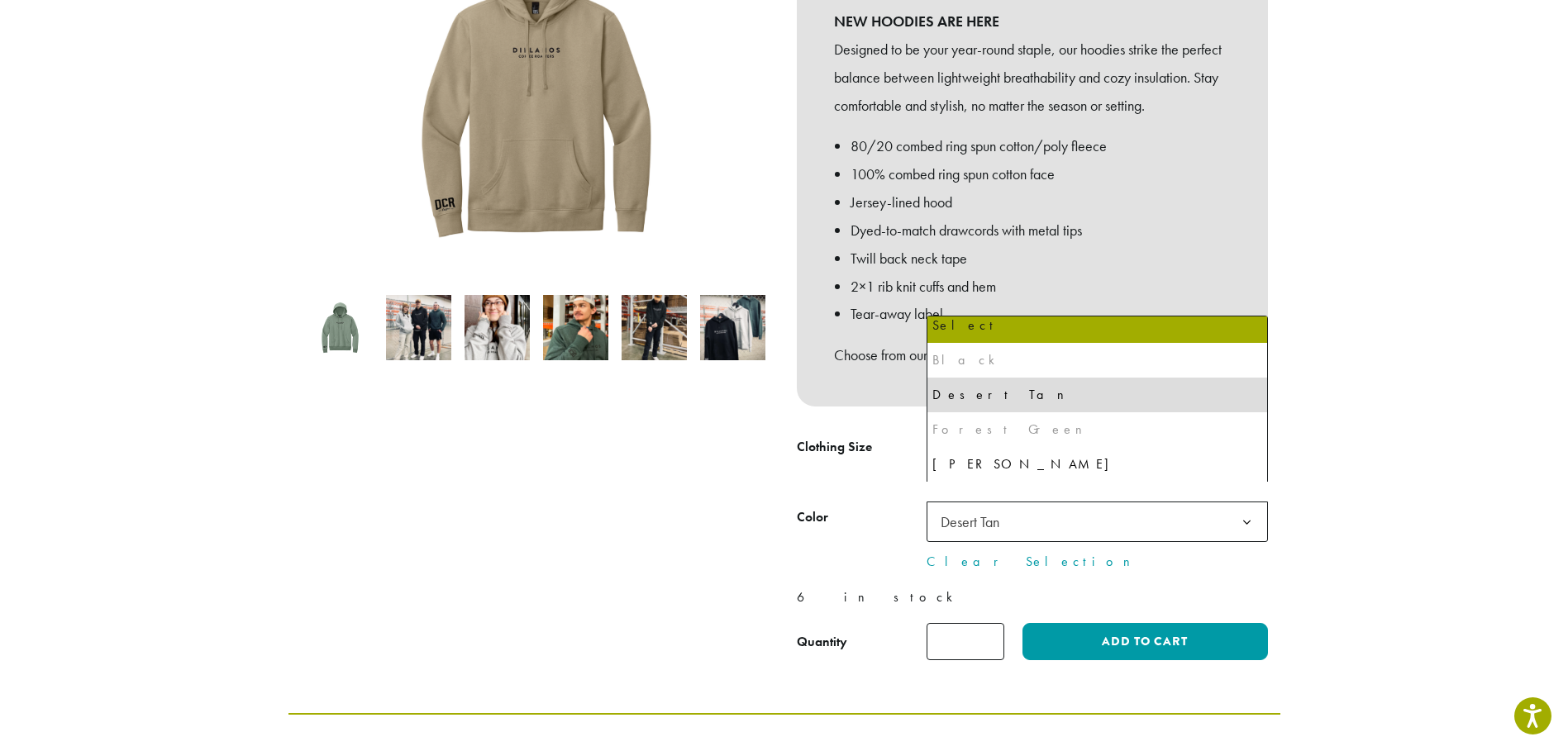
select select "**********"
select select
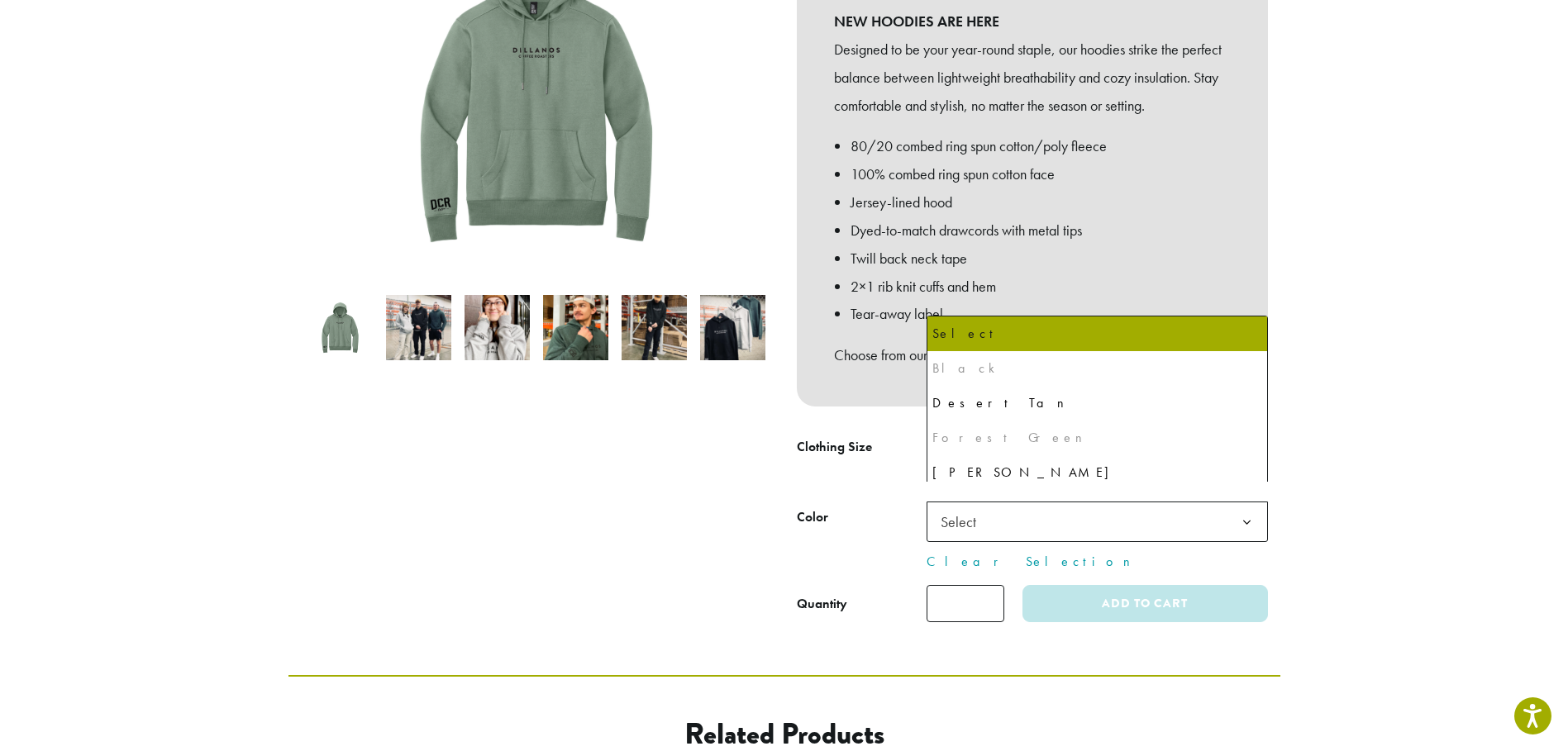
click at [993, 502] on span "Select" at bounding box center [1097, 522] width 341 height 40
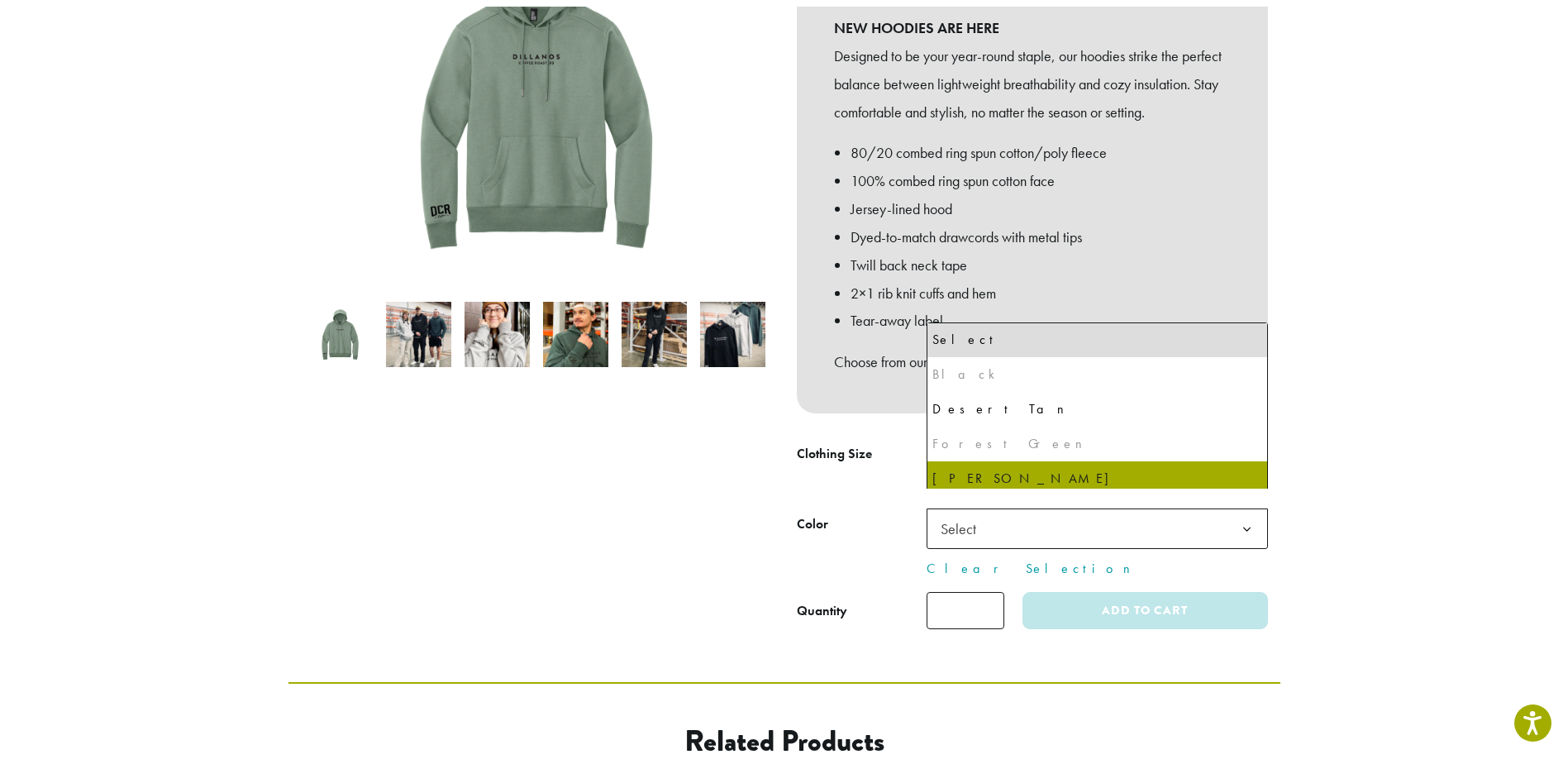
scroll to position [0, 0]
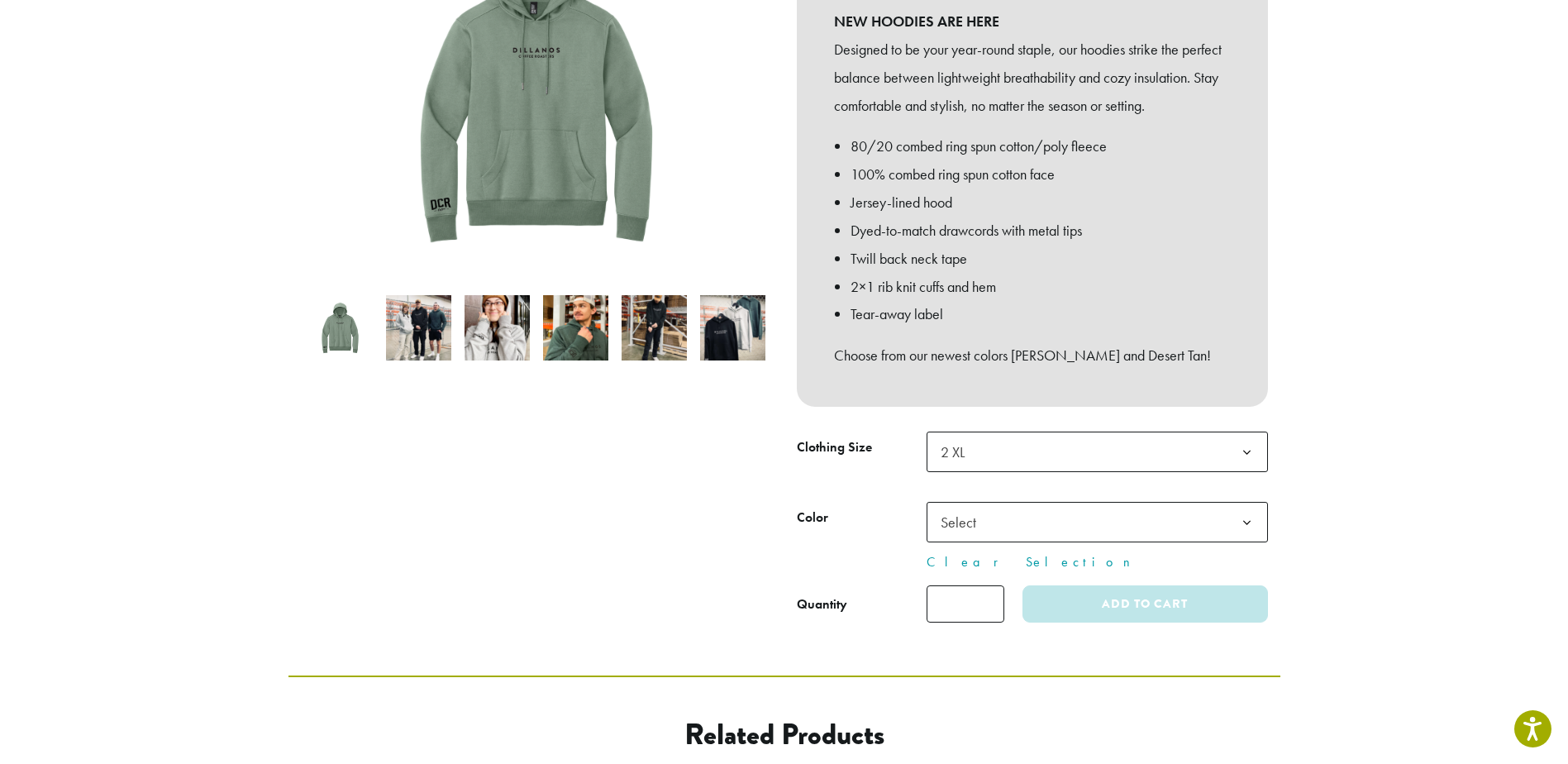
click at [580, 458] on div at bounding box center [536, 248] width 496 height 747
click at [496, 321] on img at bounding box center [497, 328] width 66 height 66
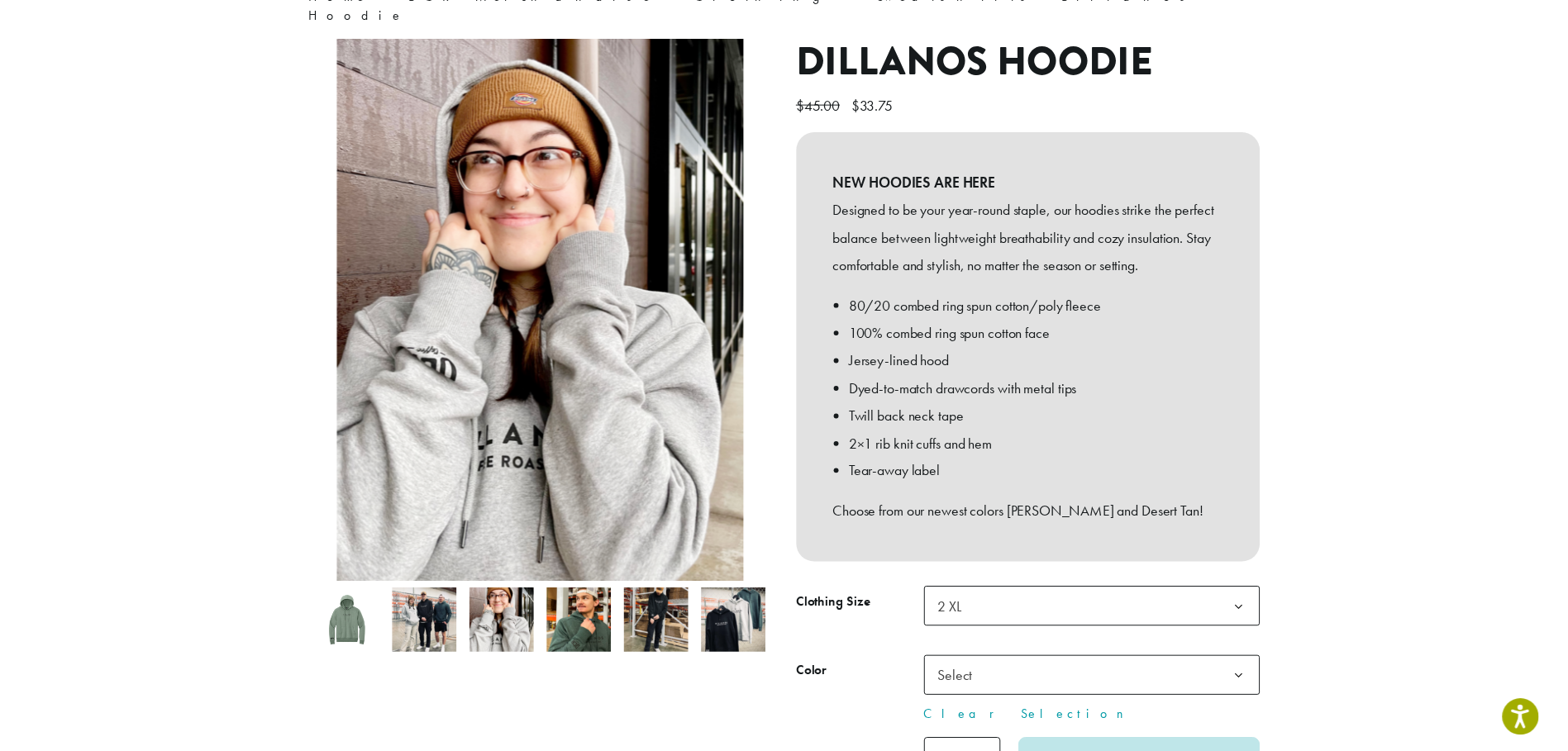
scroll to position [165, 0]
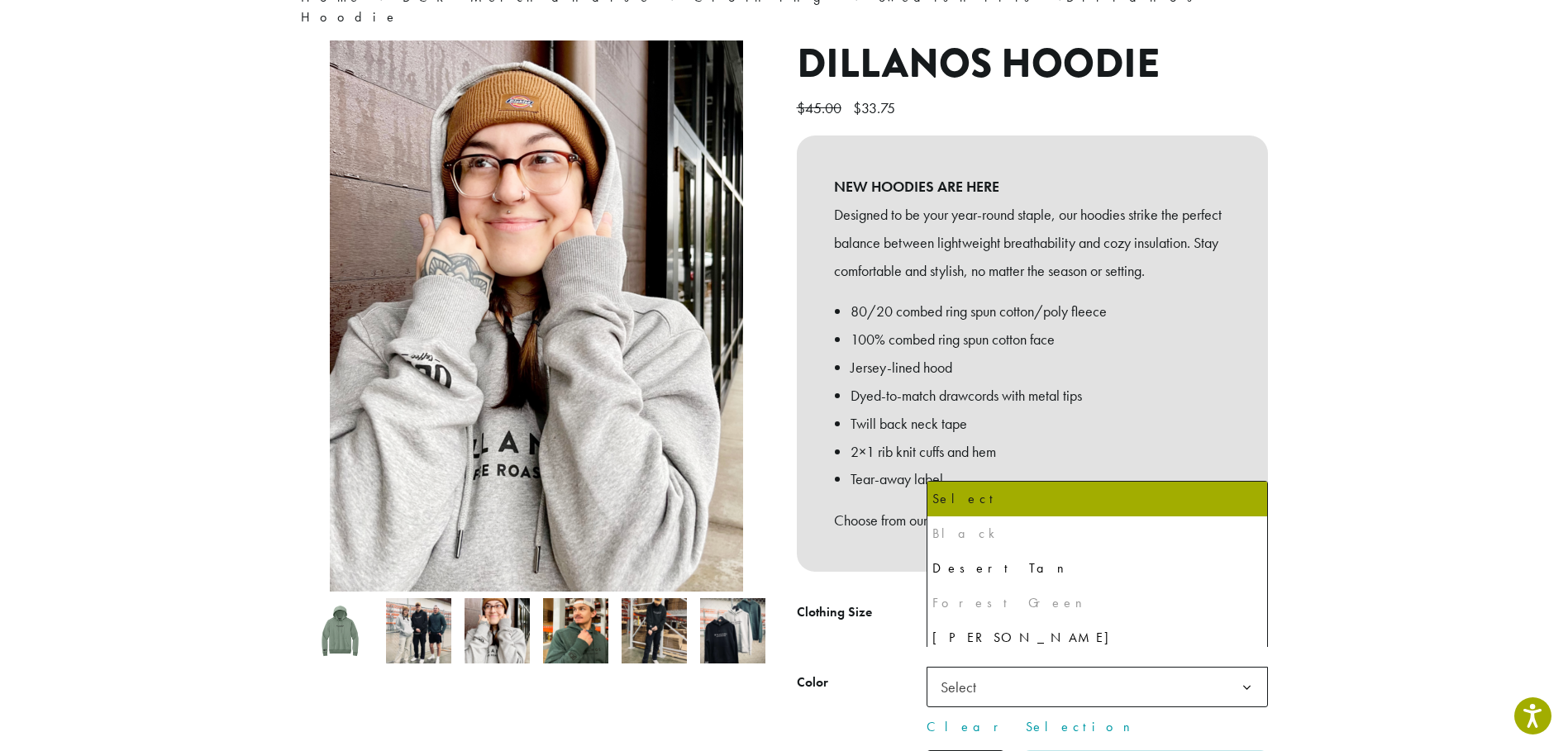
click at [1028, 667] on span "Select" at bounding box center [1097, 686] width 341 height 40
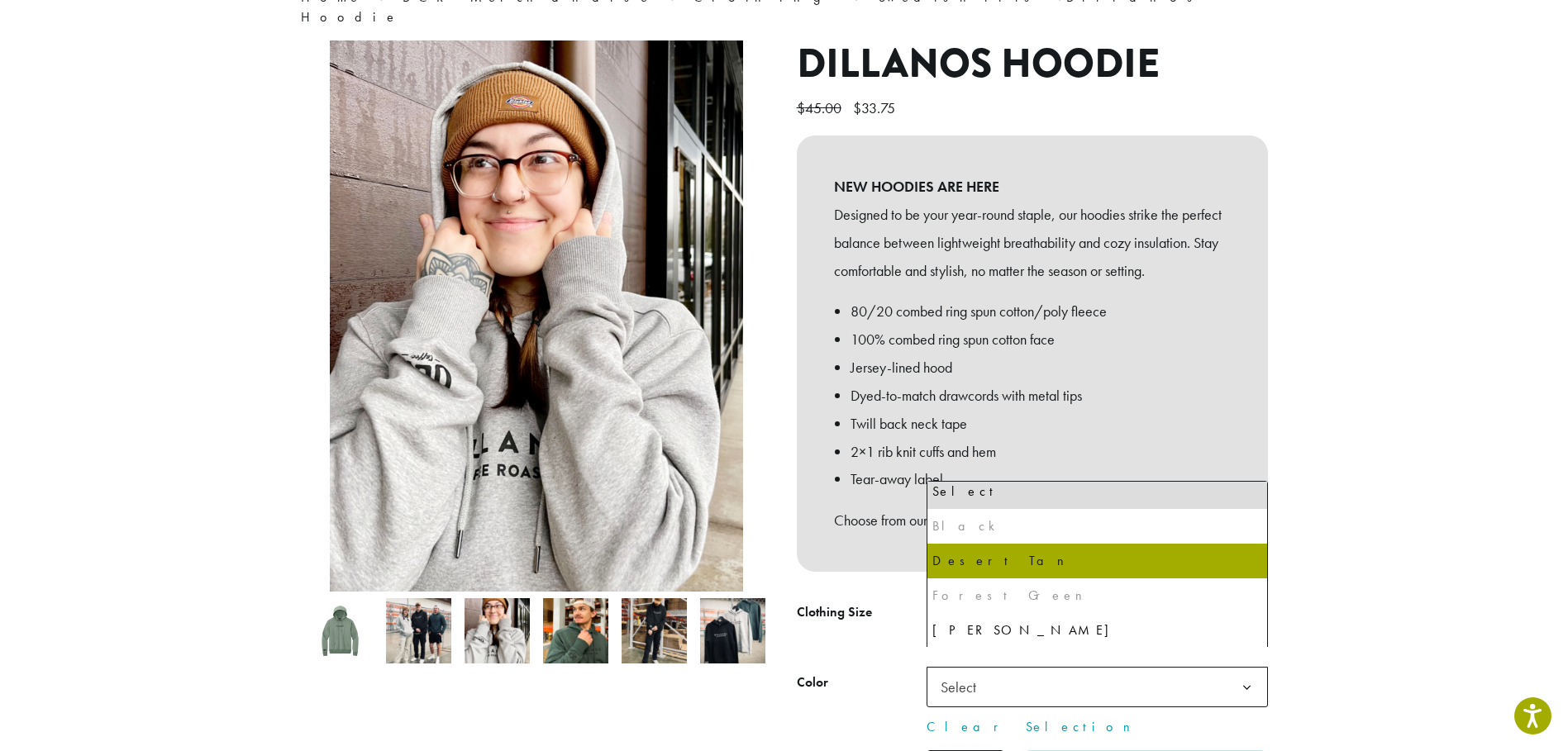
scroll to position [8, 0]
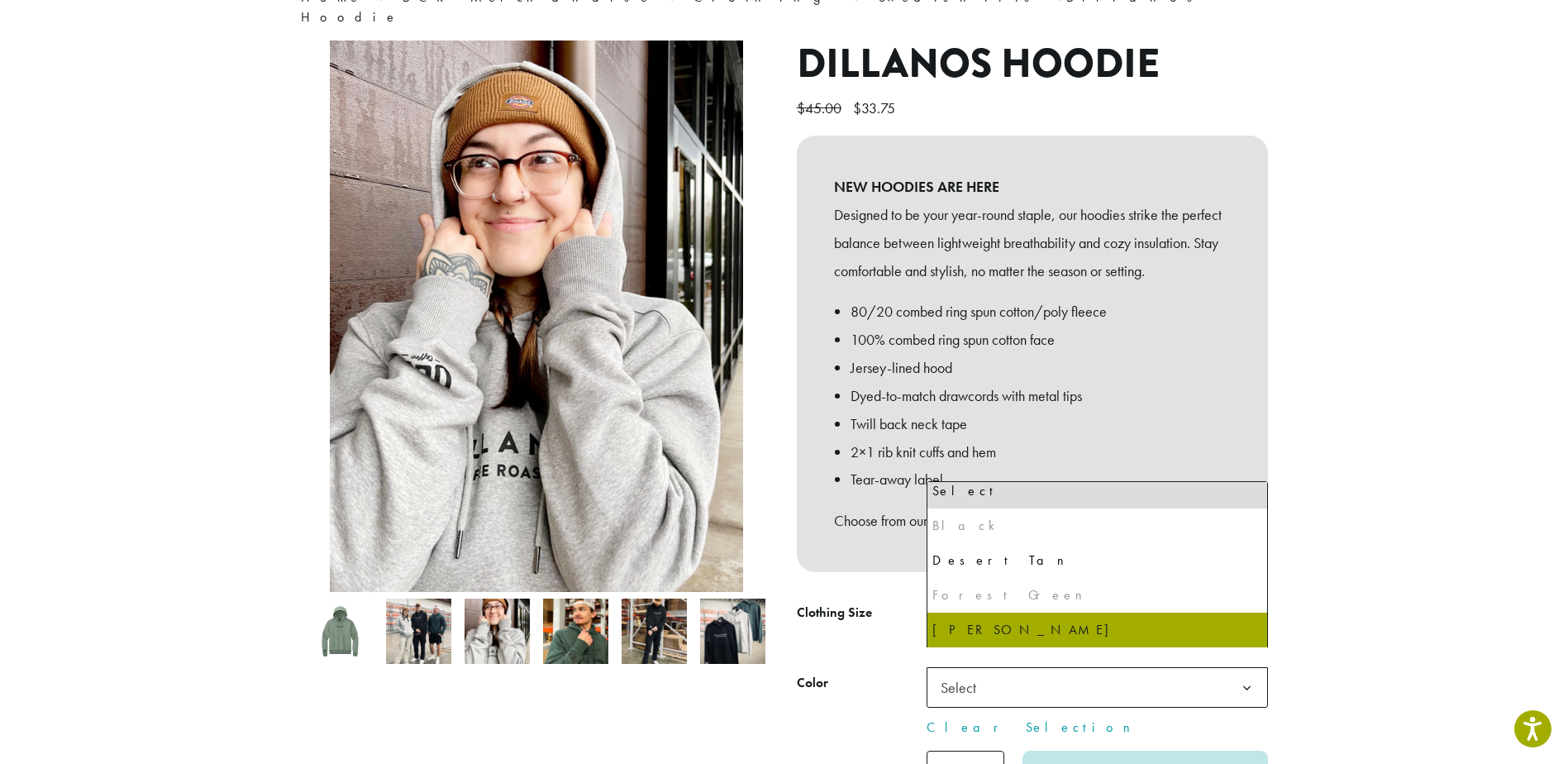
click at [1368, 594] on section "**********" at bounding box center [784, 353] width 1568 height 975
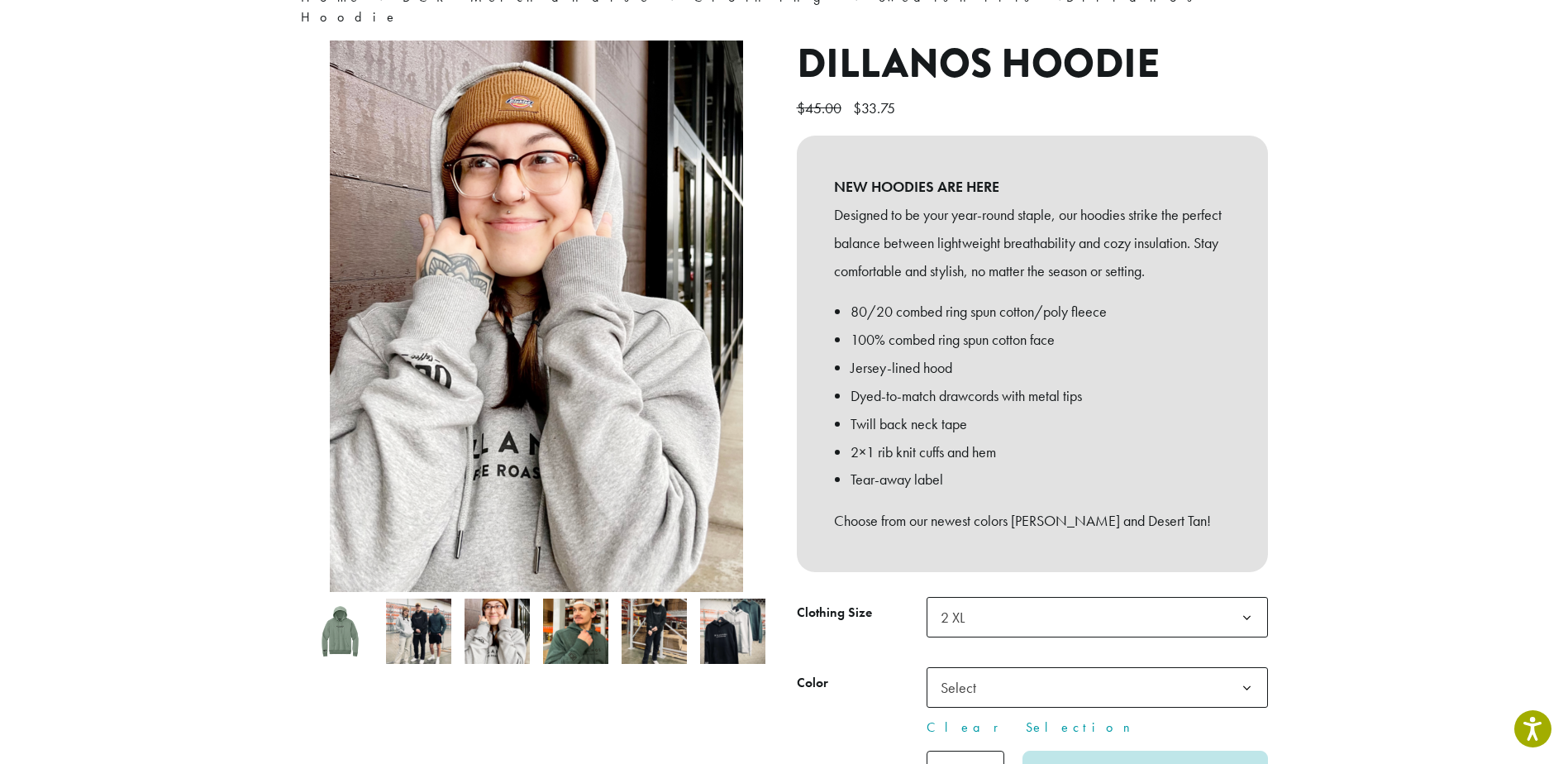
click at [434, 612] on img at bounding box center [418, 631] width 66 height 66
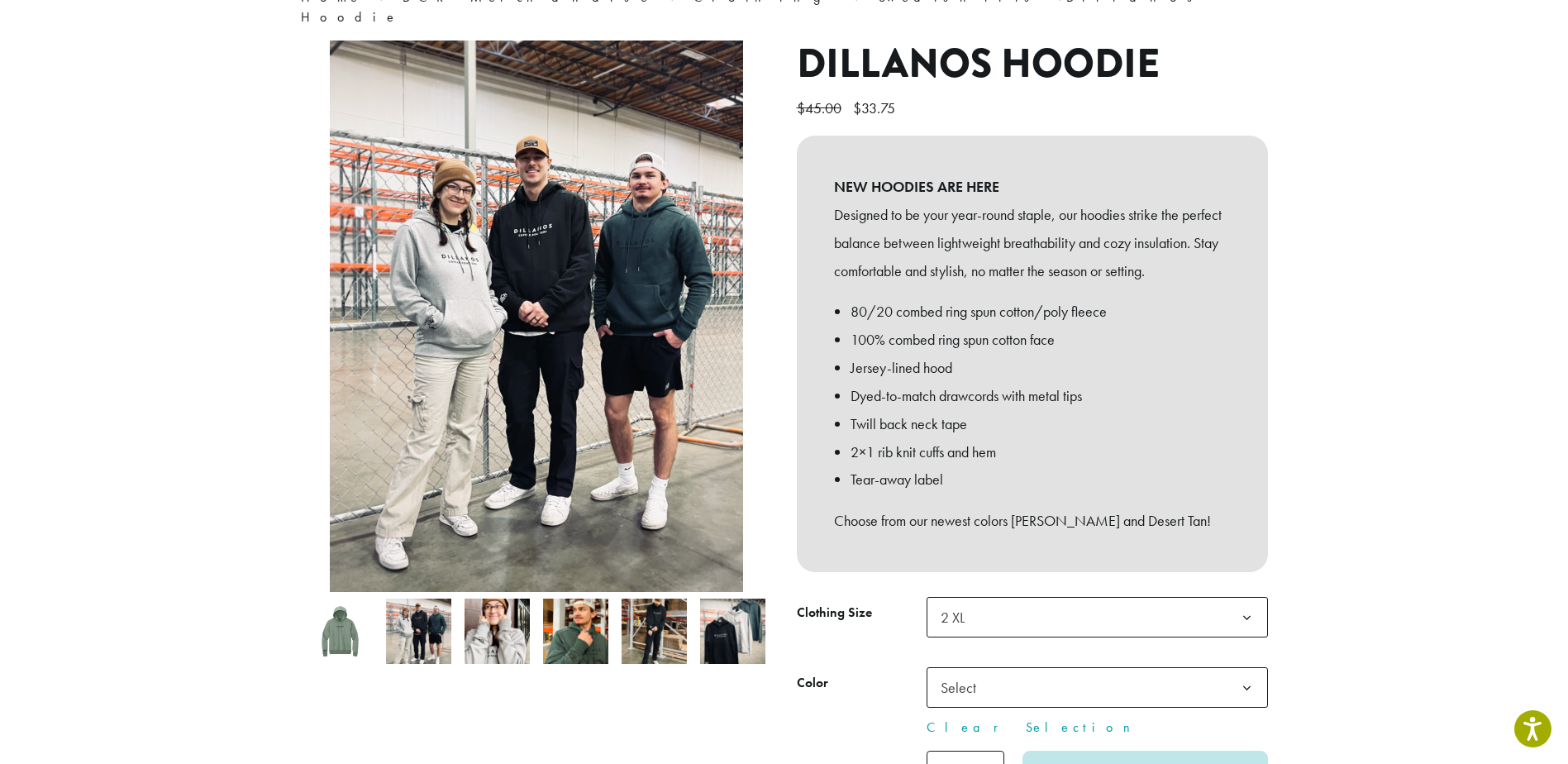
click at [505, 610] on img at bounding box center [497, 631] width 66 height 66
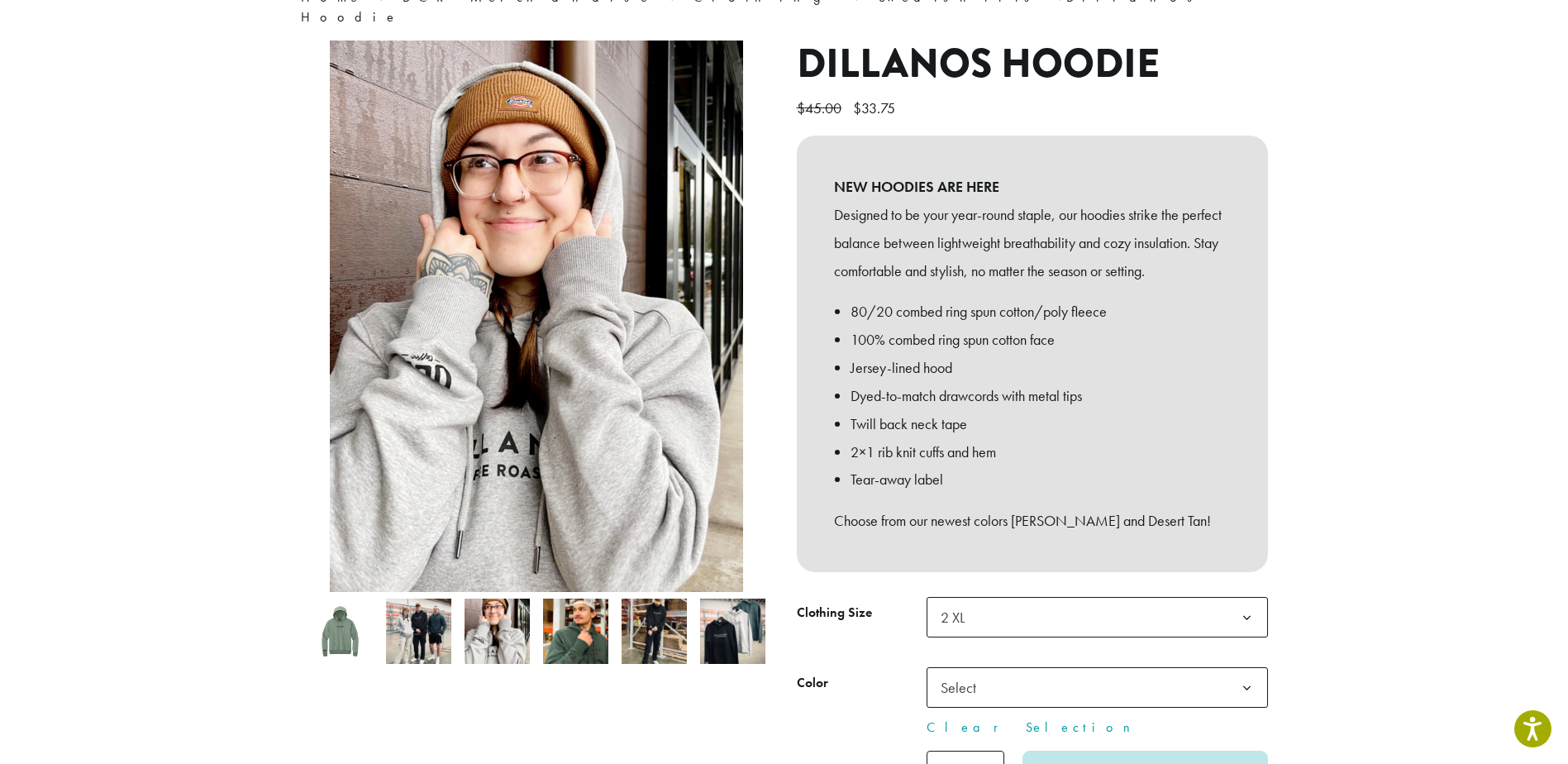
click at [565, 610] on img at bounding box center [576, 631] width 66 height 66
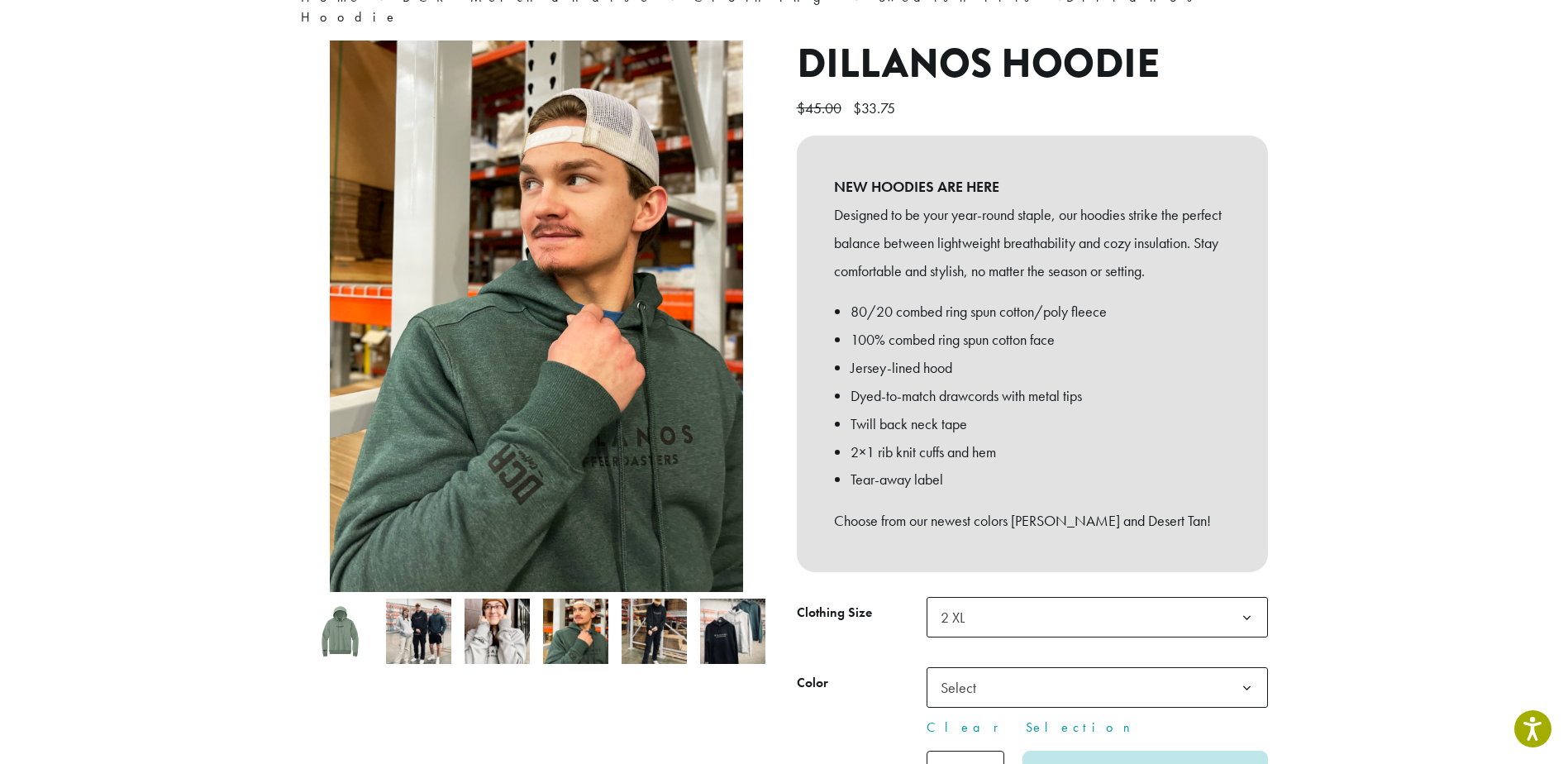
click at [649, 612] on img at bounding box center [654, 631] width 66 height 66
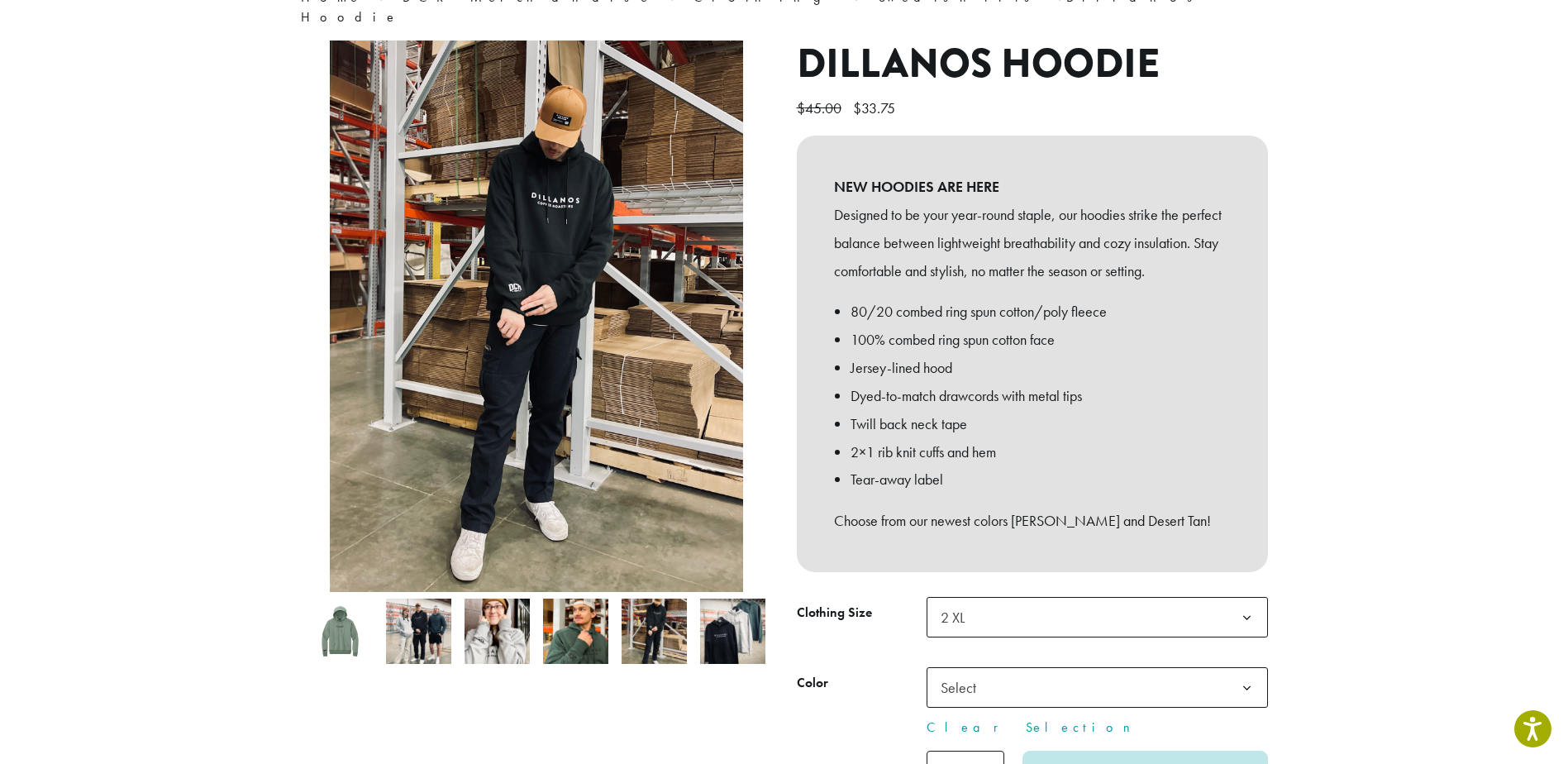
click at [720, 612] on img at bounding box center [732, 631] width 66 height 66
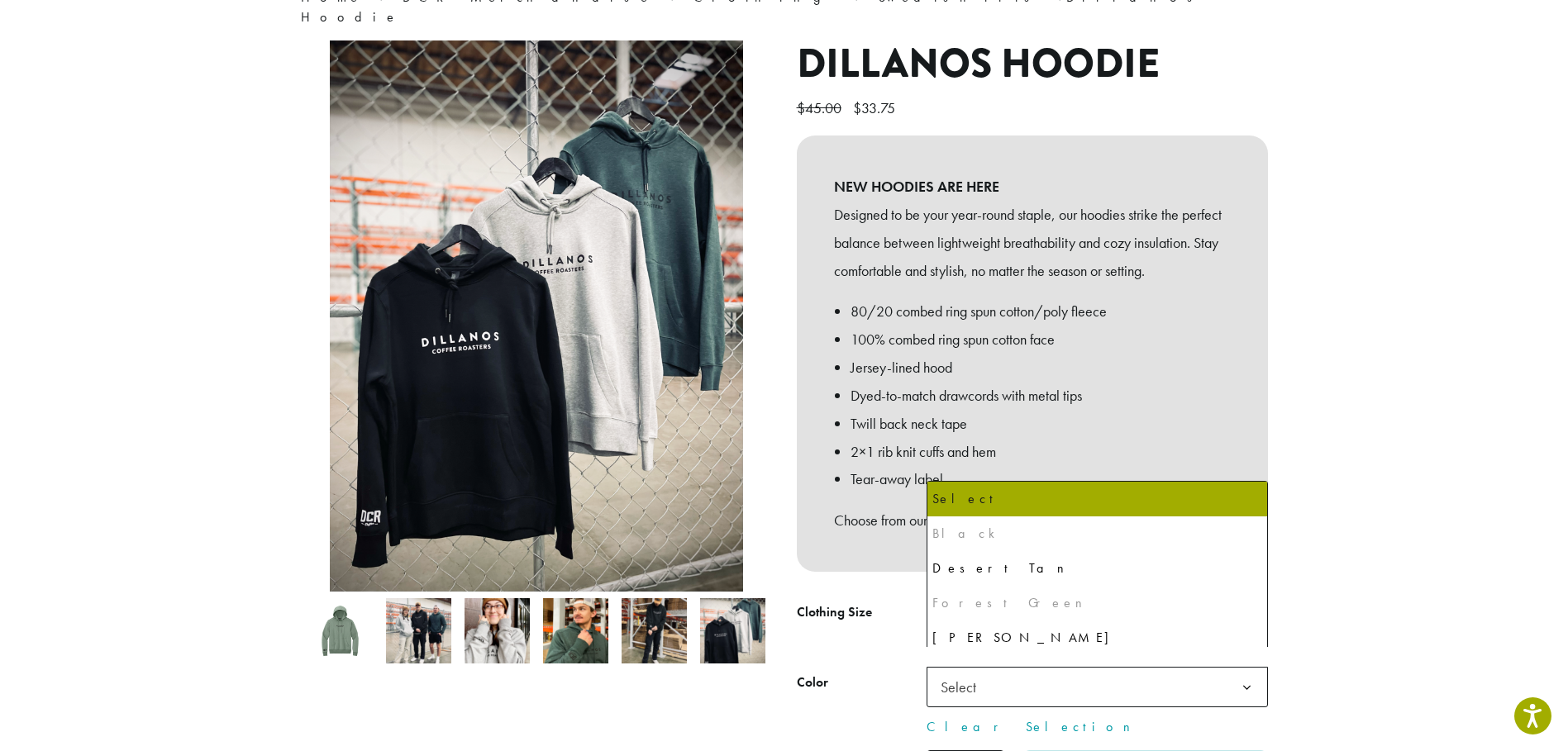
click at [1080, 670] on span "Select" at bounding box center [1097, 686] width 341 height 40
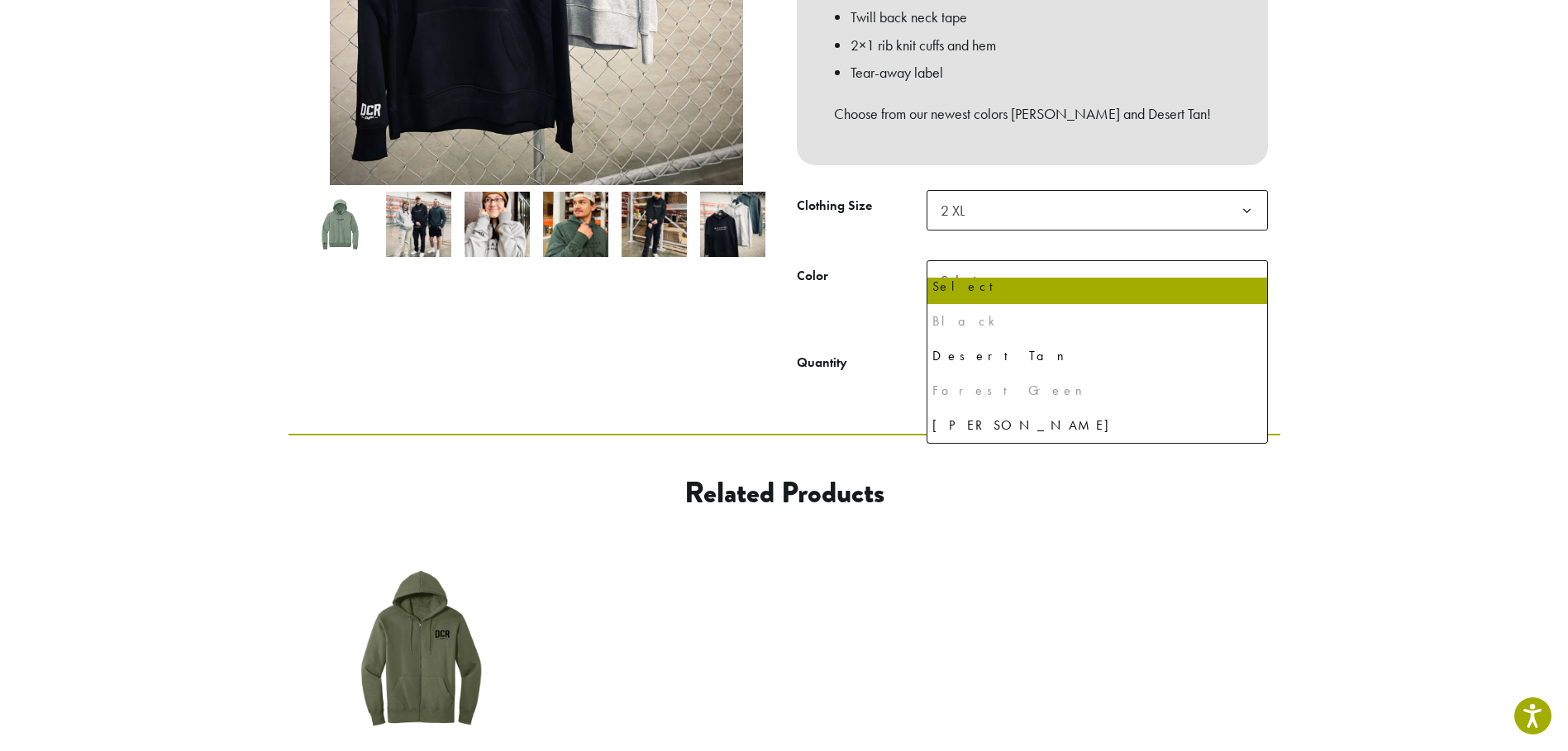
scroll to position [330, 0]
